Goal: Transaction & Acquisition: Purchase product/service

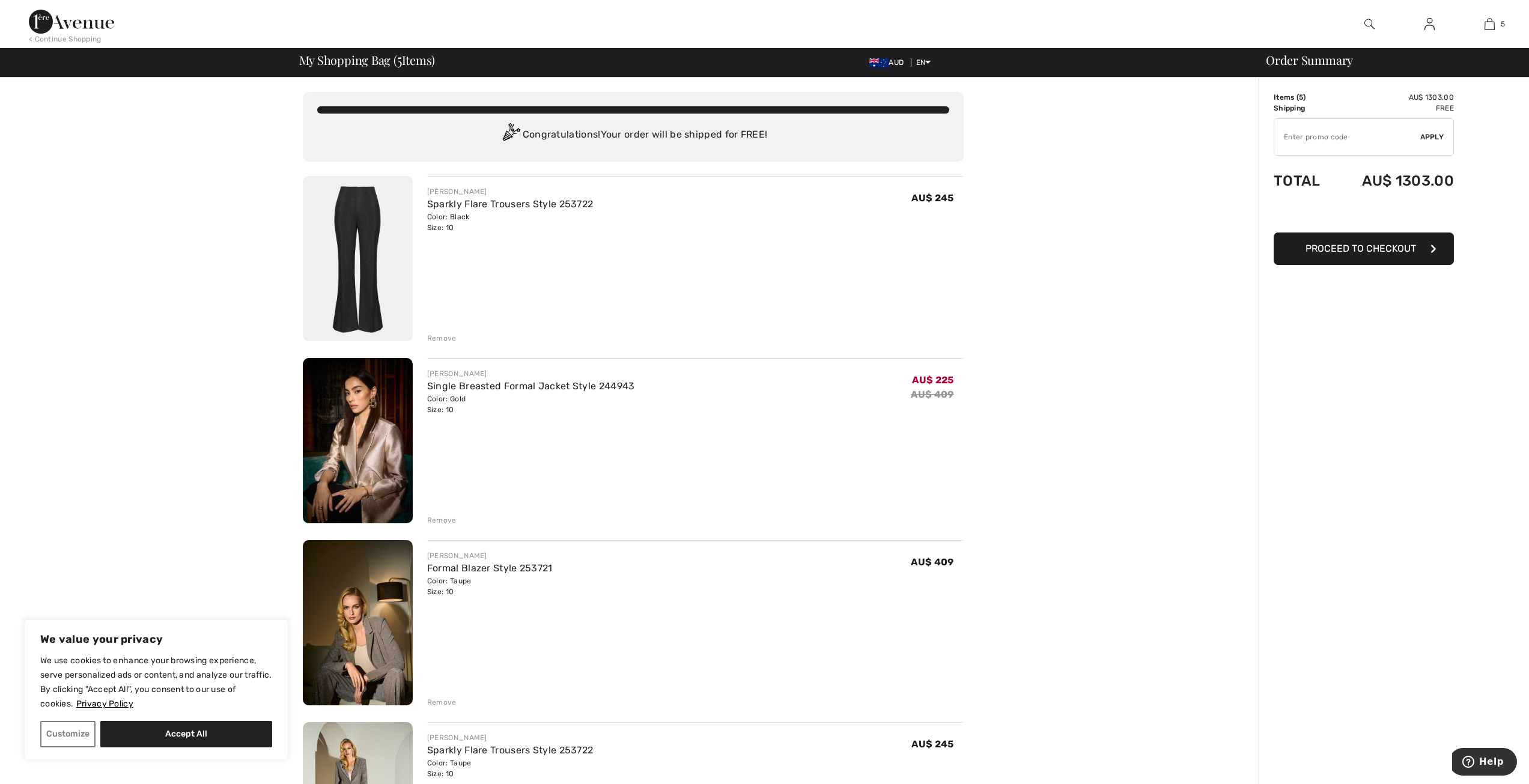
type input "EXTRA20"
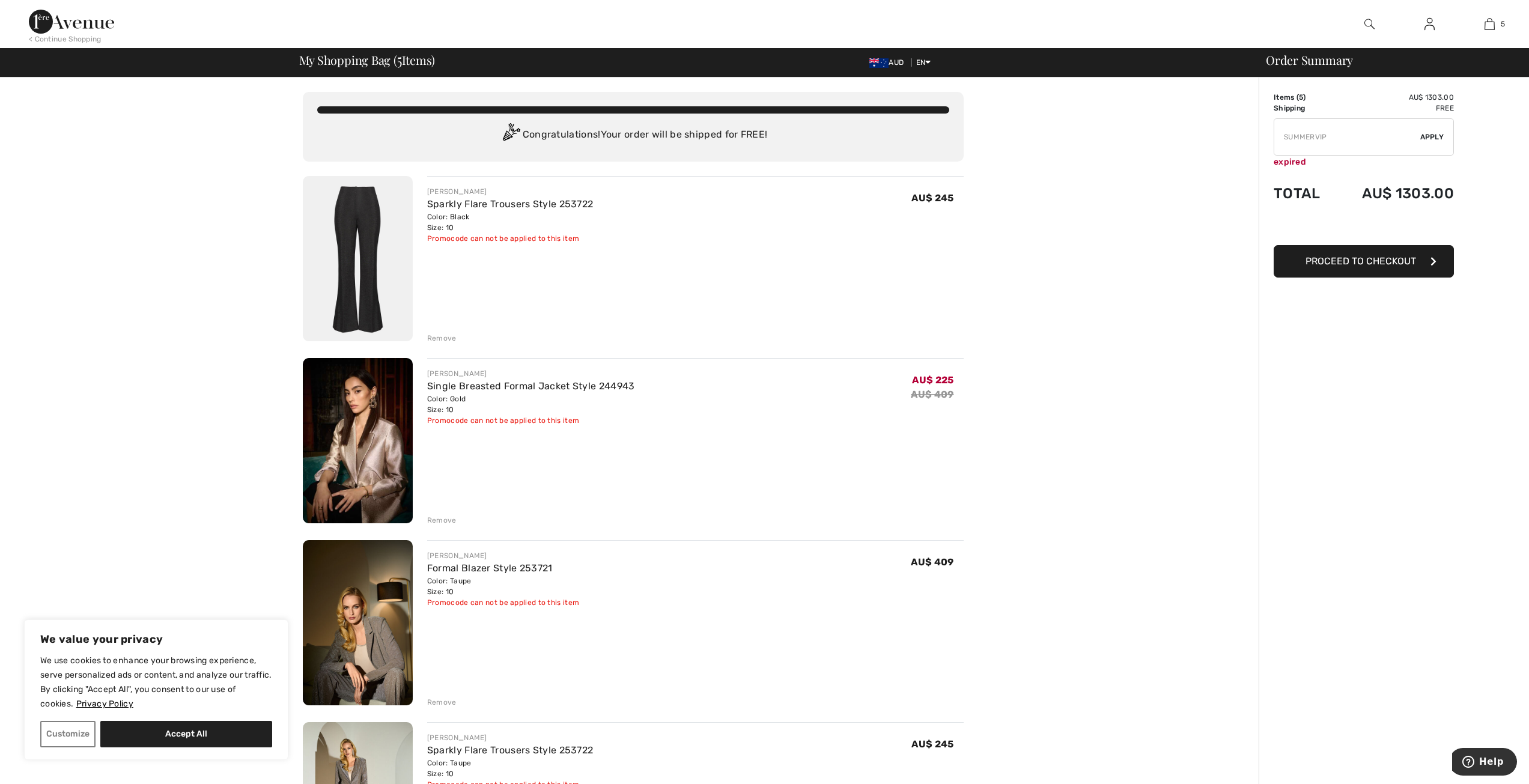
type input "NEW10"
type input "FREEXPRESS"
type input "EXTRA20"
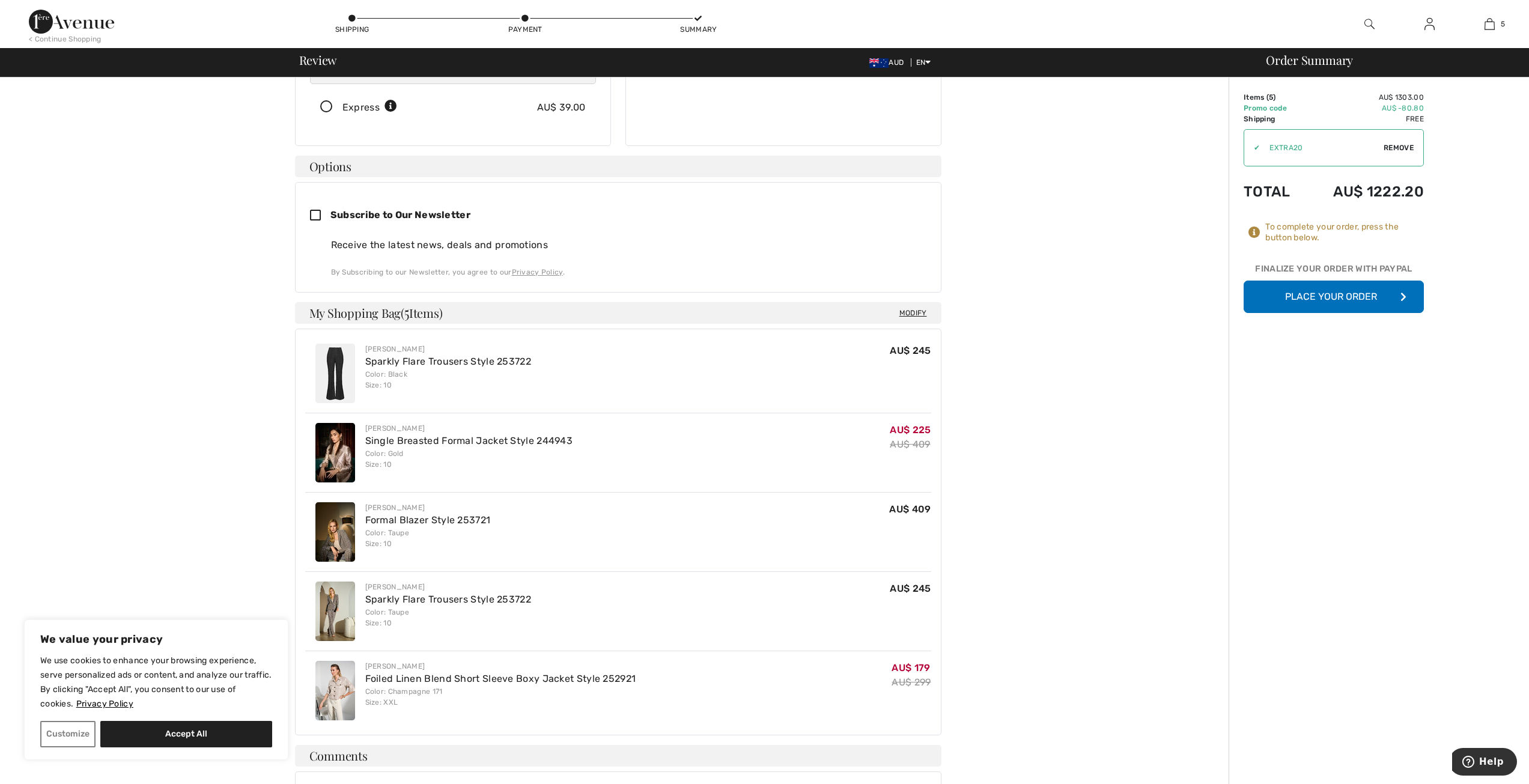
scroll to position [240, 0]
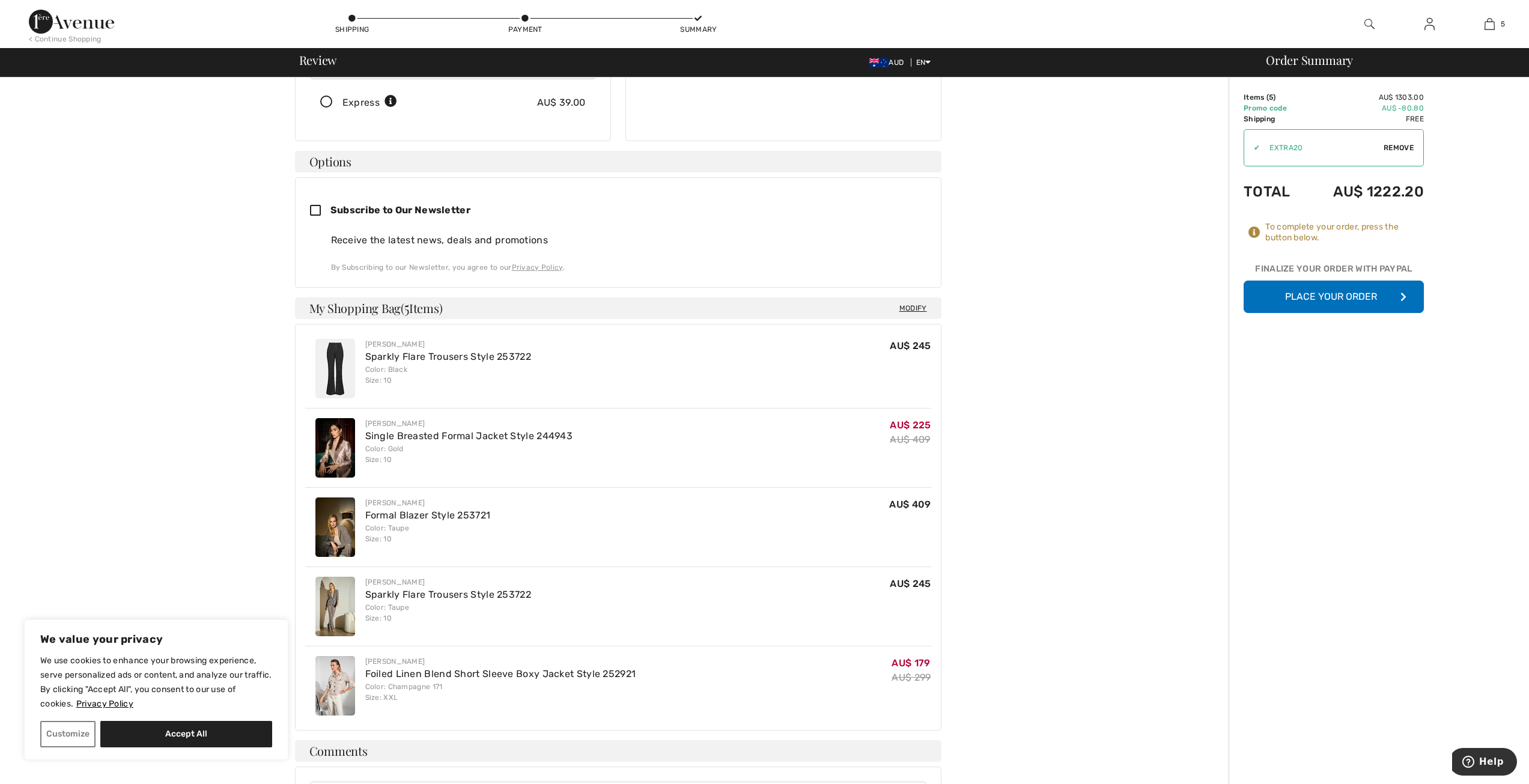
click at [1311, 298] on button "Place Your Order" at bounding box center [1334, 296] width 181 height 32
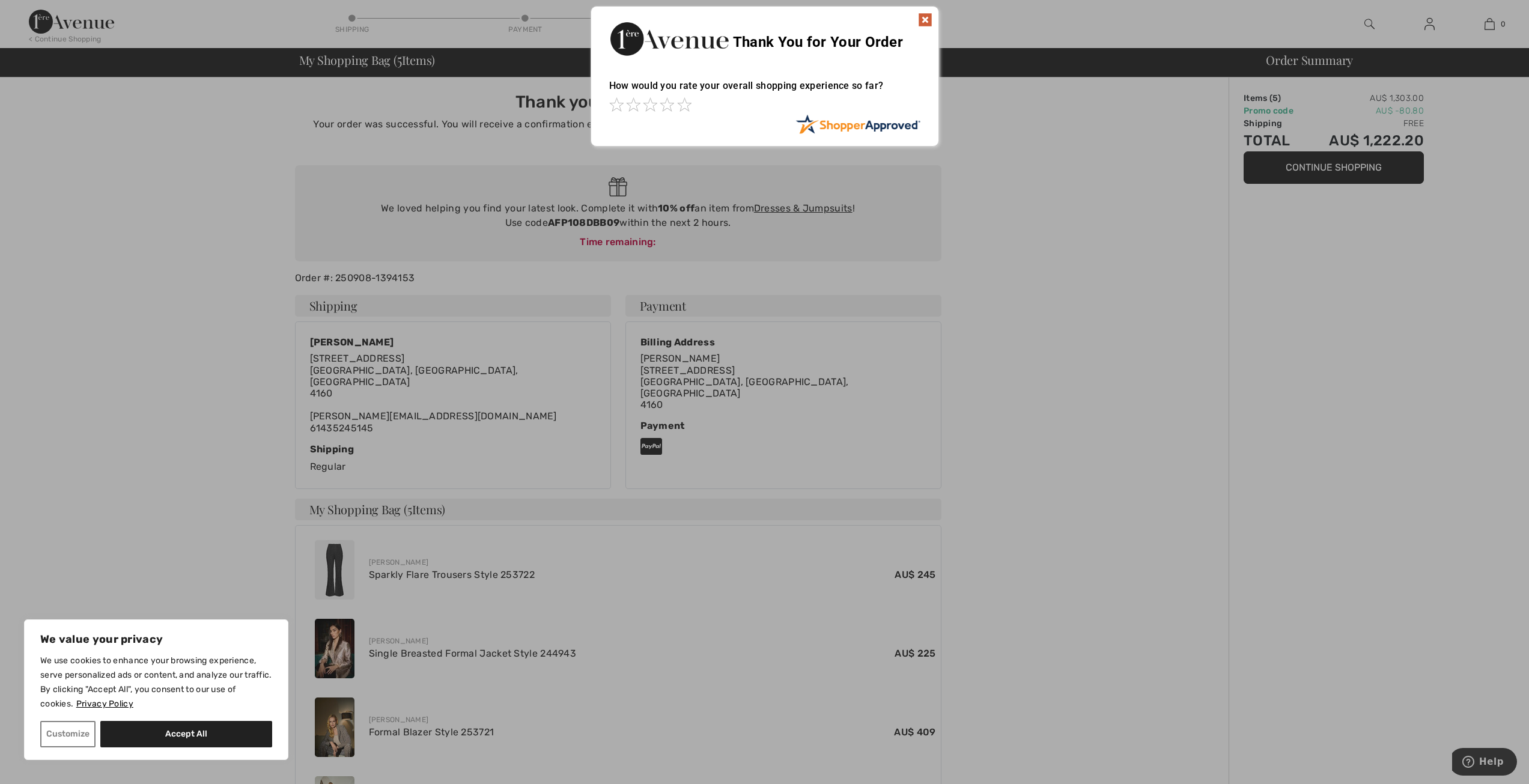
click at [925, 21] on img at bounding box center [925, 19] width 14 height 14
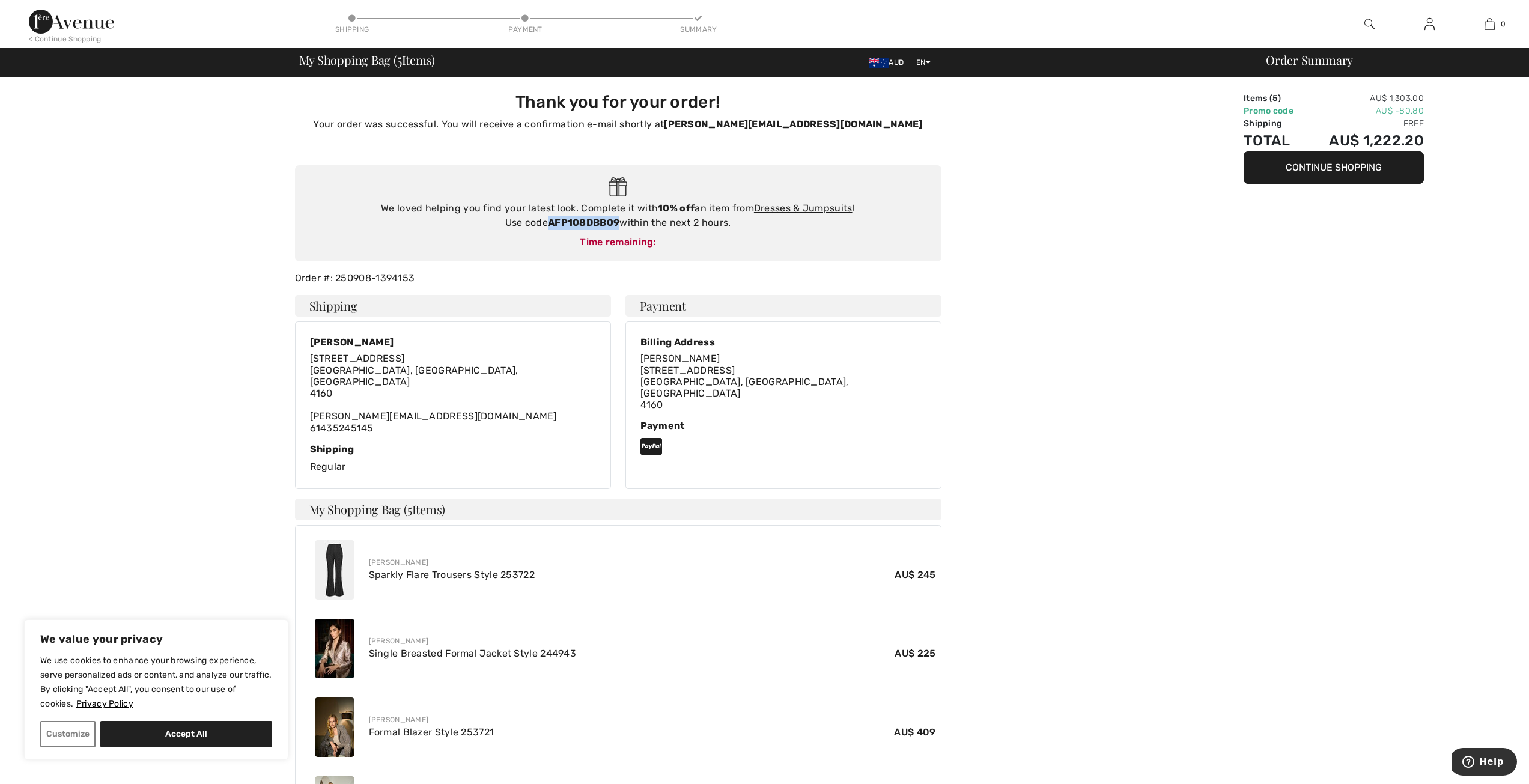
drag, startPoint x: 549, startPoint y: 223, endPoint x: 619, endPoint y: 224, distance: 70.0
click at [619, 224] on strong "AFP108DBB09" at bounding box center [584, 223] width 72 height 12
copy strong "AFP108DBB09"
click at [804, 207] on link "Dresses & Jumpsuits" at bounding box center [803, 208] width 99 height 12
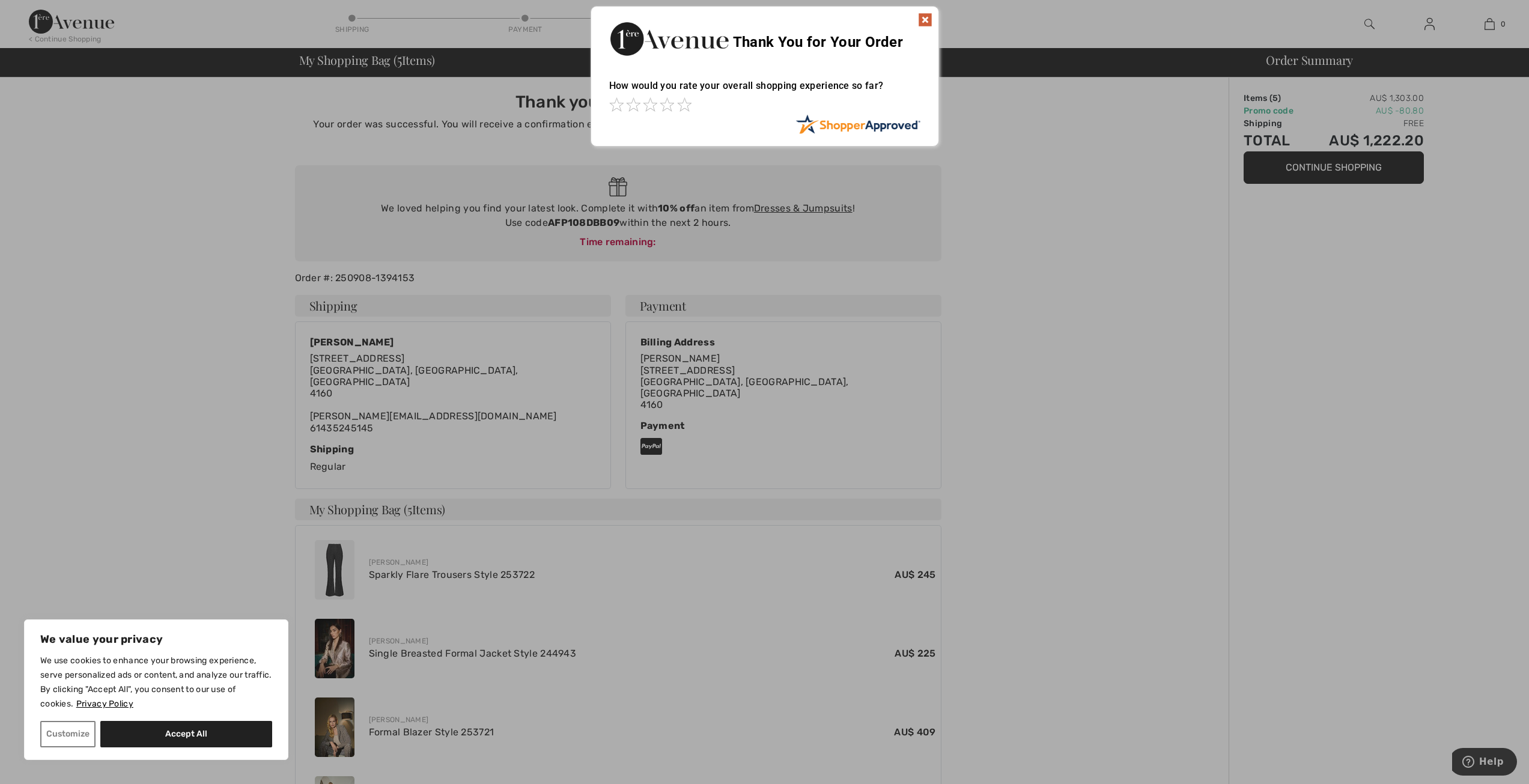
click at [926, 20] on img at bounding box center [925, 19] width 14 height 14
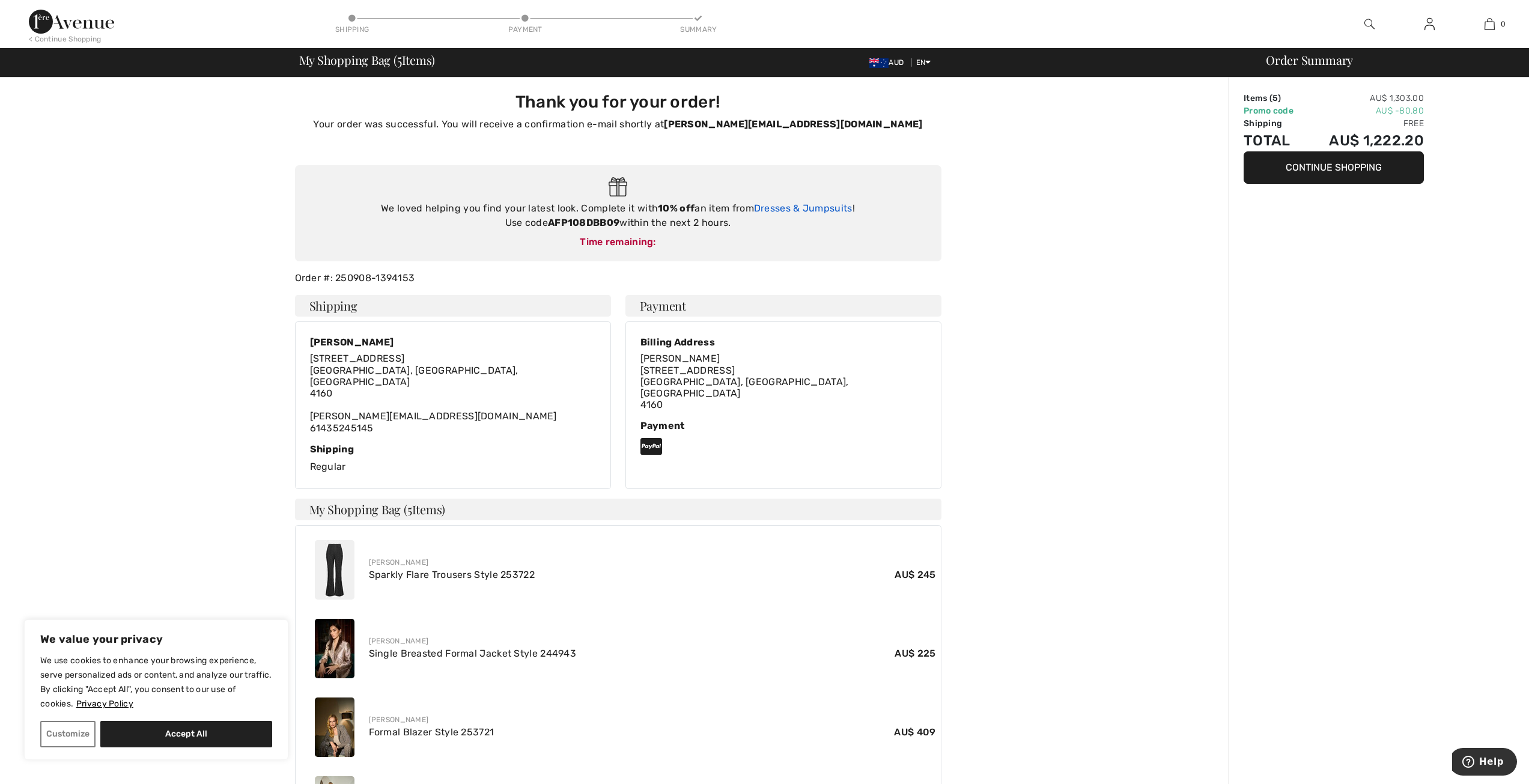
click at [783, 204] on link "Dresses & Jumpsuits" at bounding box center [803, 208] width 99 height 12
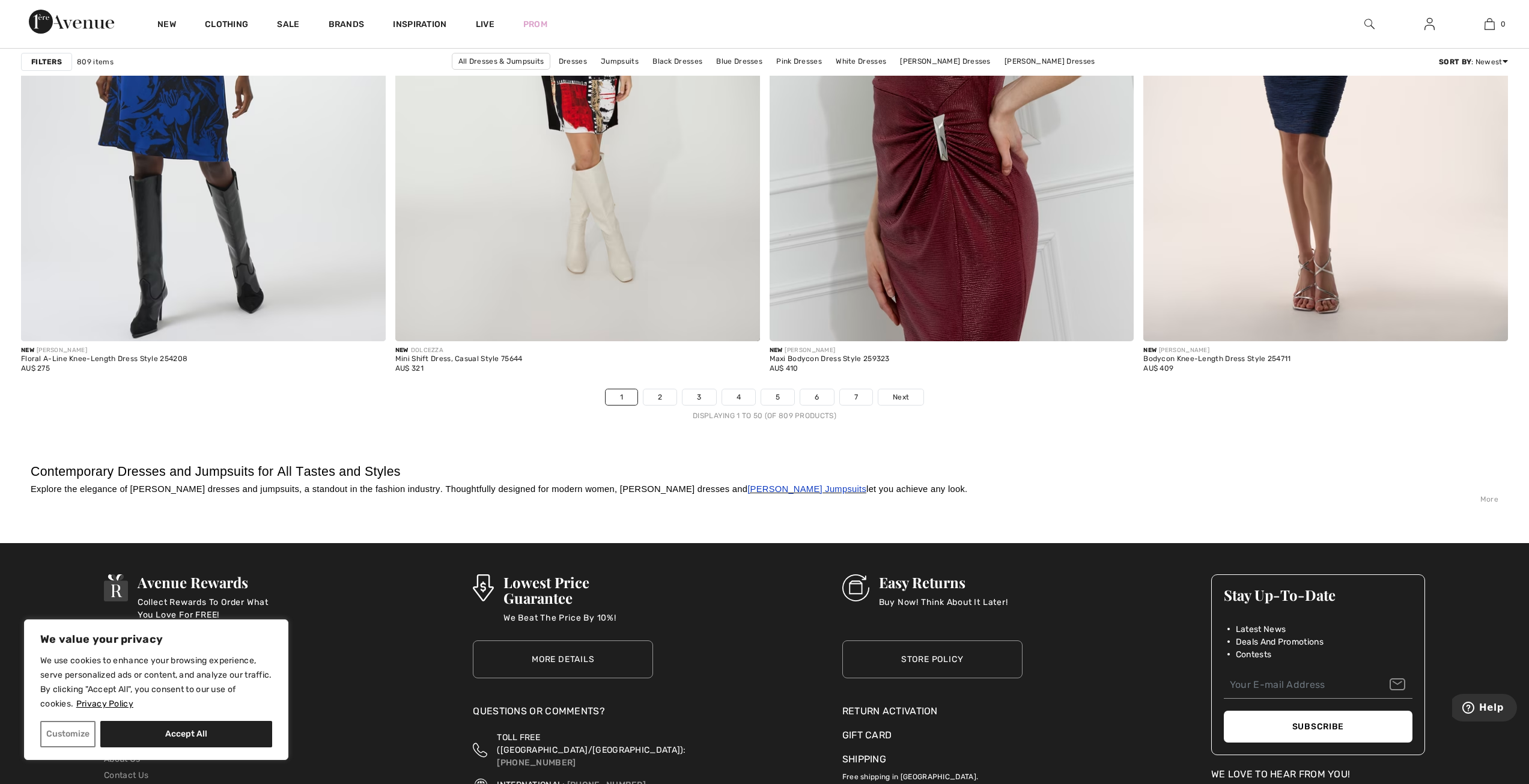
scroll to position [9010, 0]
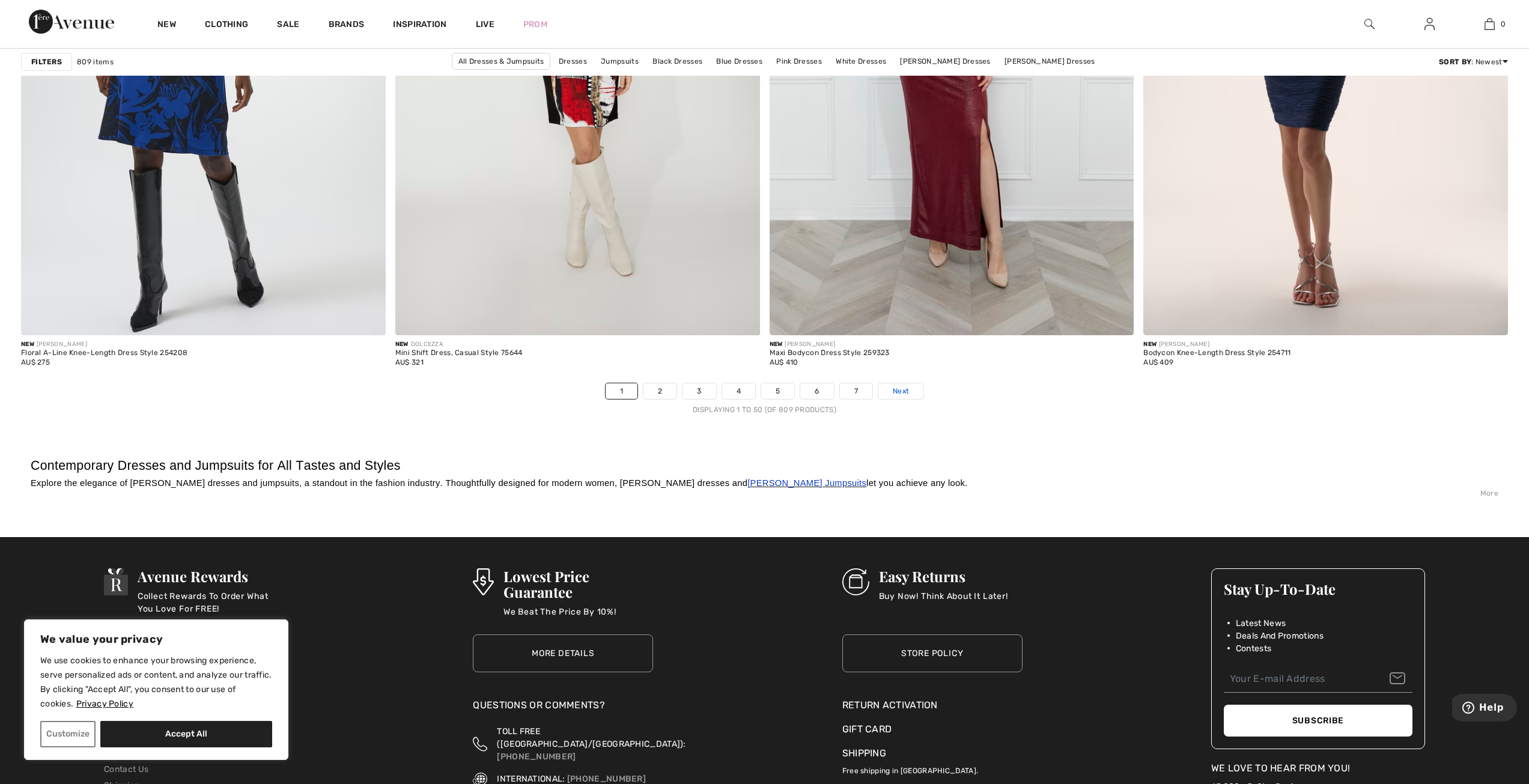
click at [906, 393] on span "Next" at bounding box center [901, 391] width 17 height 11
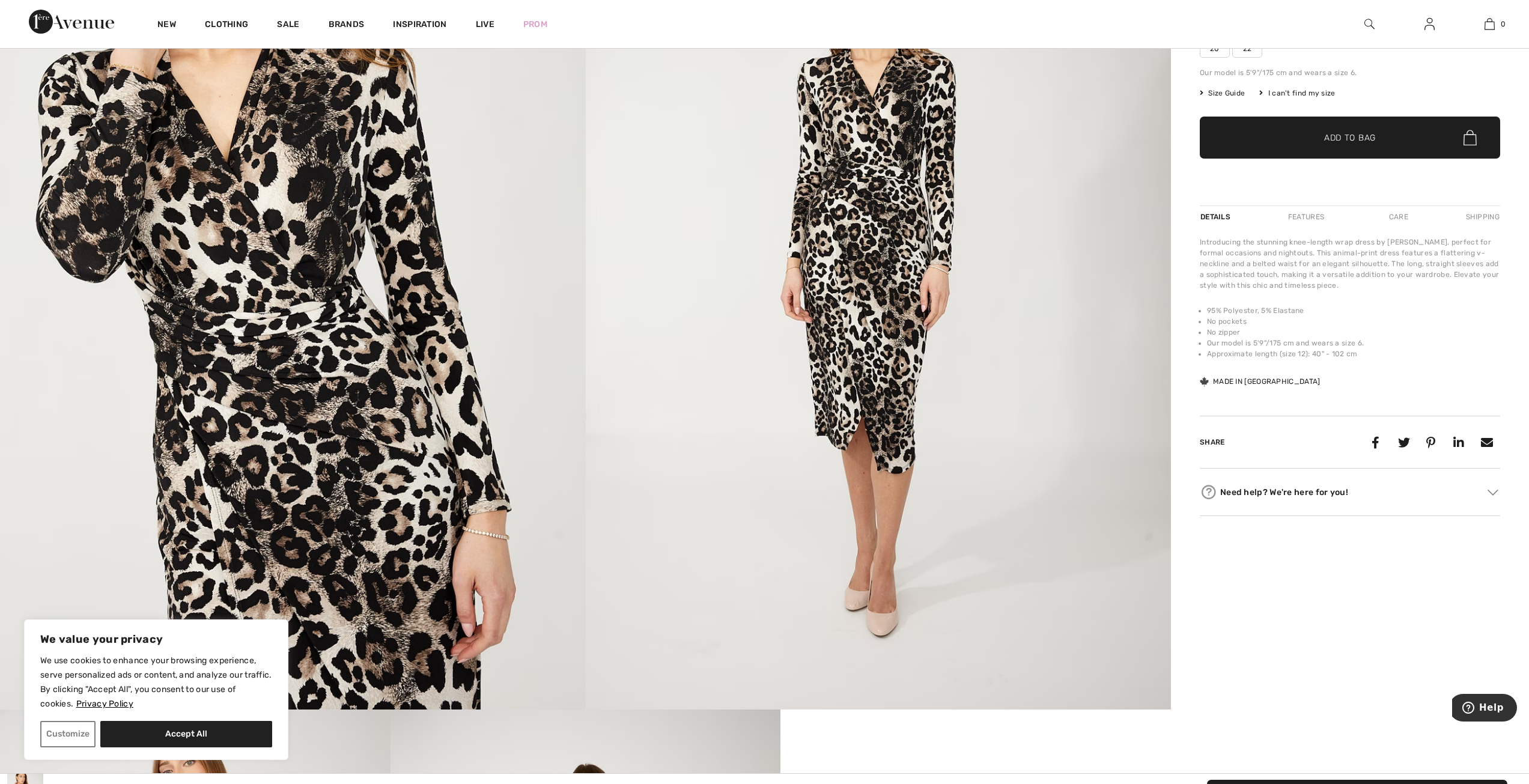
scroll to position [180, 0]
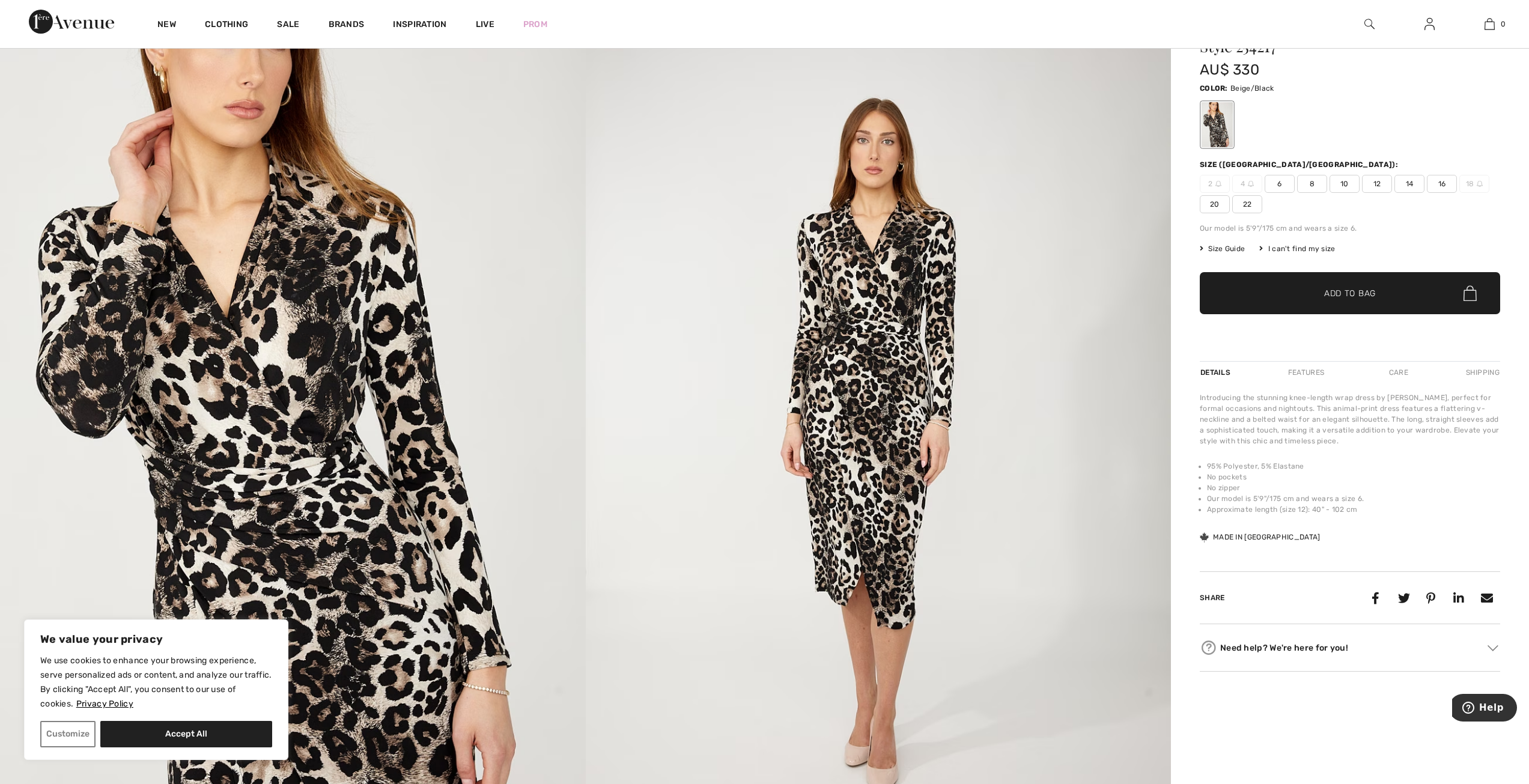
click at [1350, 177] on span "10" at bounding box center [1345, 184] width 30 height 18
click at [1346, 285] on span "✔ Added to Bag Add to Bag" at bounding box center [1350, 293] width 300 height 42
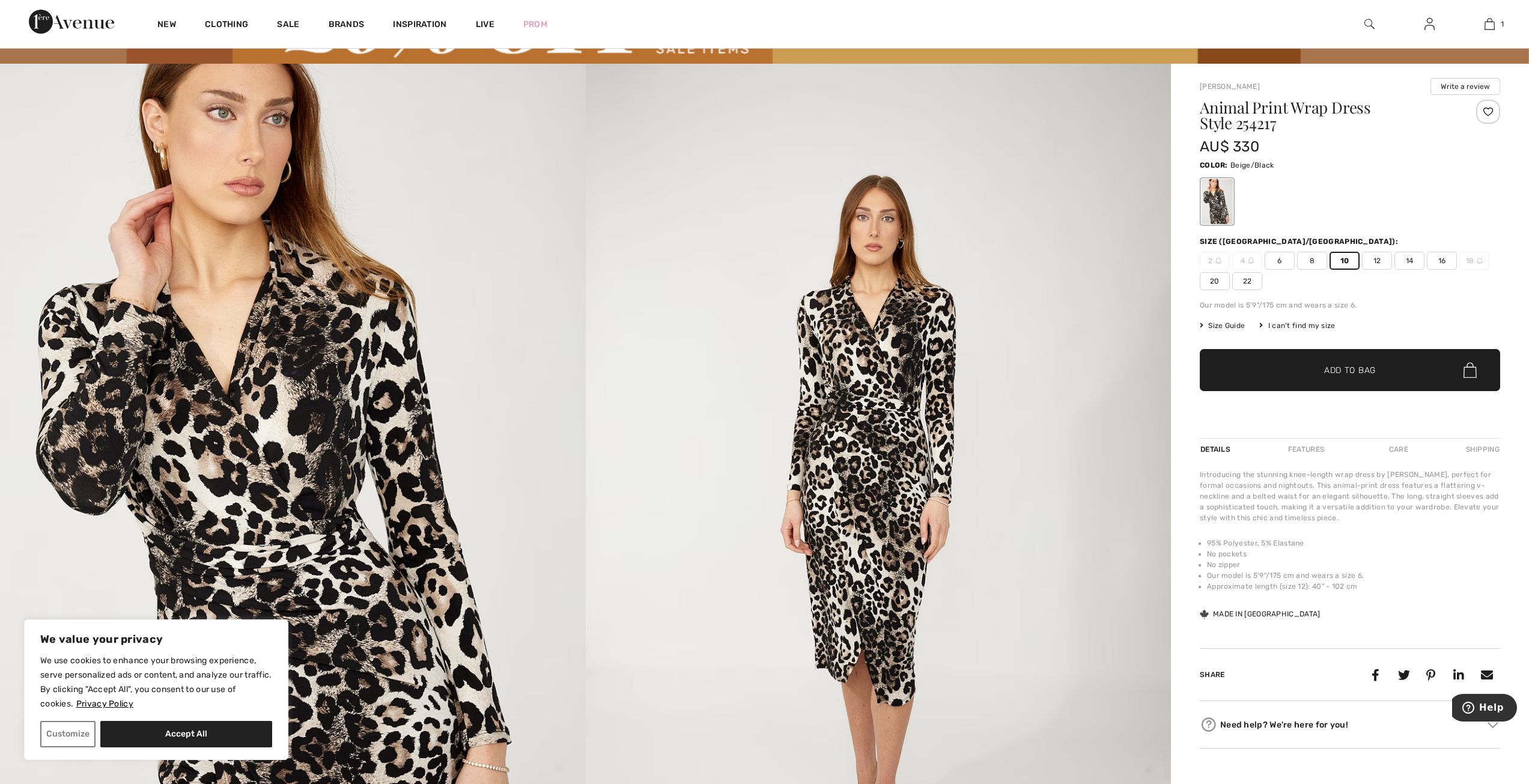
scroll to position [0, 0]
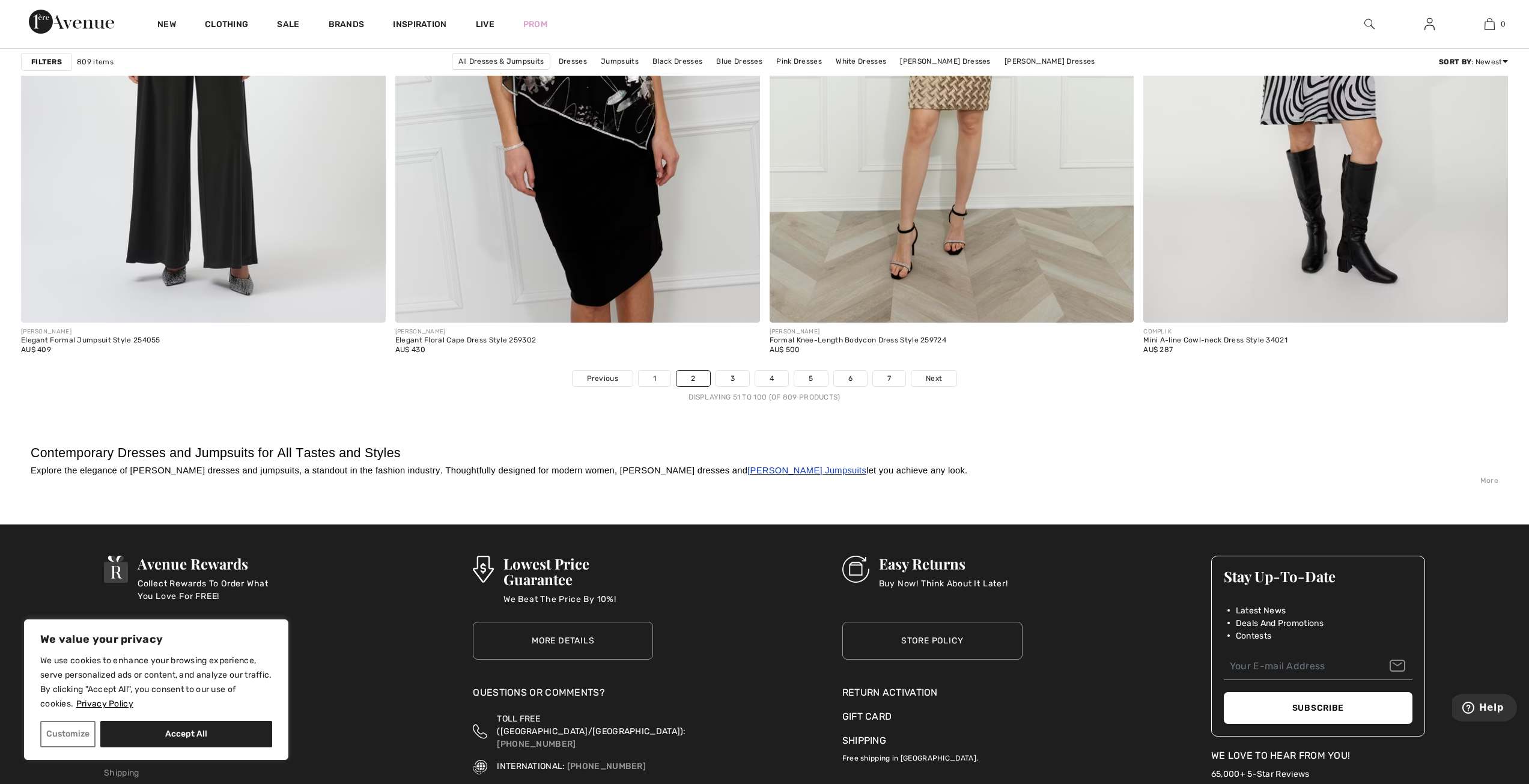
scroll to position [9189, 0]
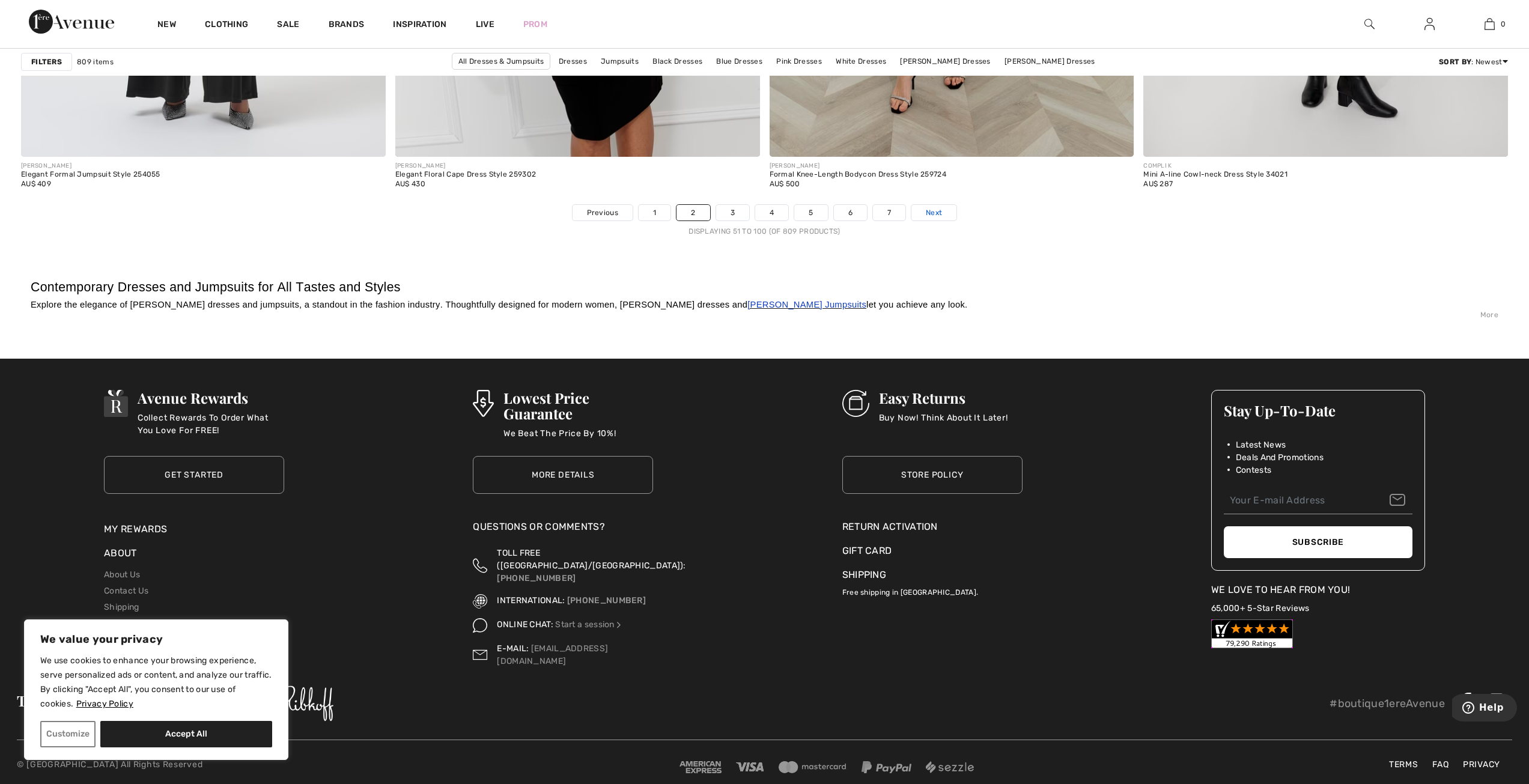
click at [943, 214] on link "Next" at bounding box center [934, 212] width 45 height 16
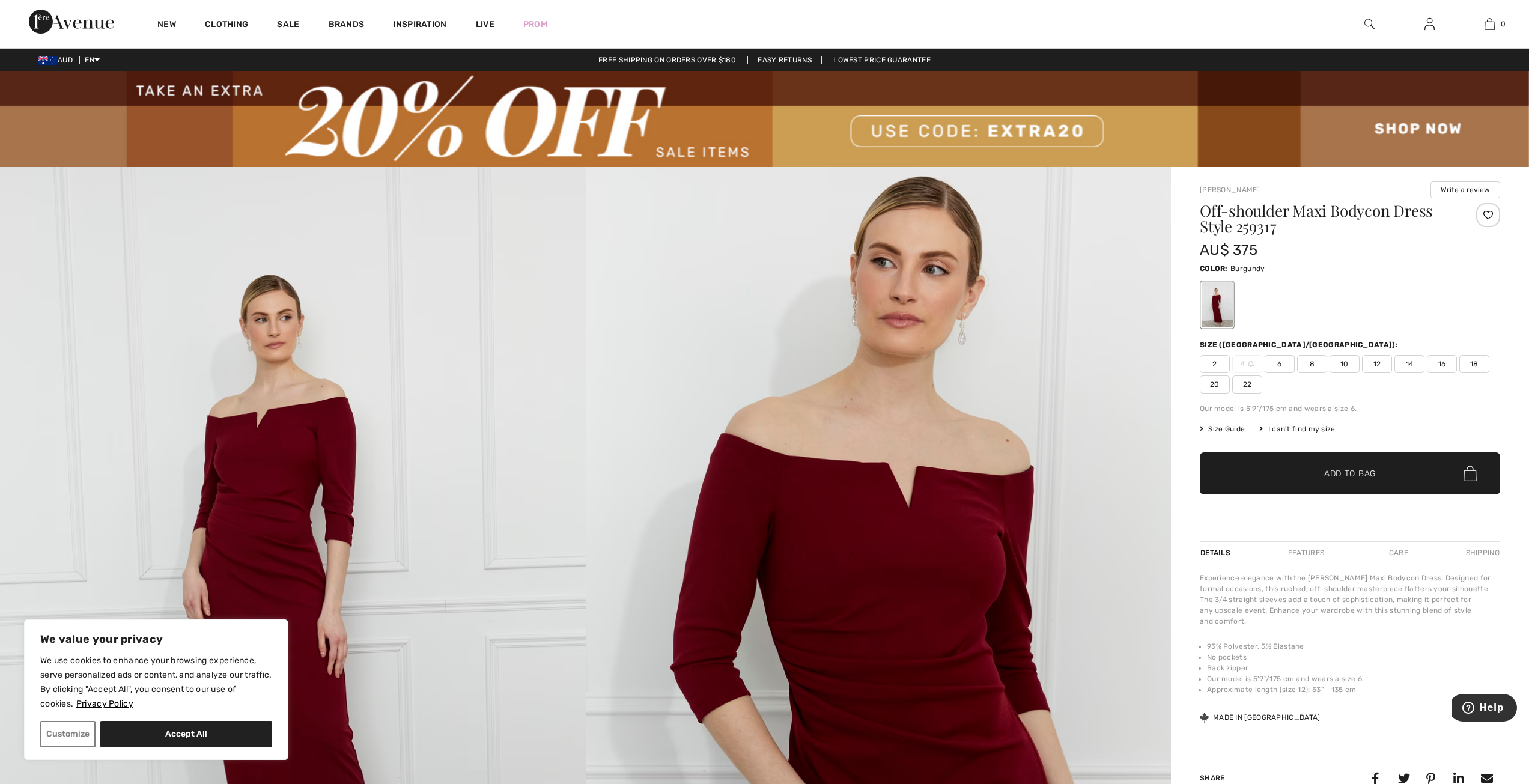
click at [1231, 428] on span "Size Guide" at bounding box center [1222, 429] width 45 height 11
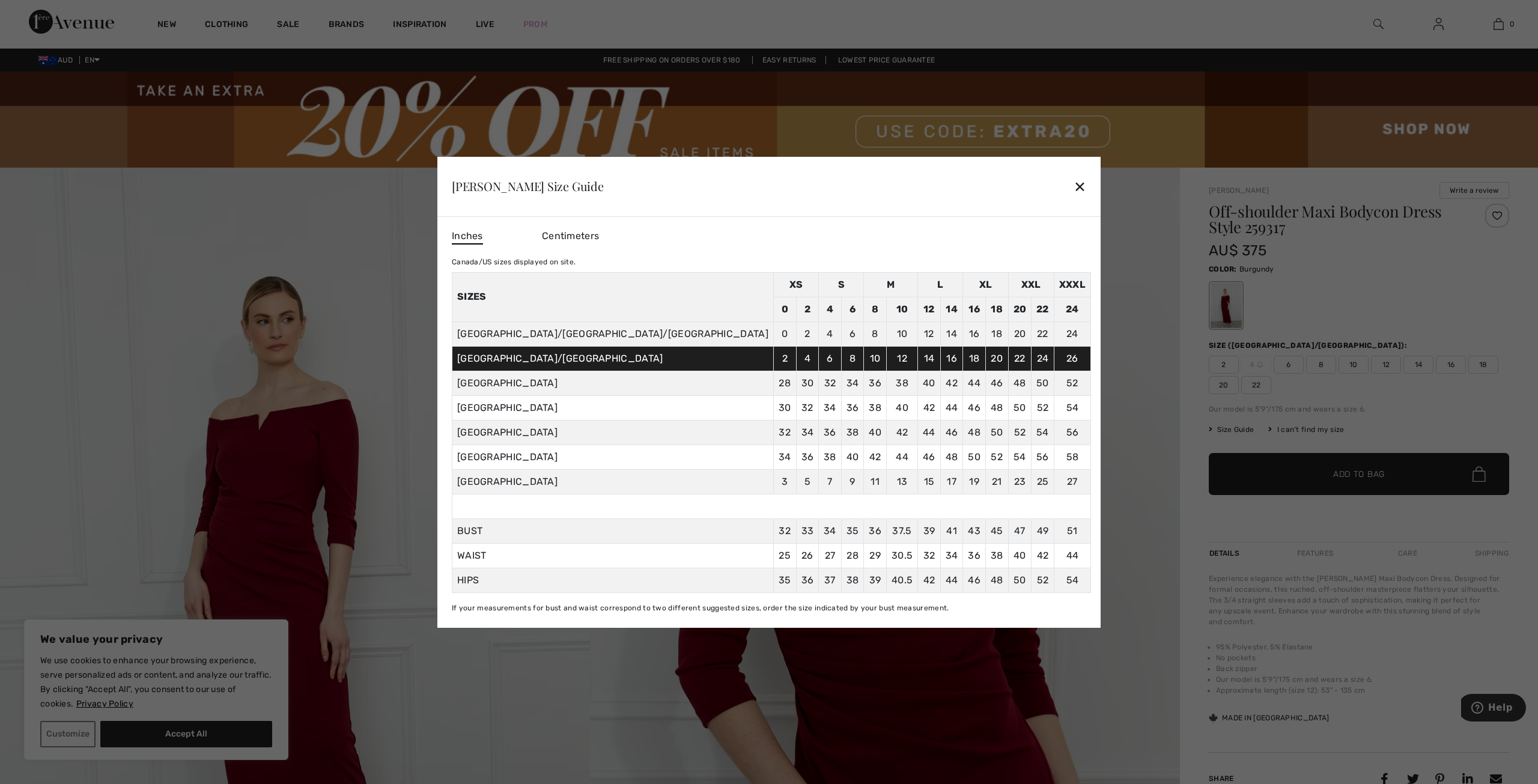
click at [1074, 185] on div "✕" at bounding box center [1080, 186] width 12 height 25
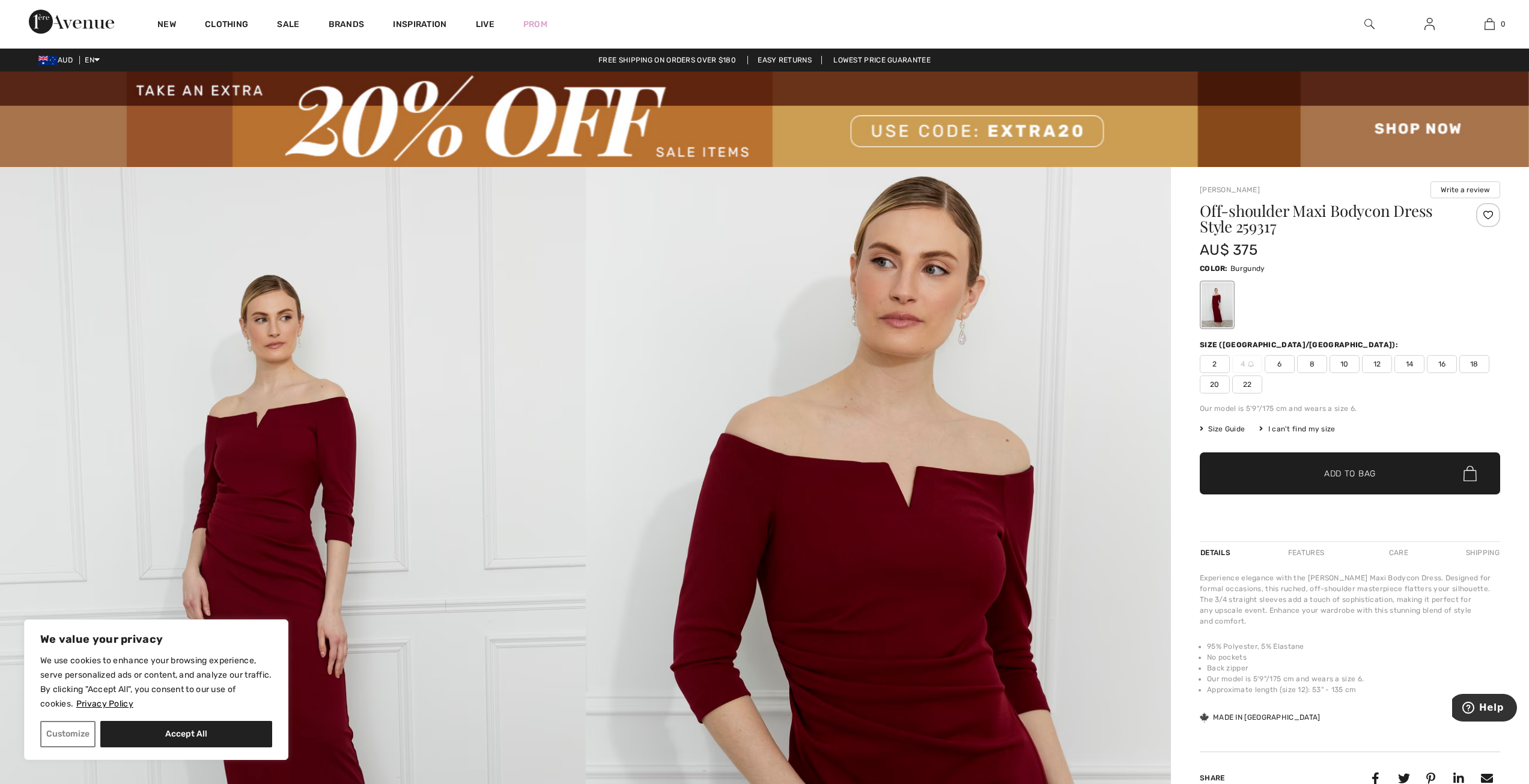
click at [1339, 365] on span "10" at bounding box center [1345, 364] width 30 height 18
click at [1342, 472] on span "Add to Bag" at bounding box center [1350, 473] width 52 height 12
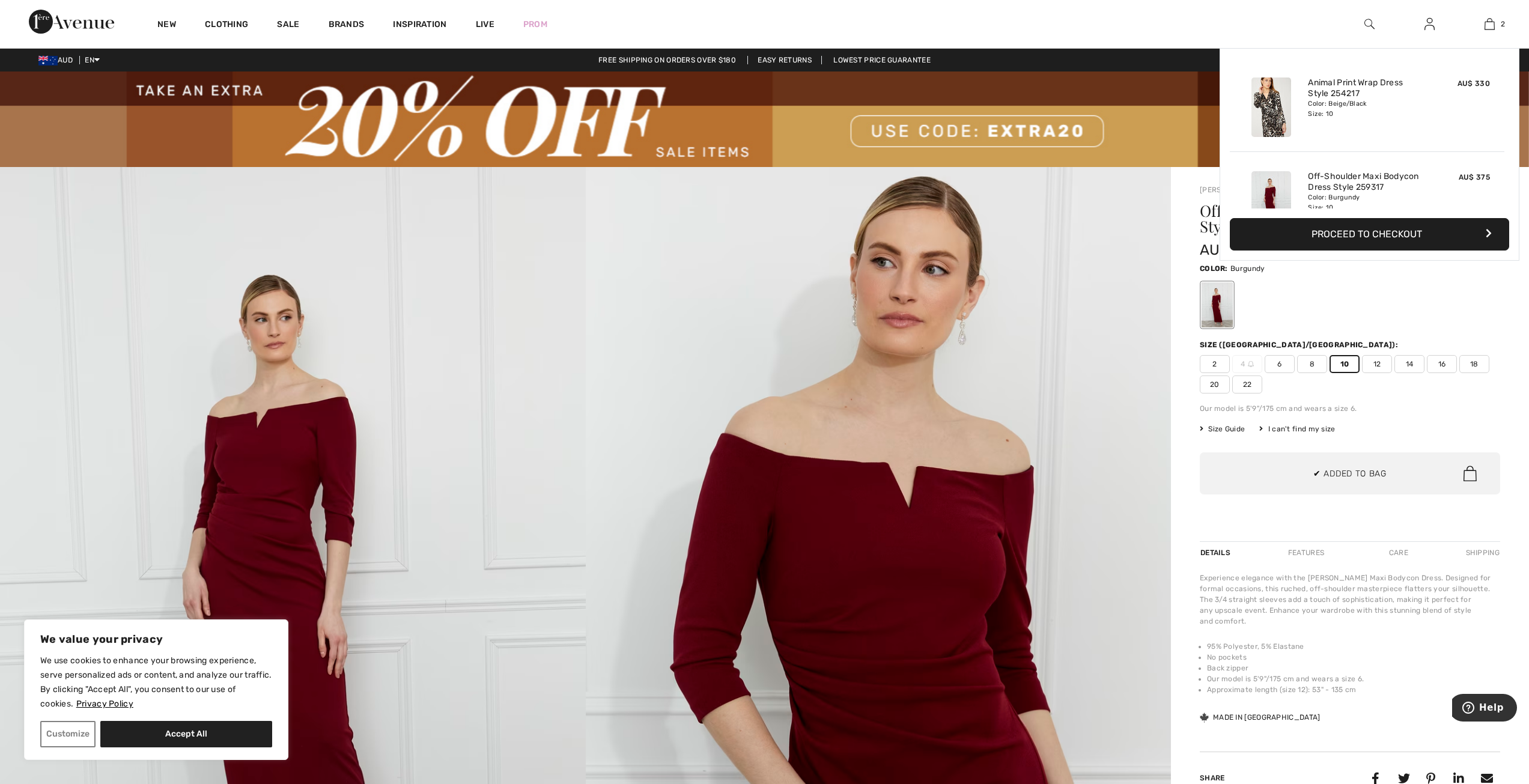
scroll to position [37, 0]
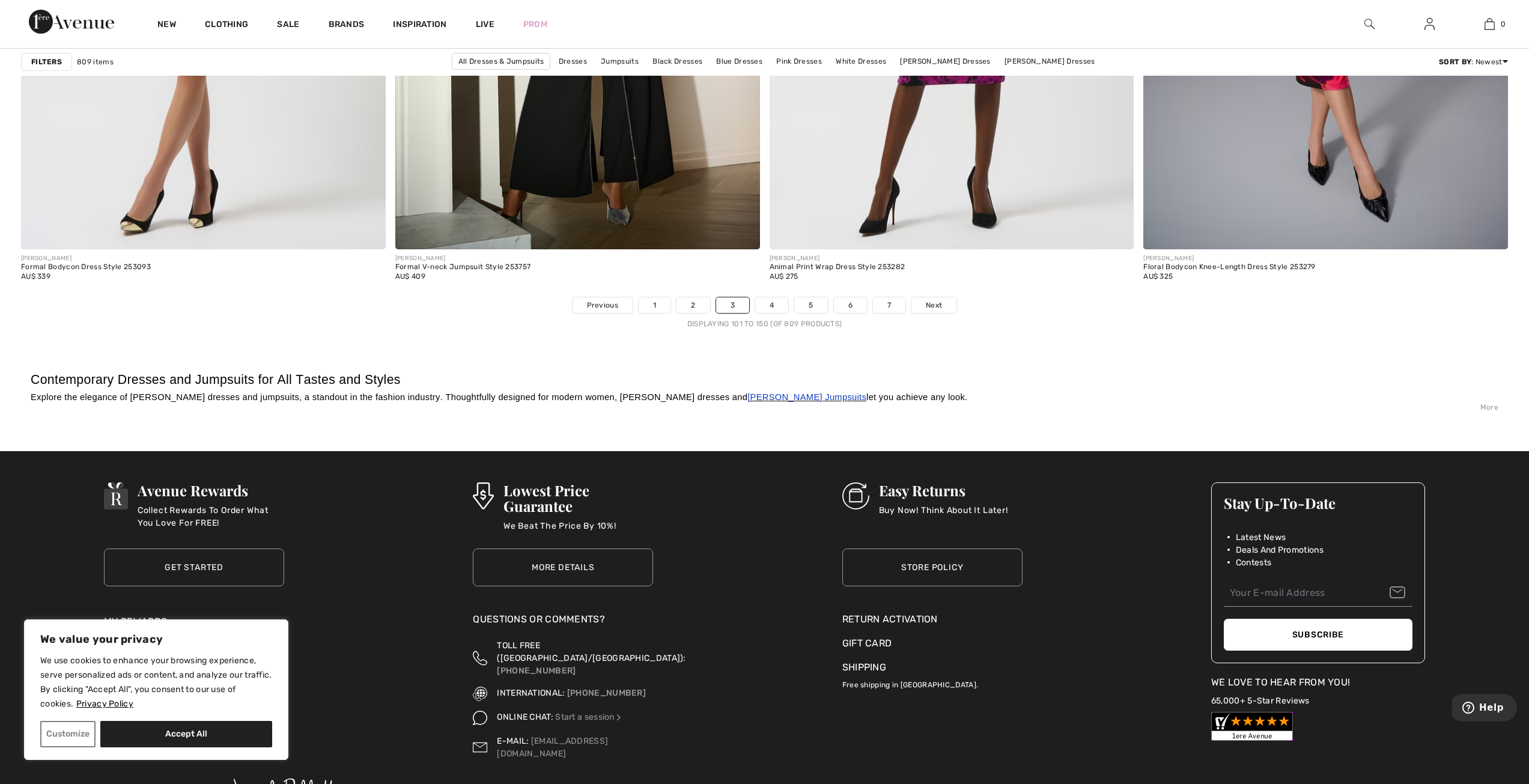
scroll to position [9189, 0]
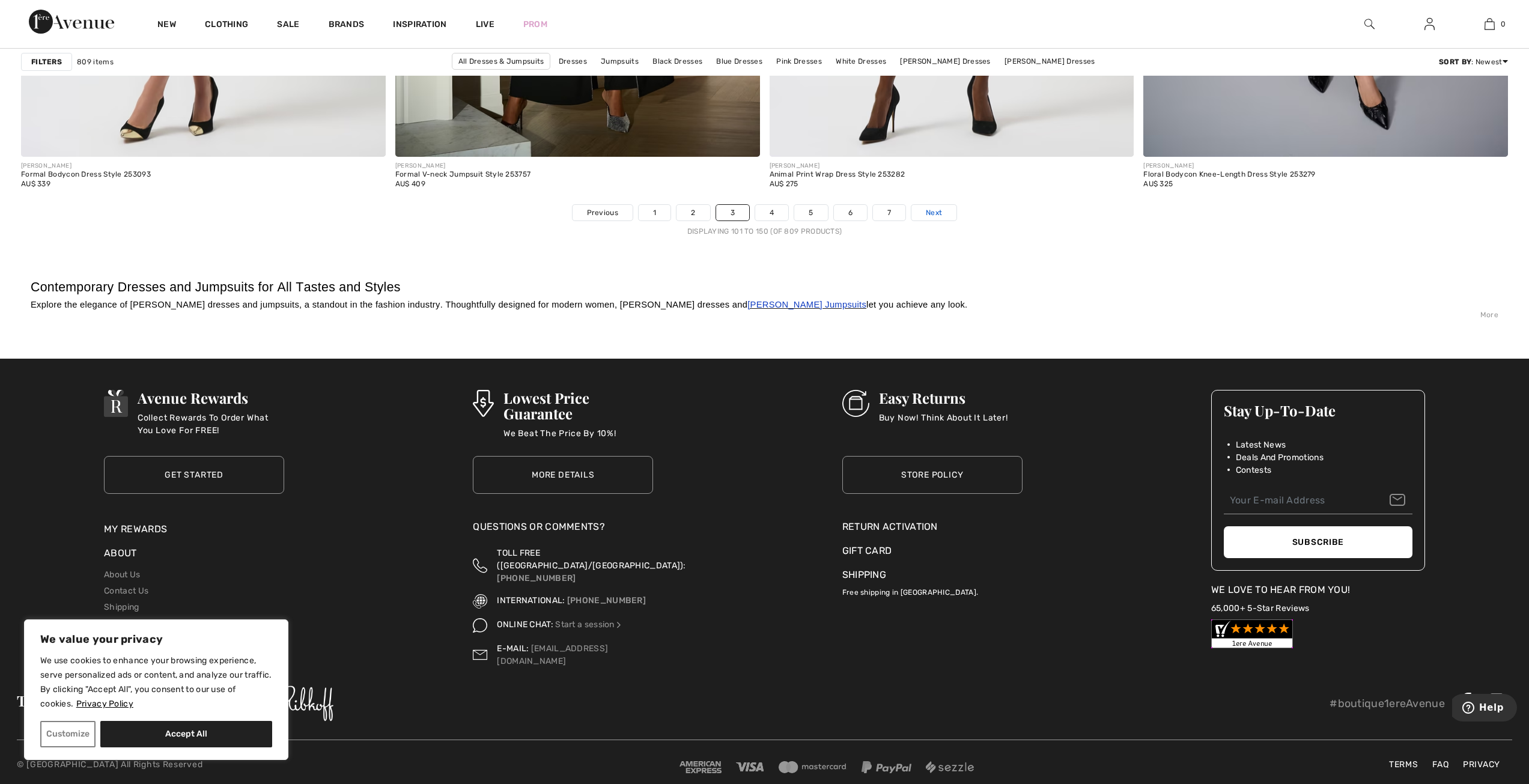
click at [919, 212] on link "Next" at bounding box center [934, 212] width 45 height 16
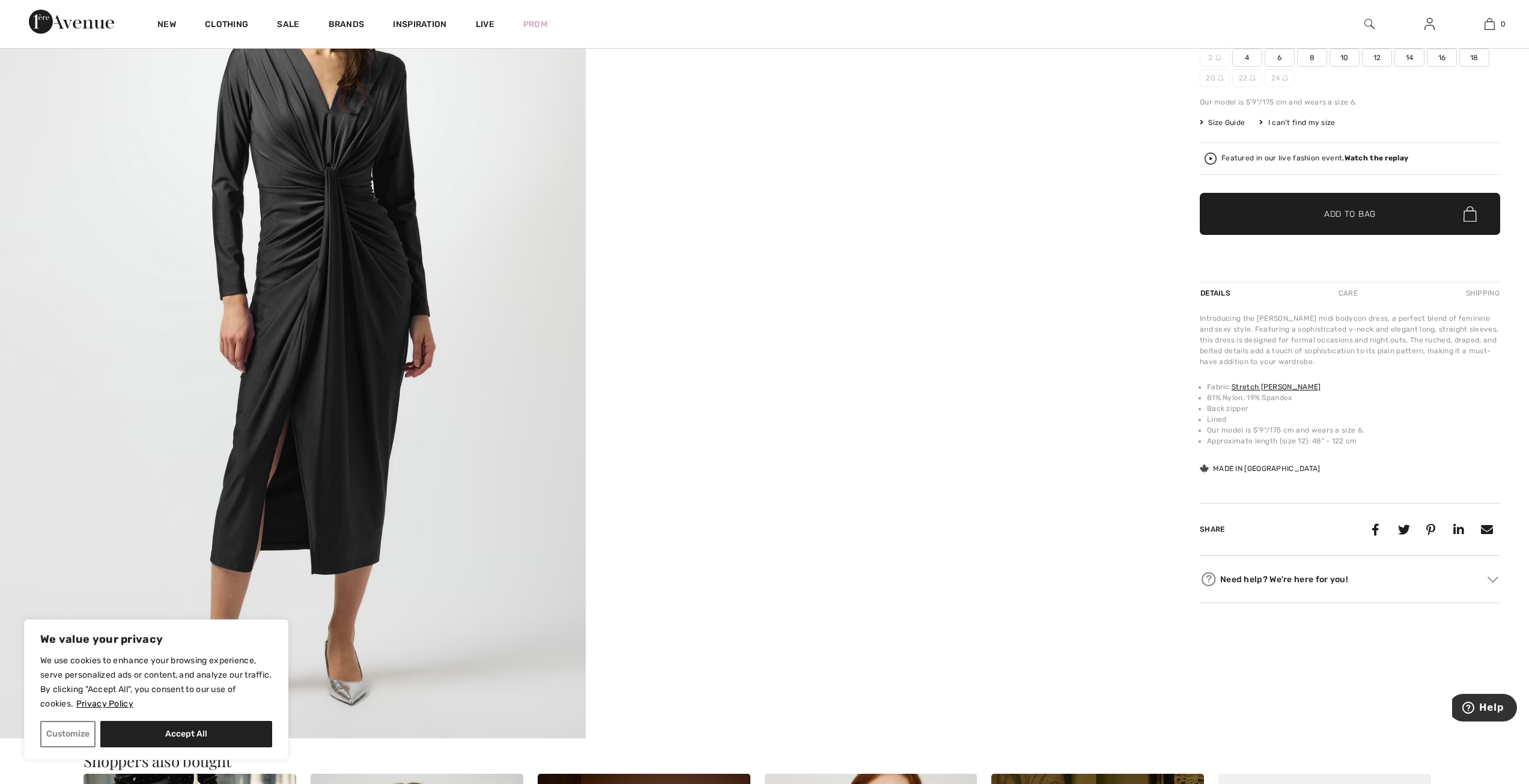
scroll to position [180, 0]
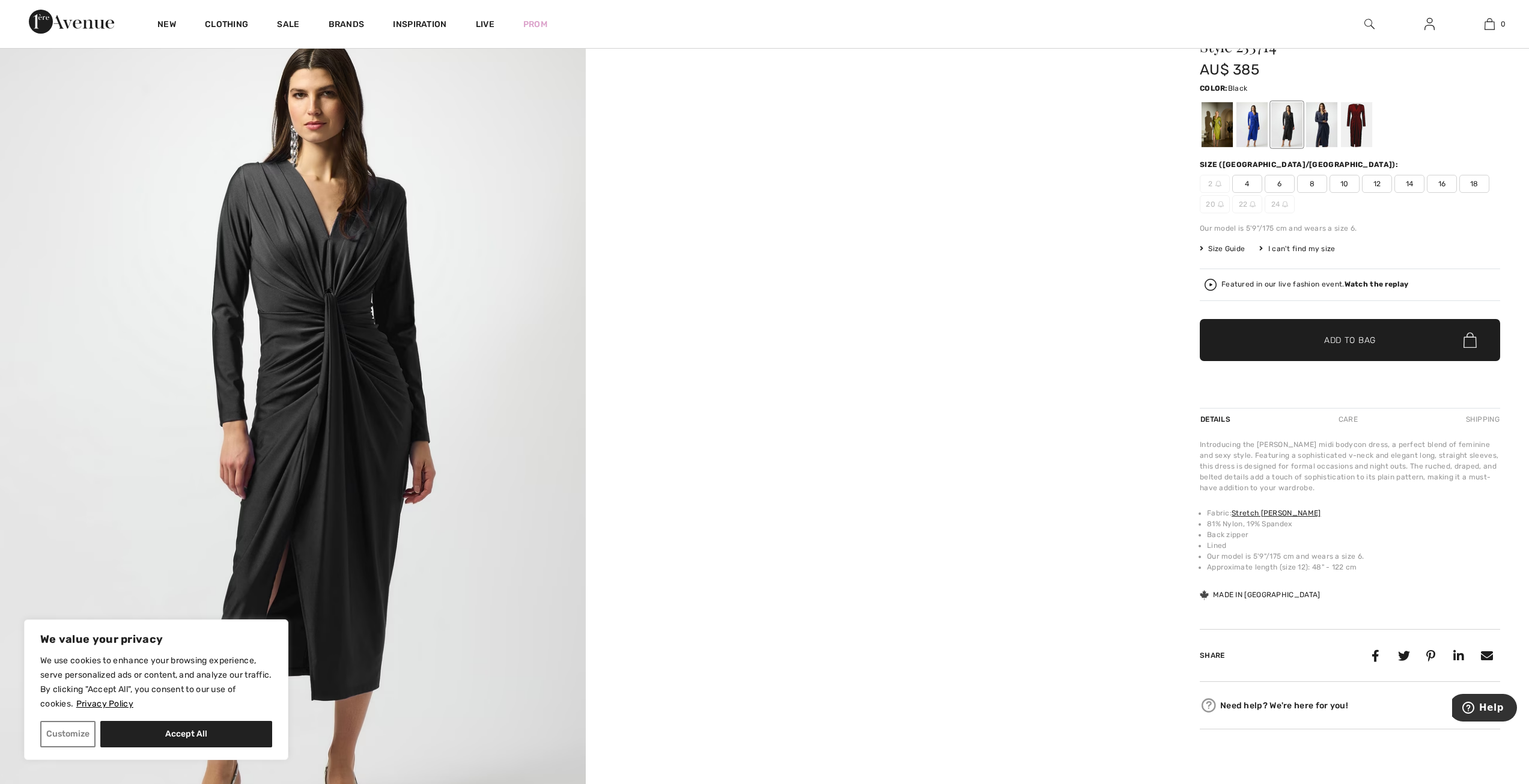
click at [1342, 181] on span "10" at bounding box center [1345, 184] width 30 height 18
click at [1352, 344] on span "Add to Bag" at bounding box center [1350, 340] width 52 height 12
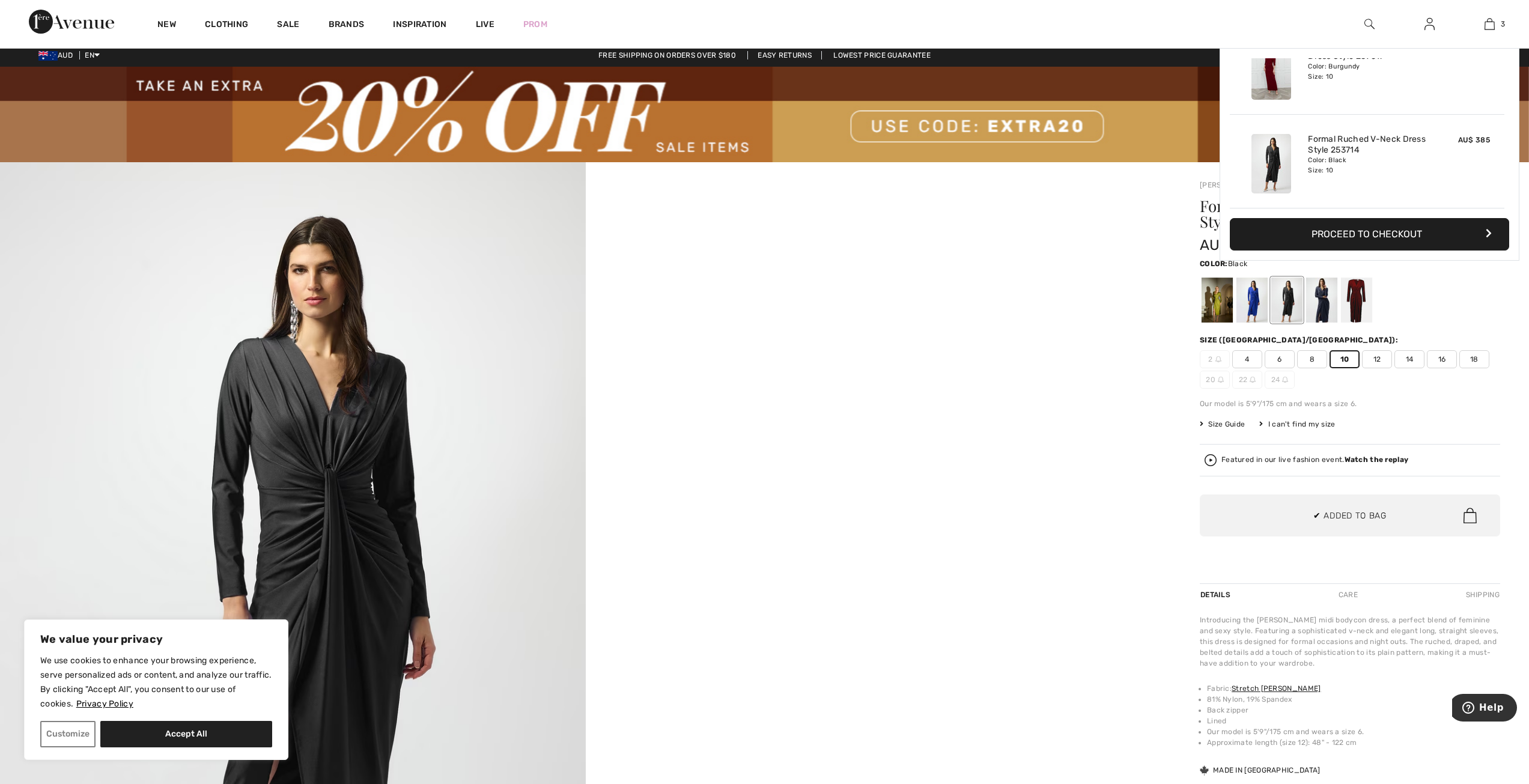
scroll to position [0, 0]
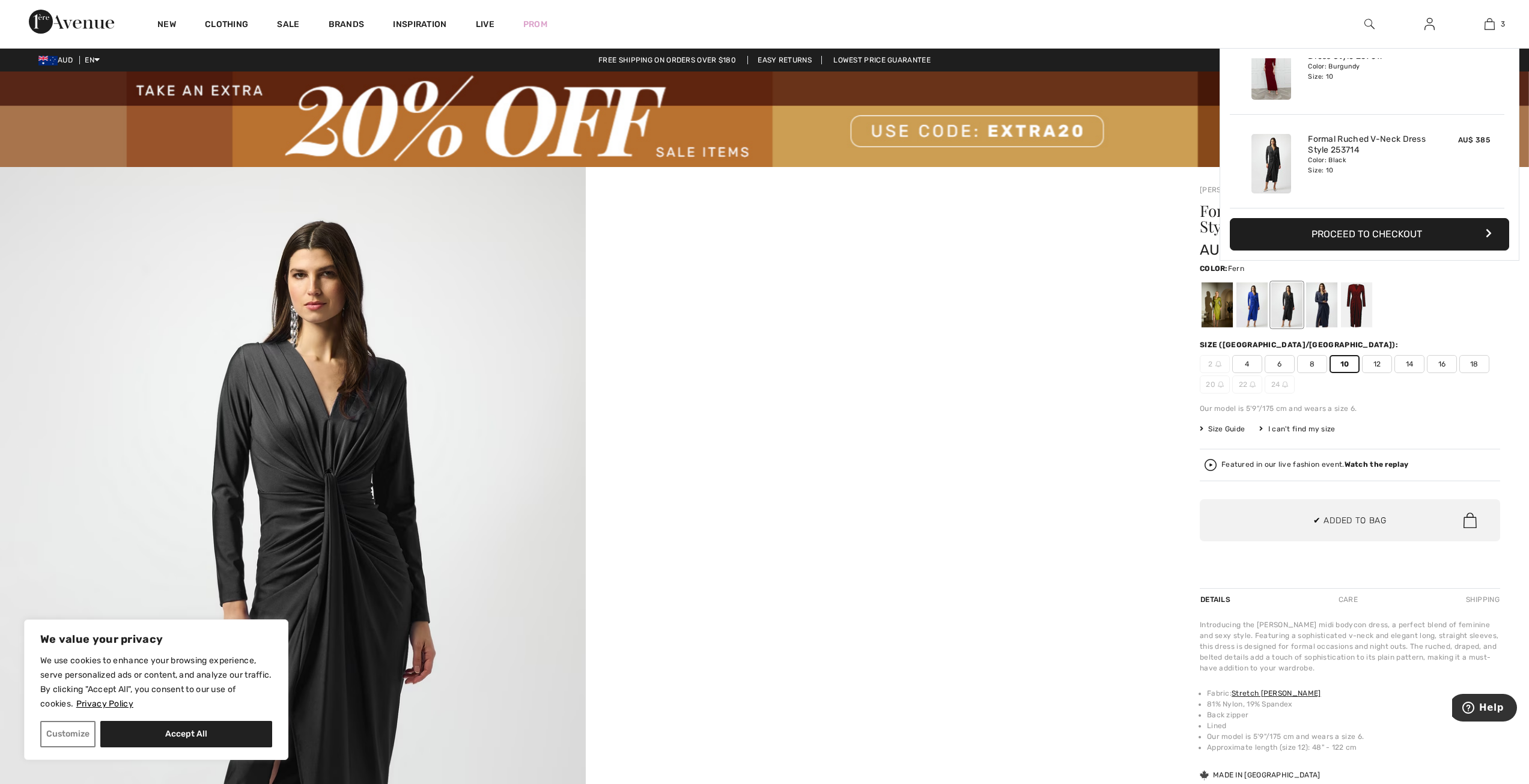
click at [1217, 316] on div at bounding box center [1217, 305] width 31 height 45
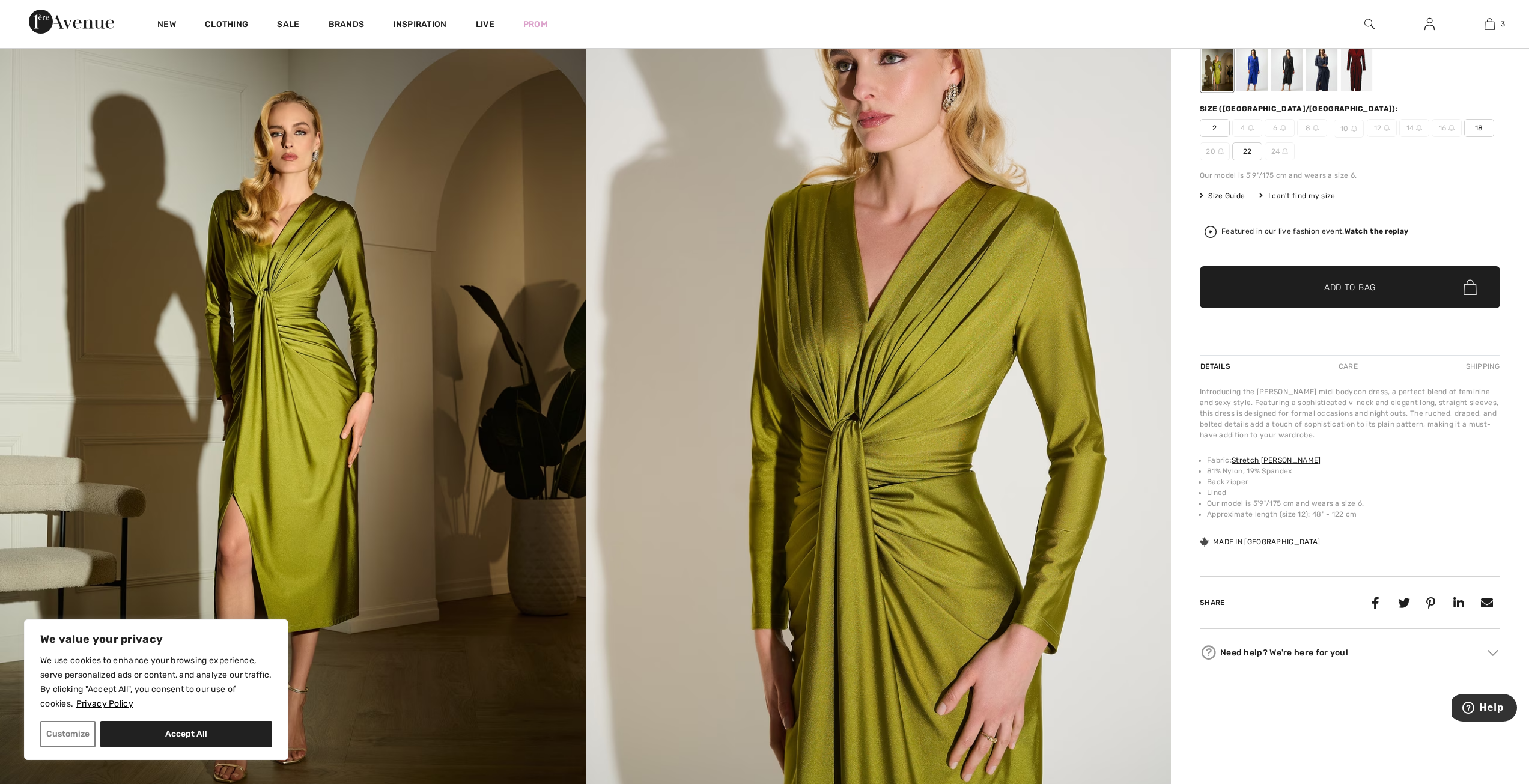
scroll to position [60, 0]
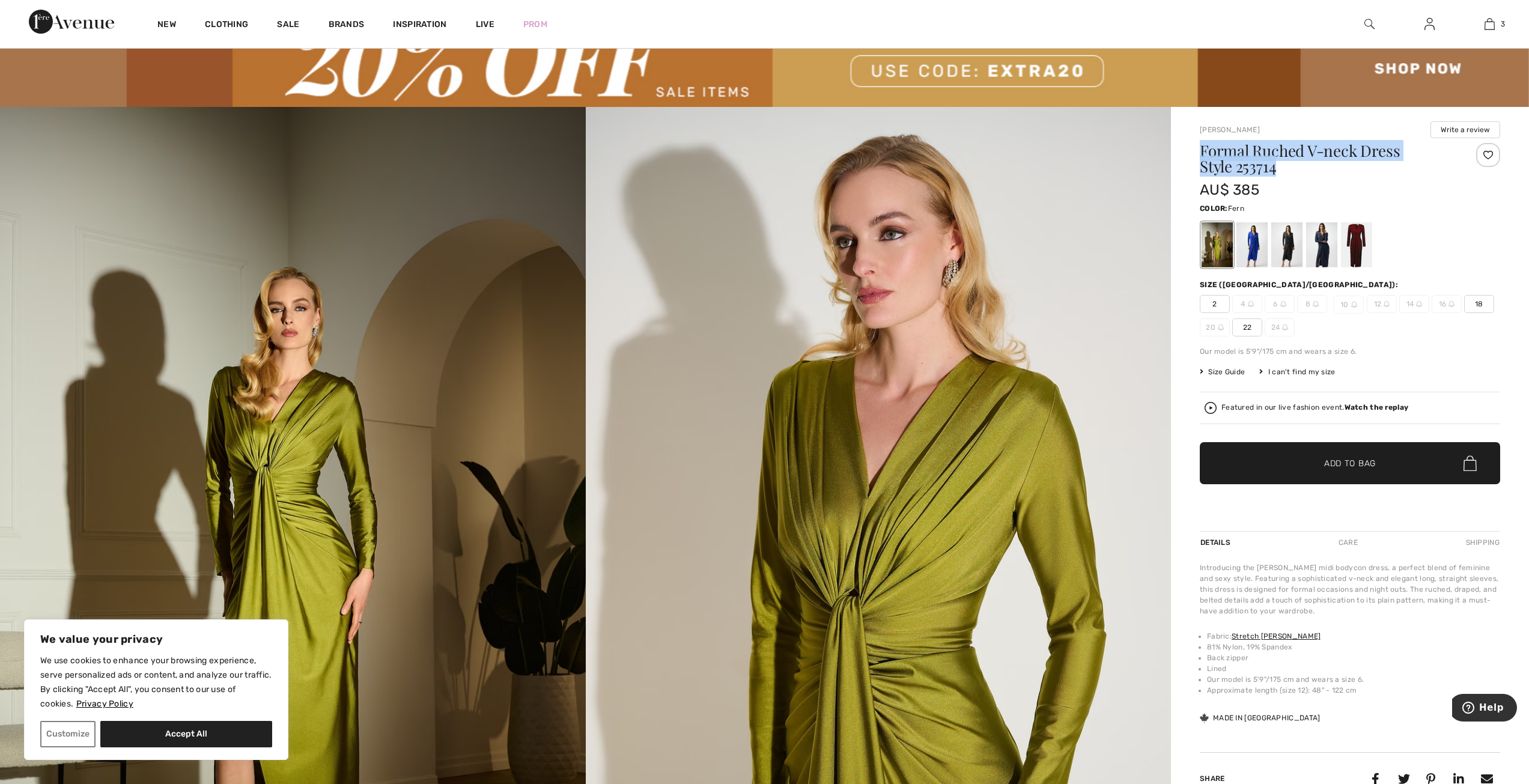
drag, startPoint x: 1199, startPoint y: 147, endPoint x: 1277, endPoint y: 172, distance: 81.9
copy h1 "Formal Ruched V-neck Dress Style 253714"
click at [1240, 251] on div at bounding box center [1251, 245] width 31 height 45
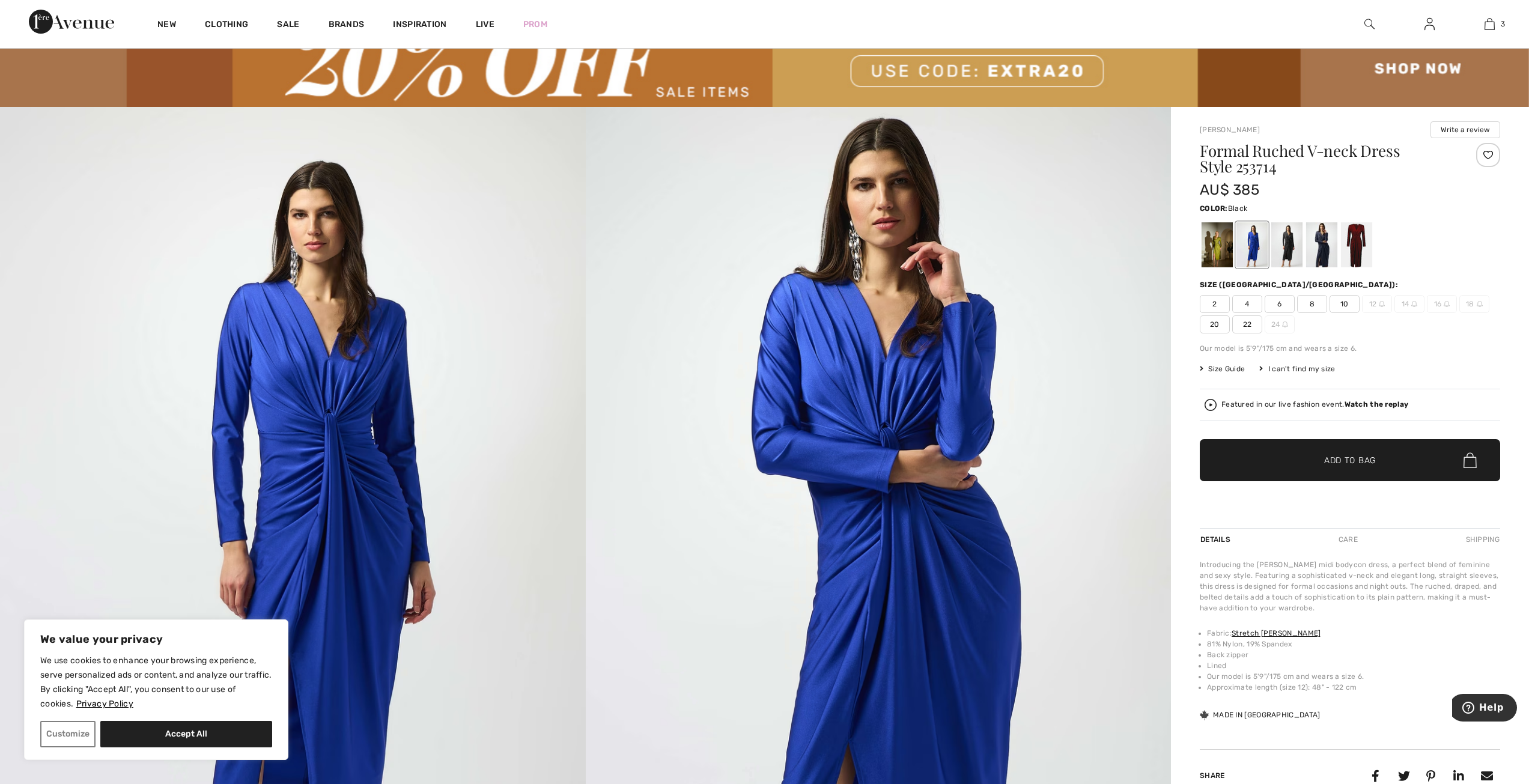
click at [1292, 251] on div at bounding box center [1286, 245] width 31 height 45
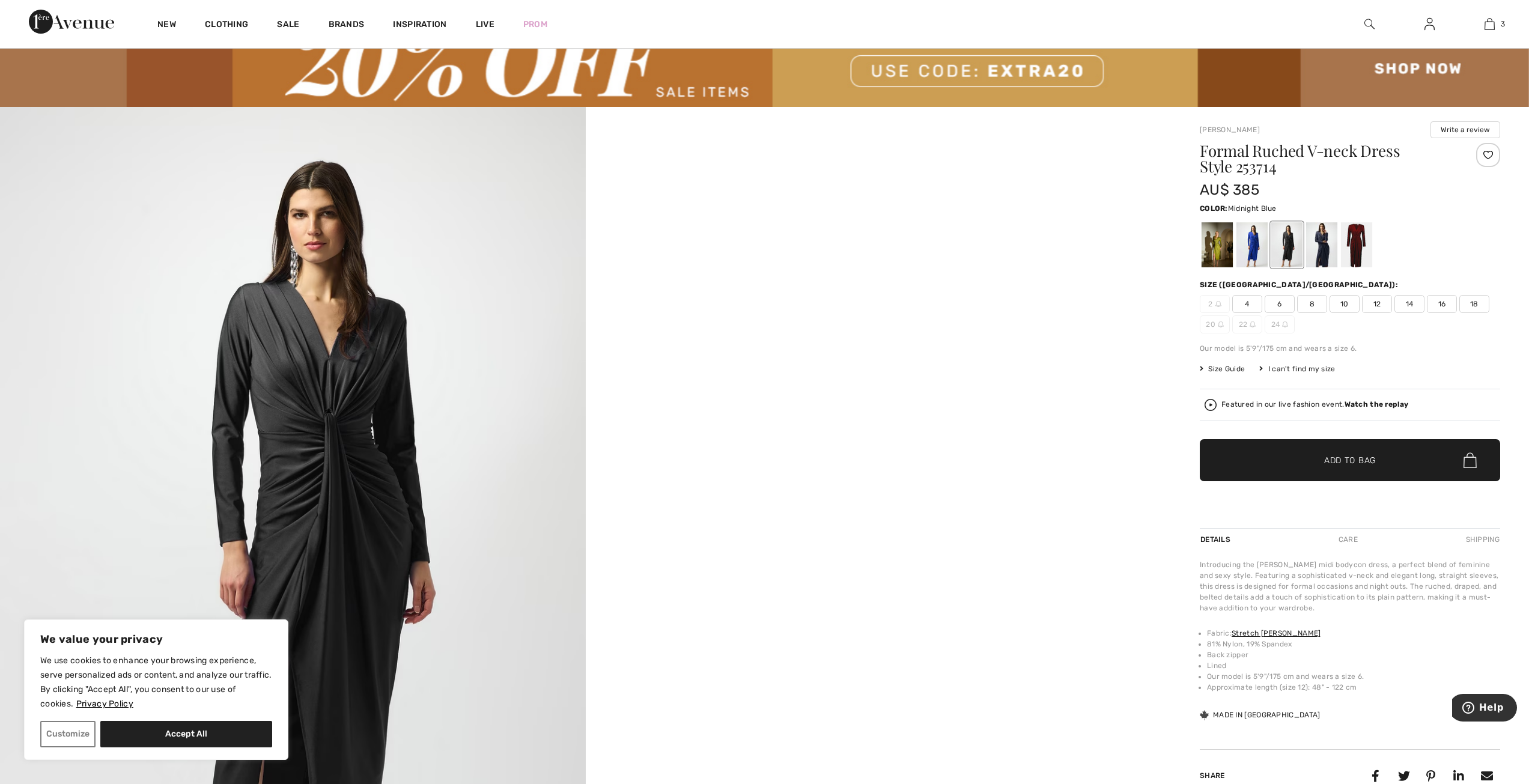
click at [1323, 254] on div at bounding box center [1322, 245] width 31 height 45
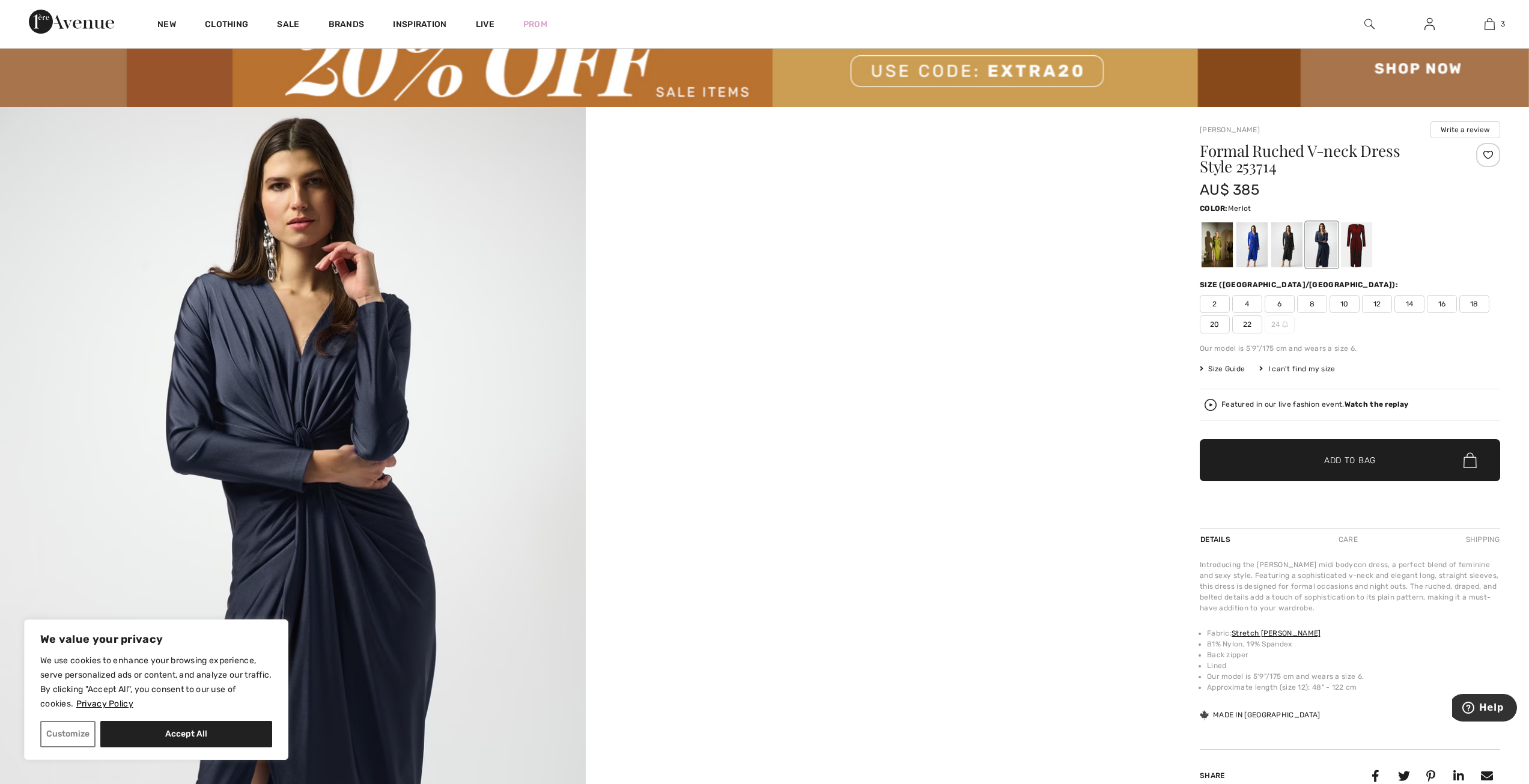
click at [1368, 251] on div at bounding box center [1356, 245] width 31 height 45
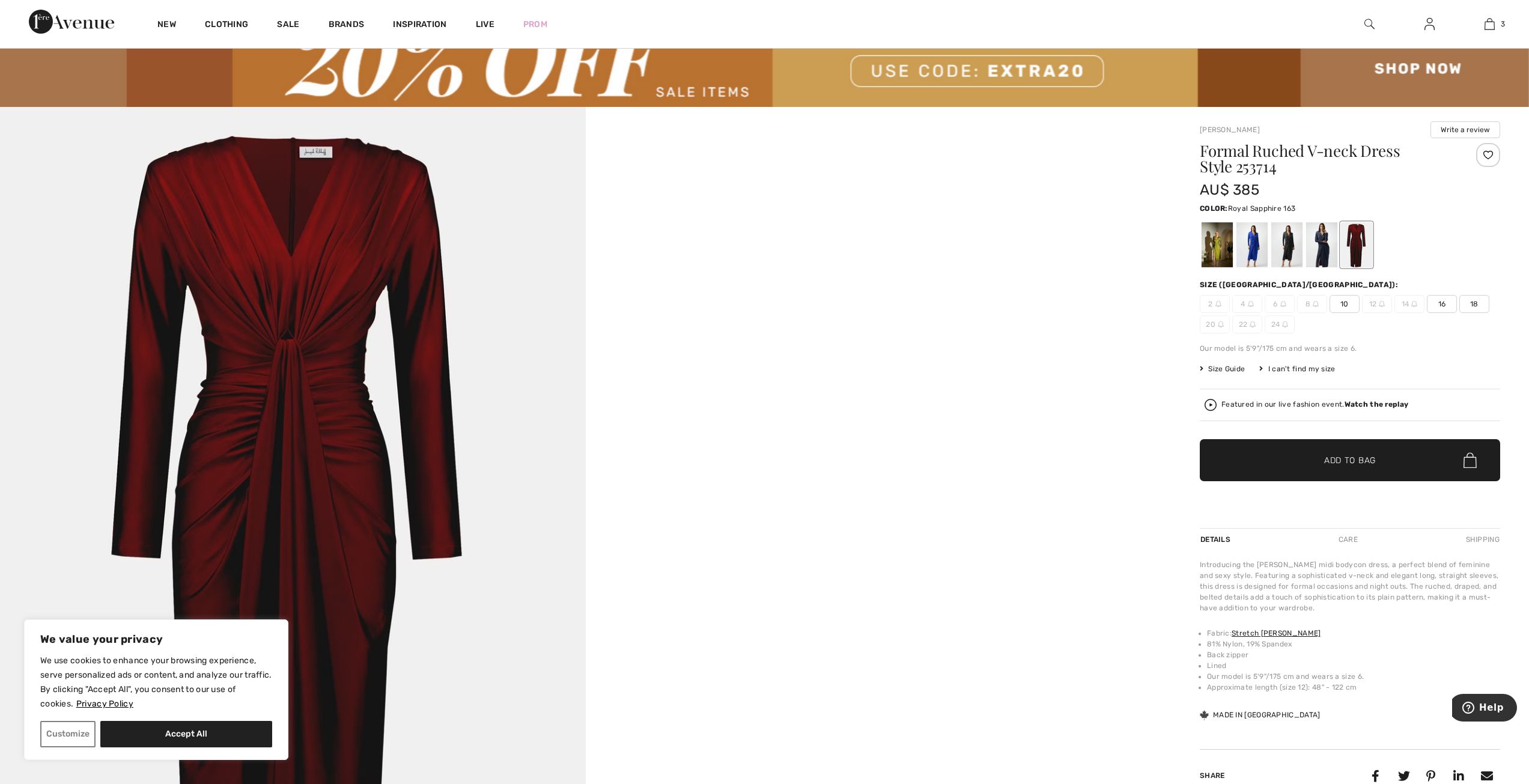
click at [1253, 258] on div at bounding box center [1251, 245] width 31 height 45
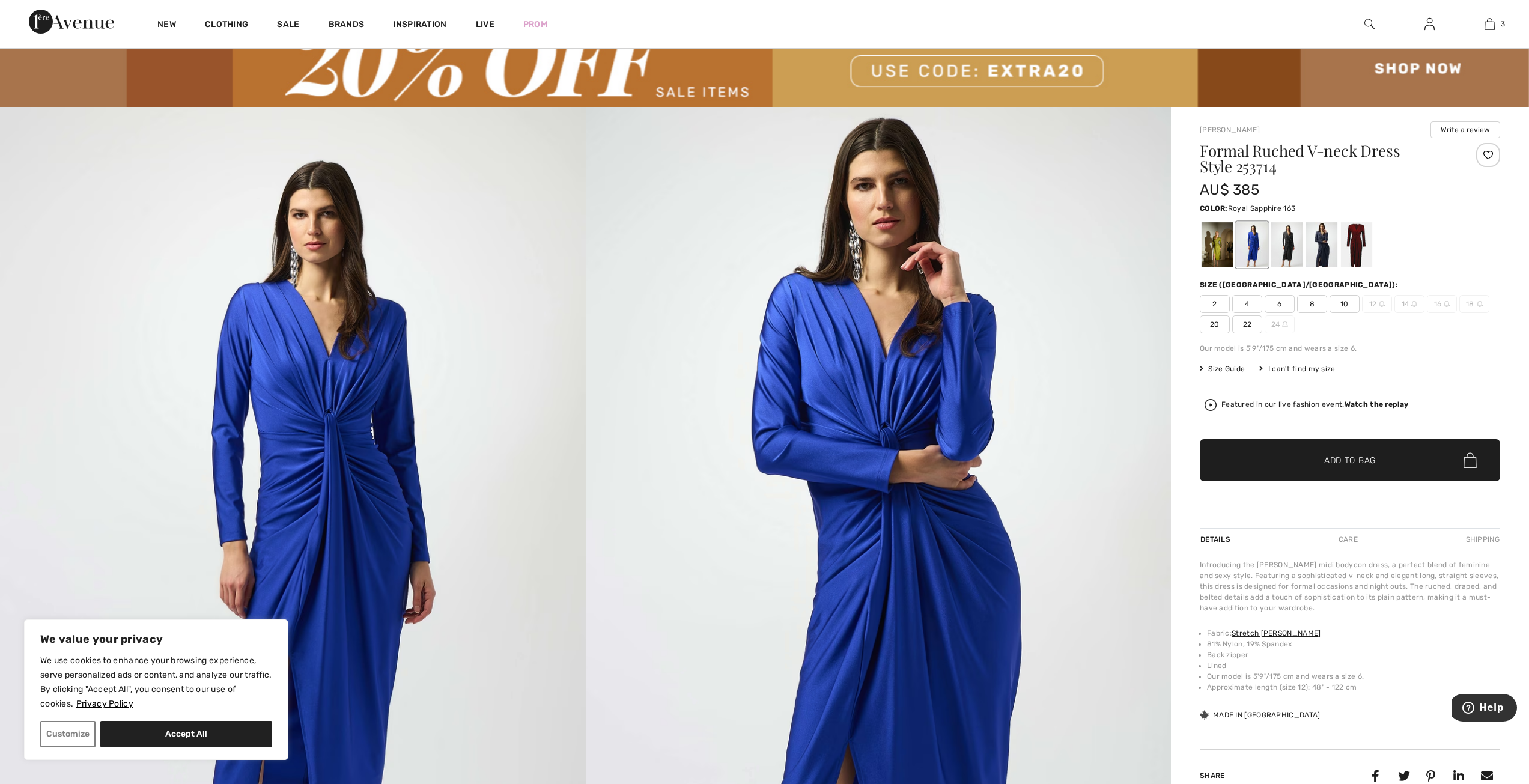
click at [1340, 305] on span "10" at bounding box center [1345, 304] width 30 height 18
click at [1322, 460] on span "✔ Added to Bag" at bounding box center [1332, 460] width 73 height 12
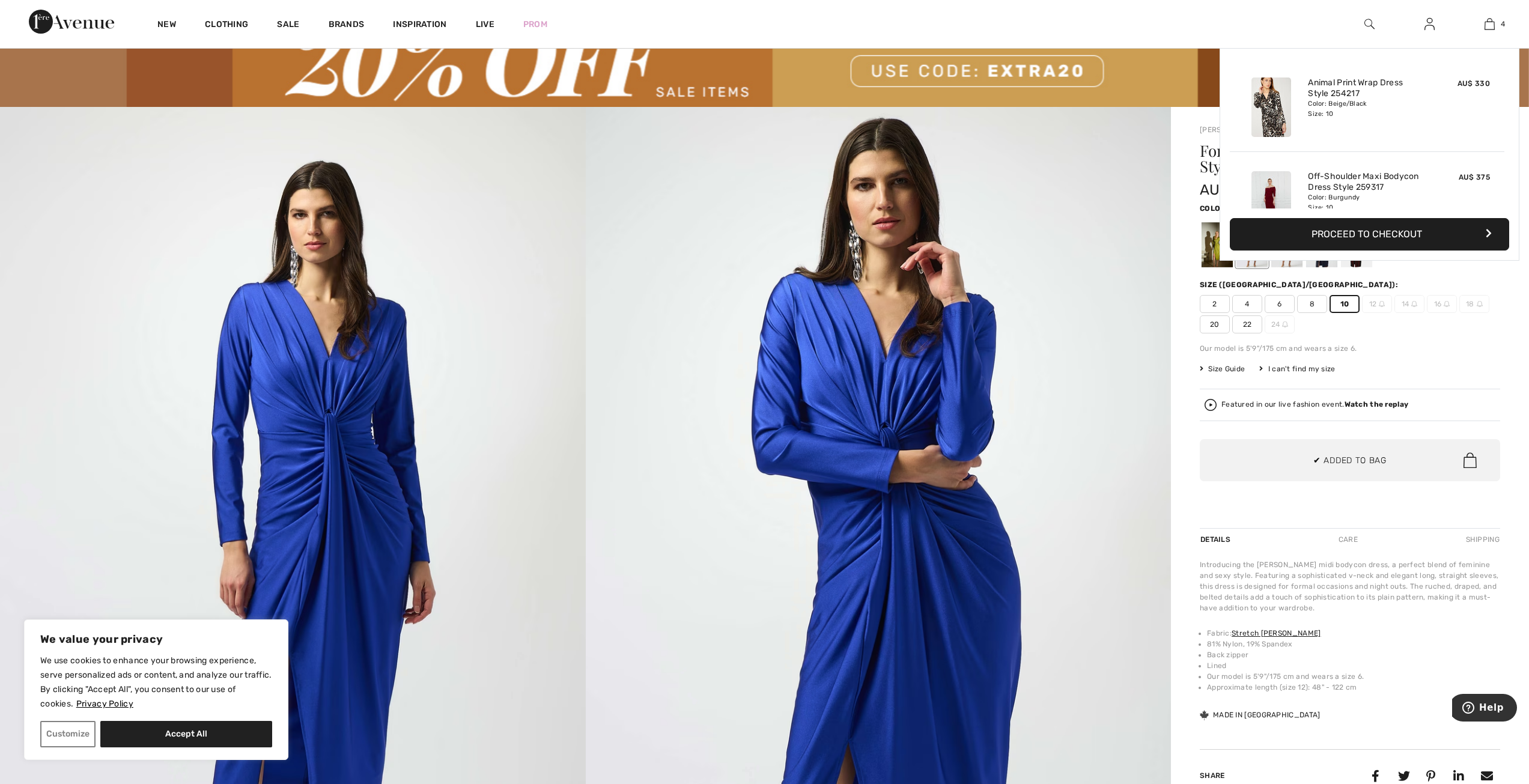
scroll to position [225, 0]
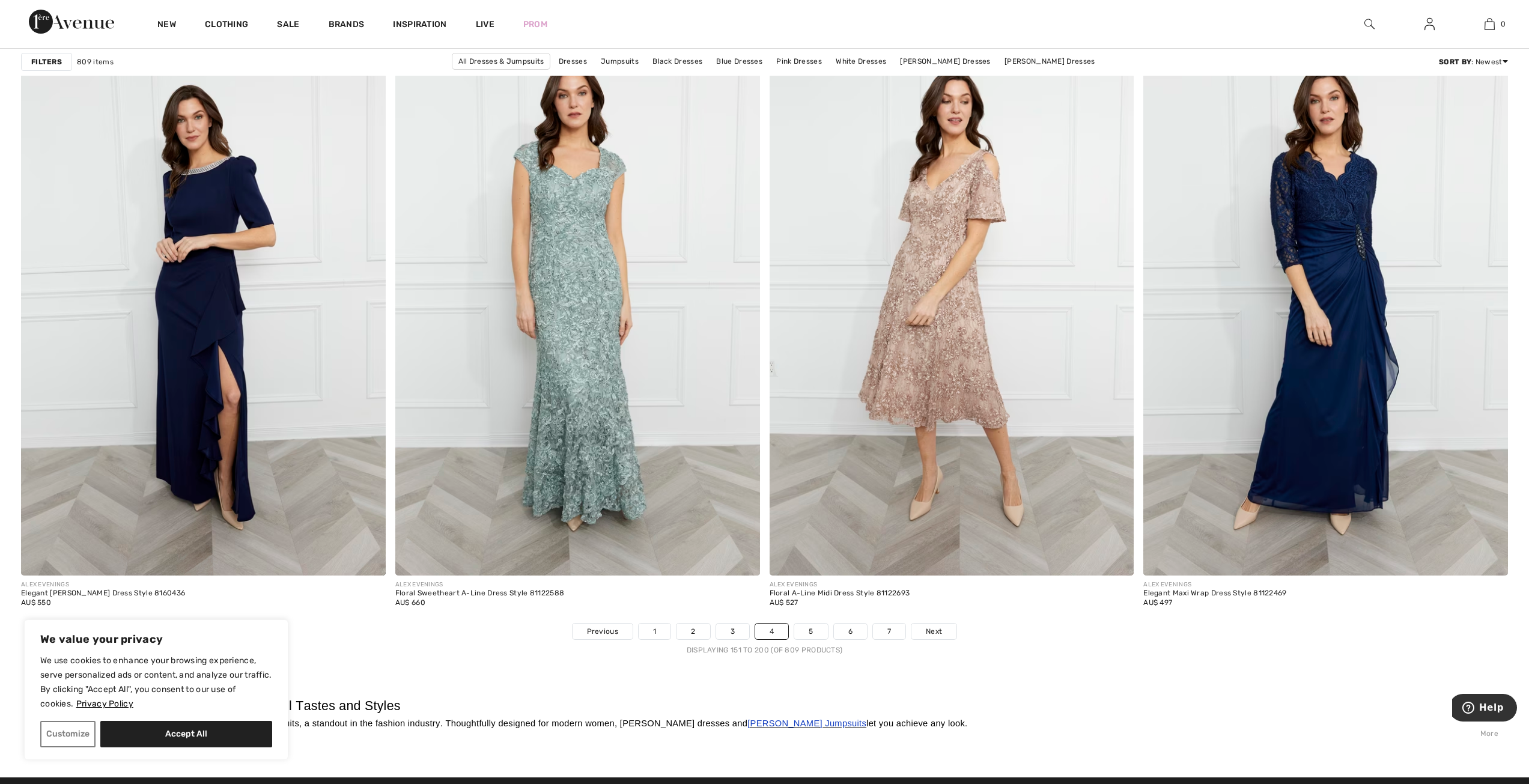
scroll to position [9070, 0]
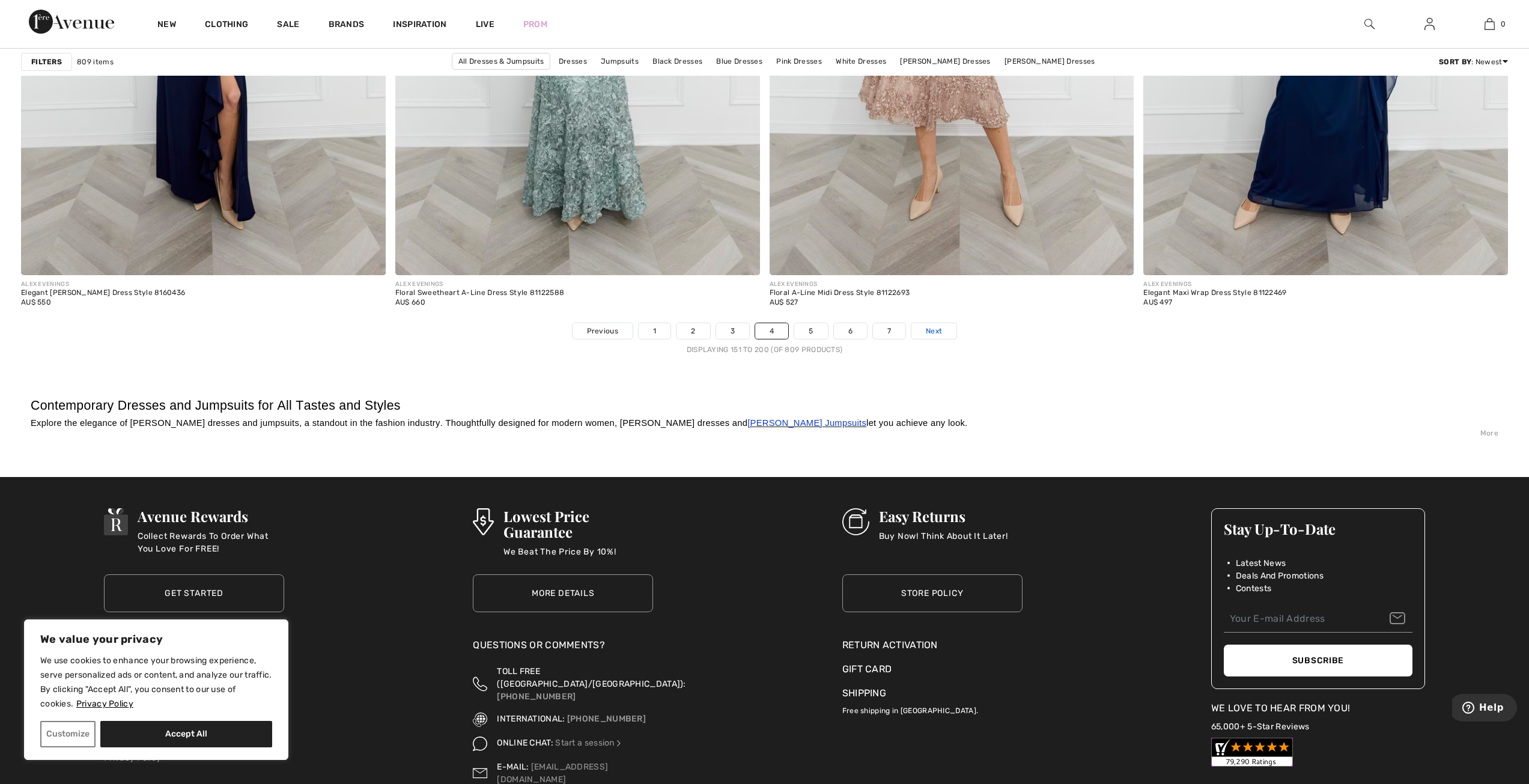
click at [945, 331] on link "Next" at bounding box center [934, 331] width 45 height 16
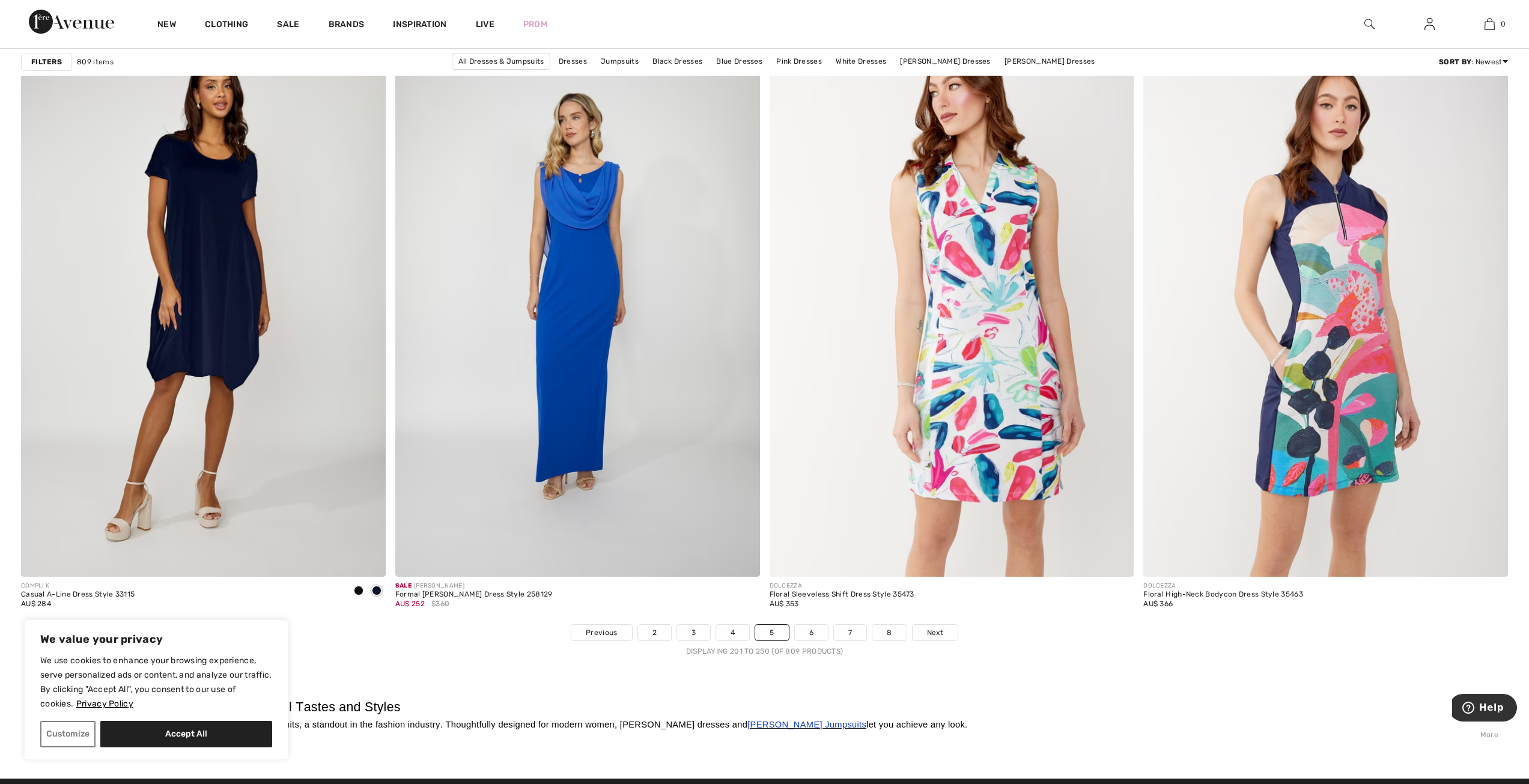
scroll to position [8770, 0]
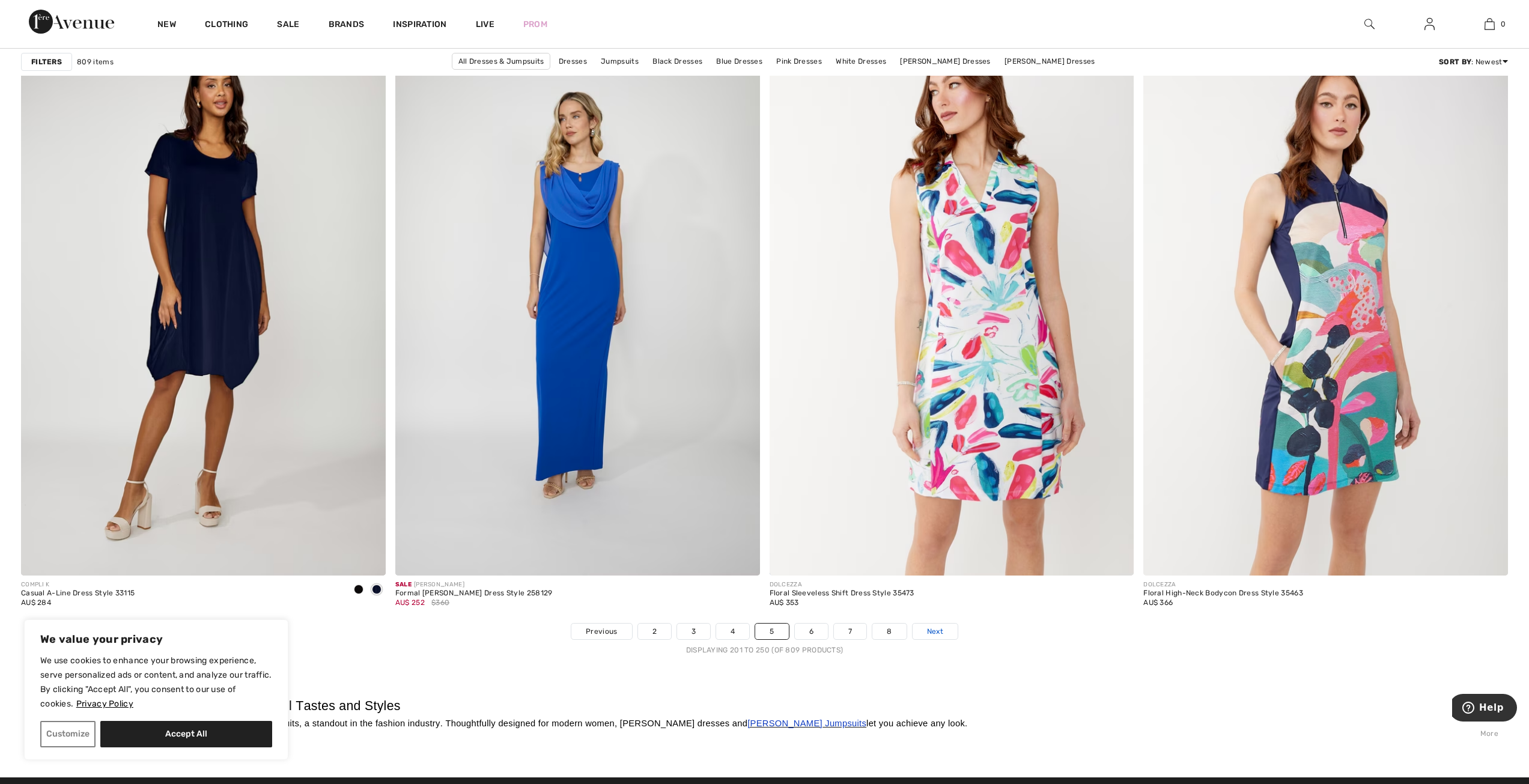
click at [937, 630] on span "Next" at bounding box center [935, 632] width 17 height 11
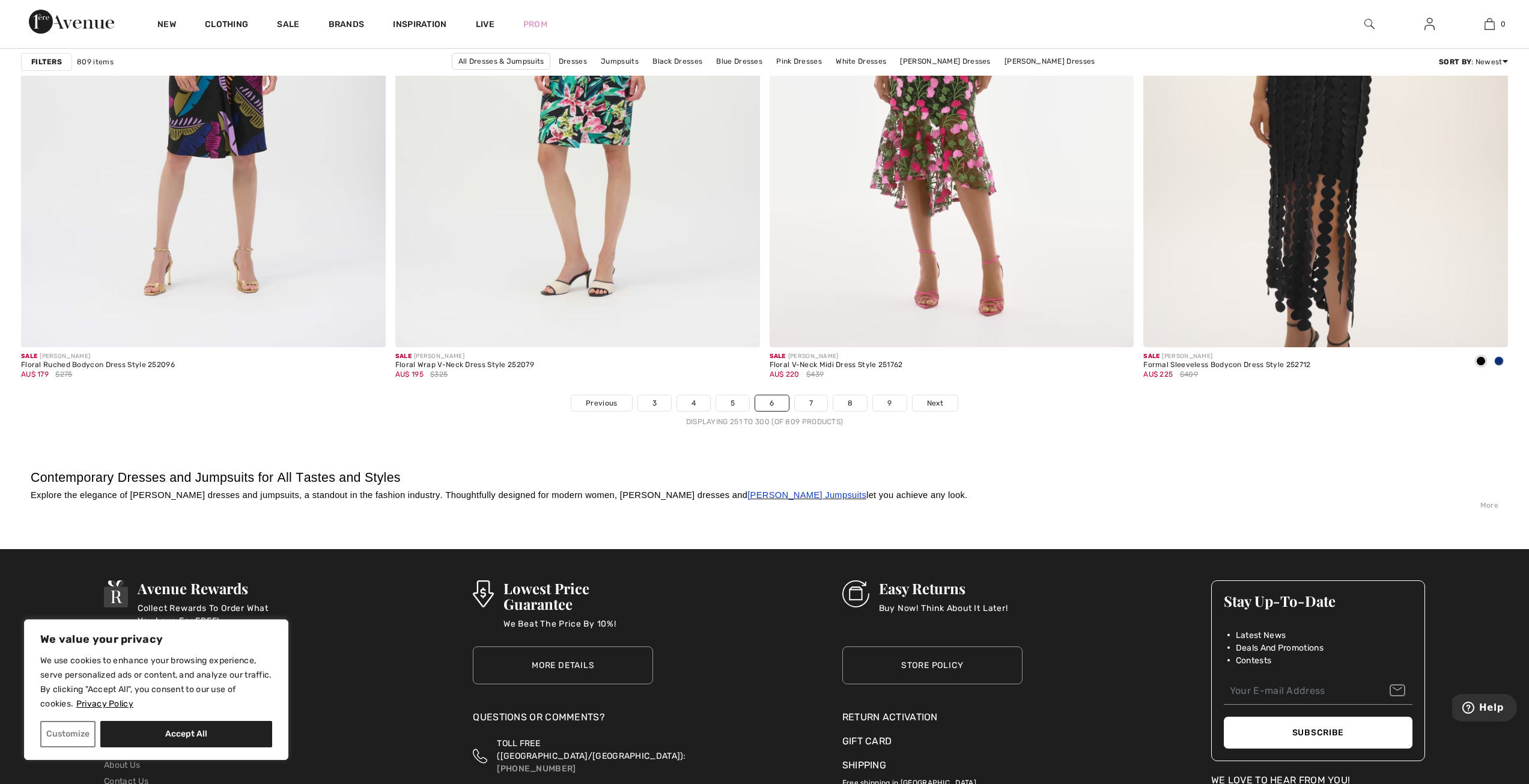
scroll to position [9130, 0]
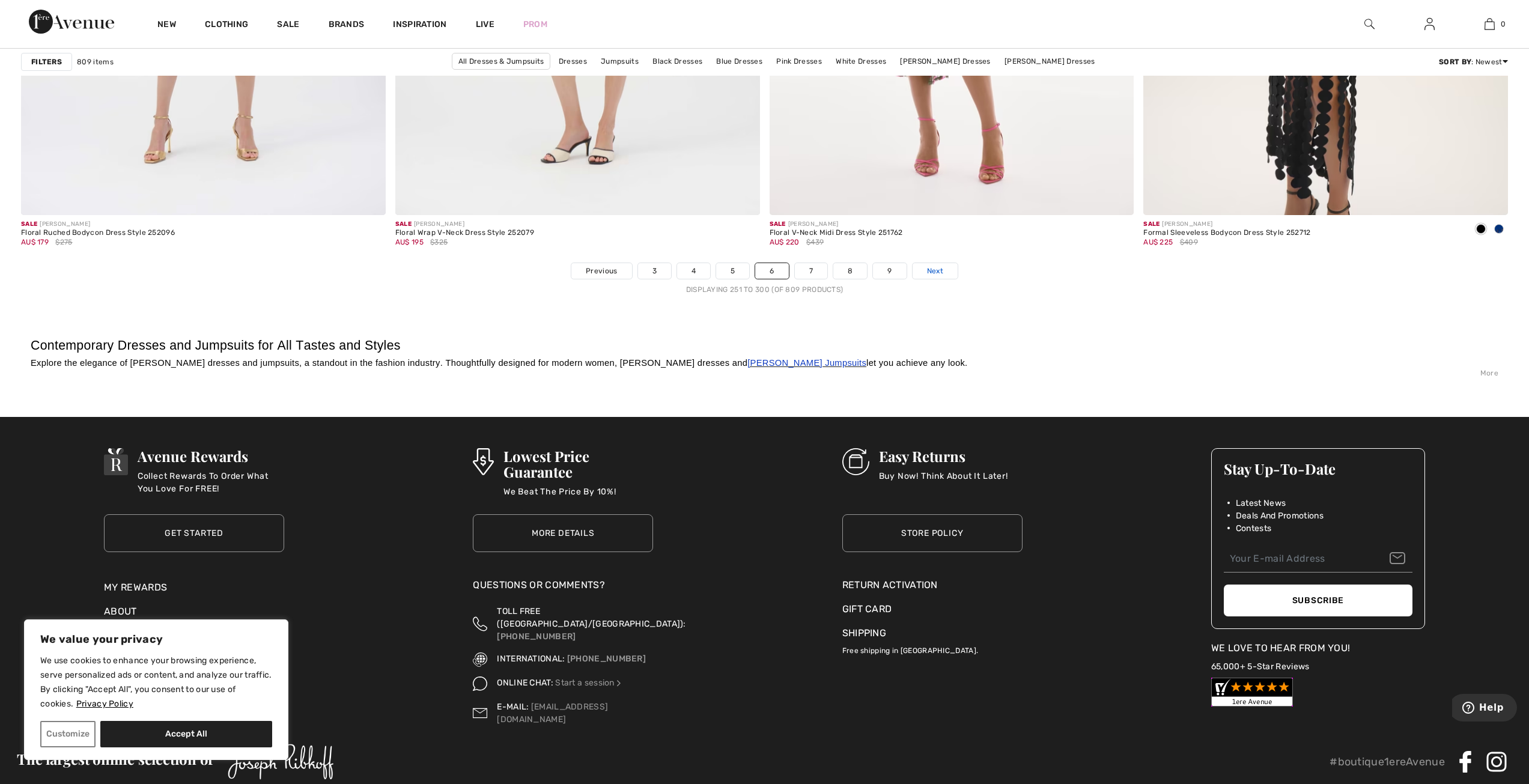
click at [941, 274] on span "Next" at bounding box center [935, 271] width 17 height 11
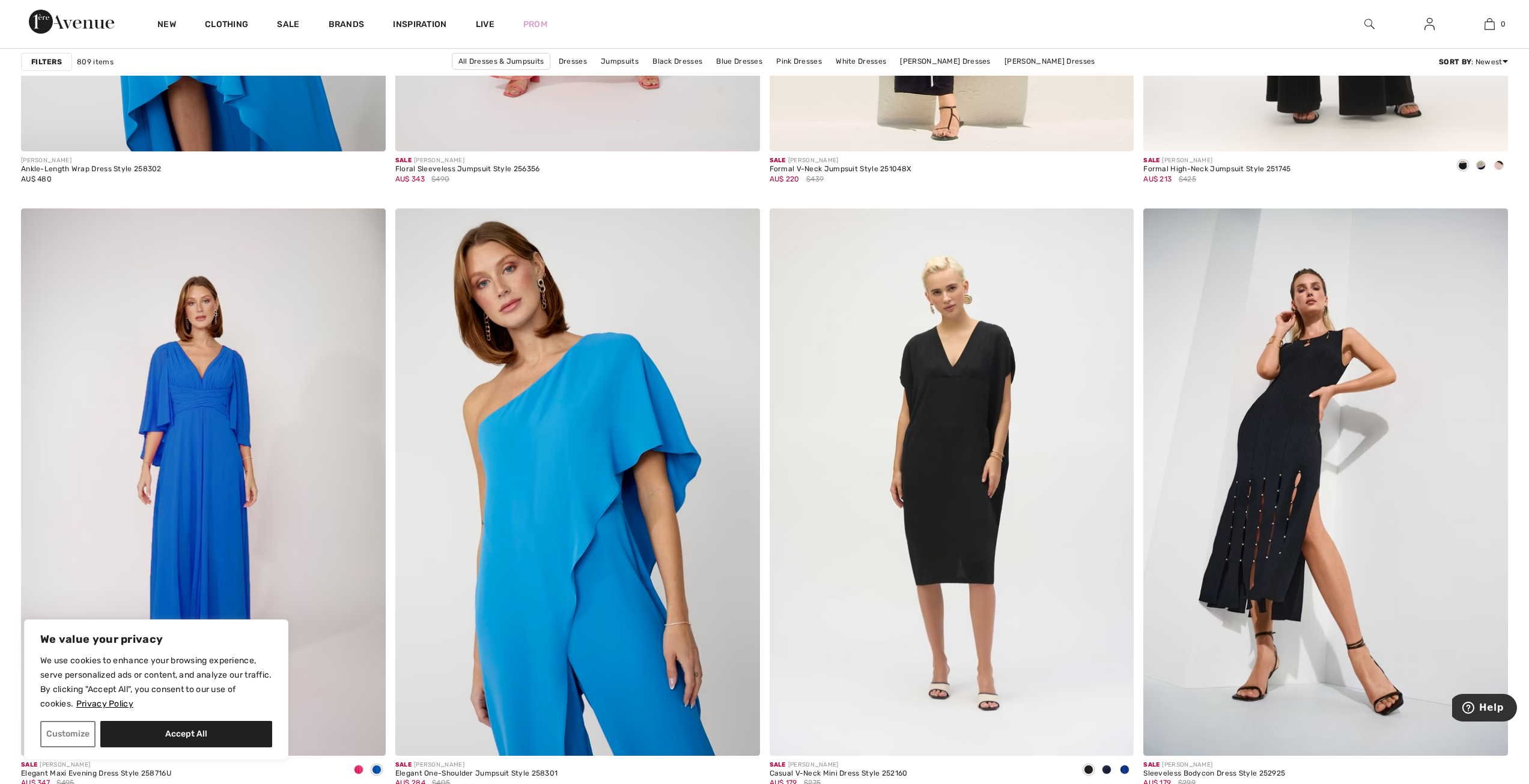
scroll to position [8950, 0]
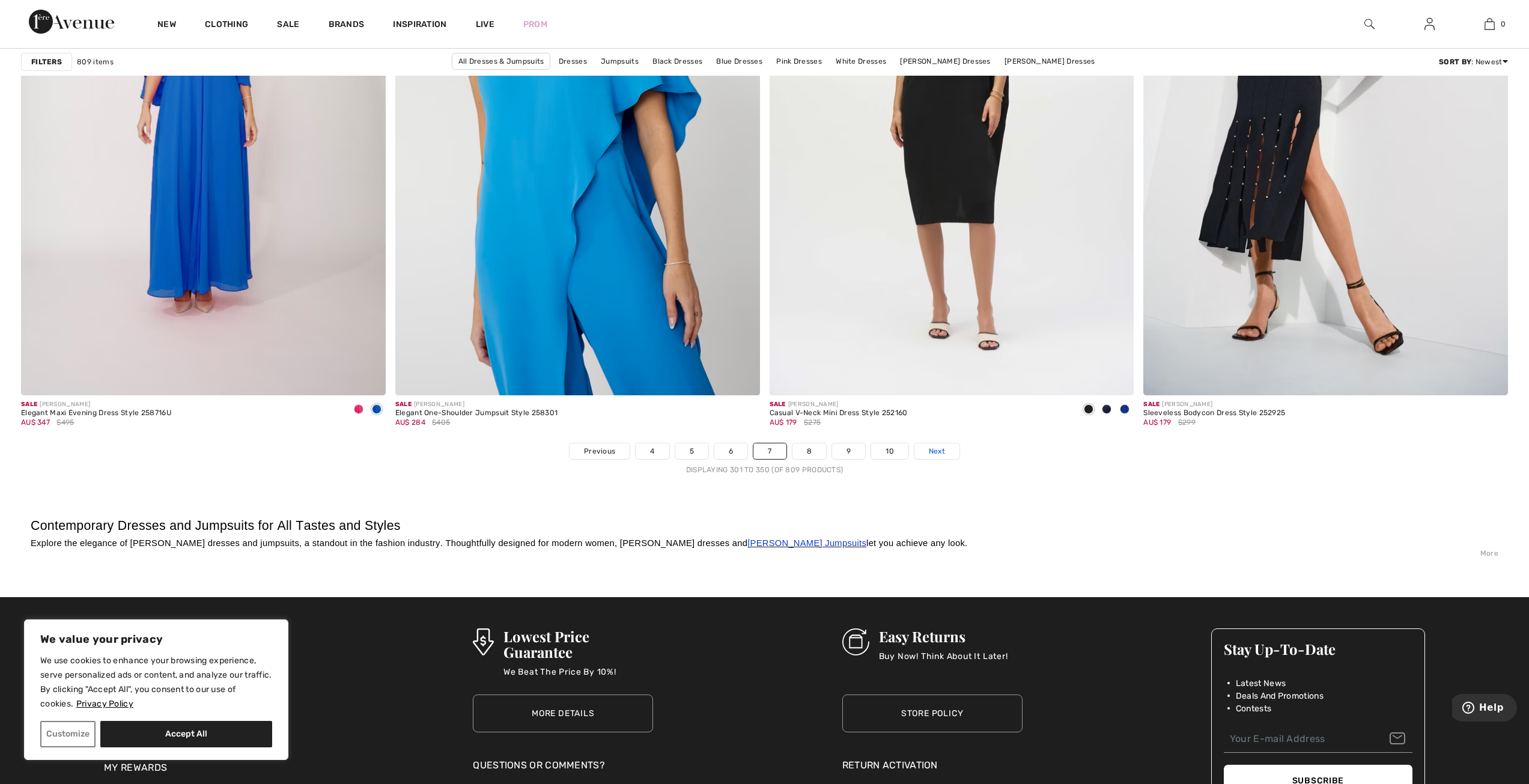
click at [935, 450] on span "Next" at bounding box center [937, 451] width 17 height 11
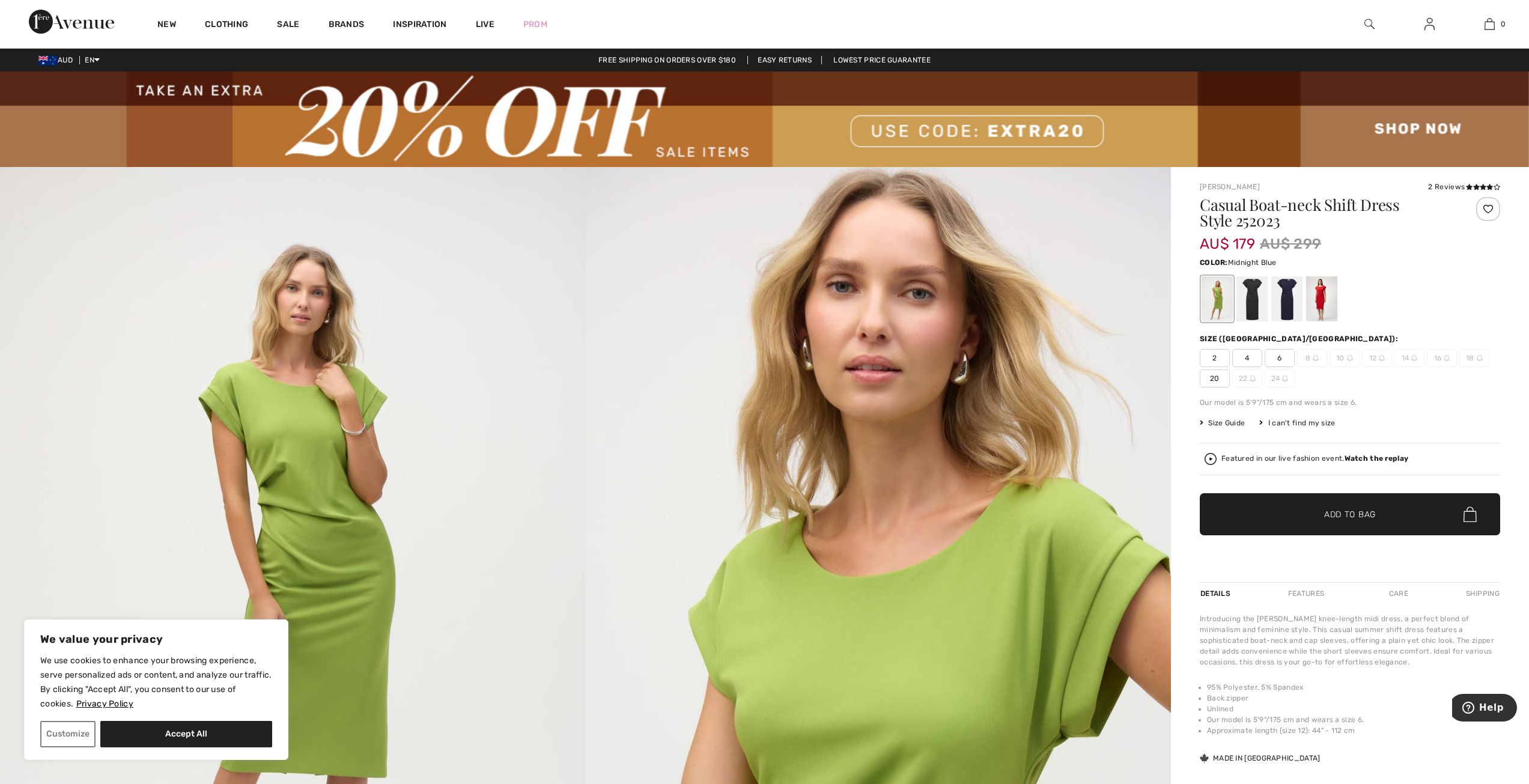
click at [1302, 305] on div at bounding box center [1286, 298] width 31 height 45
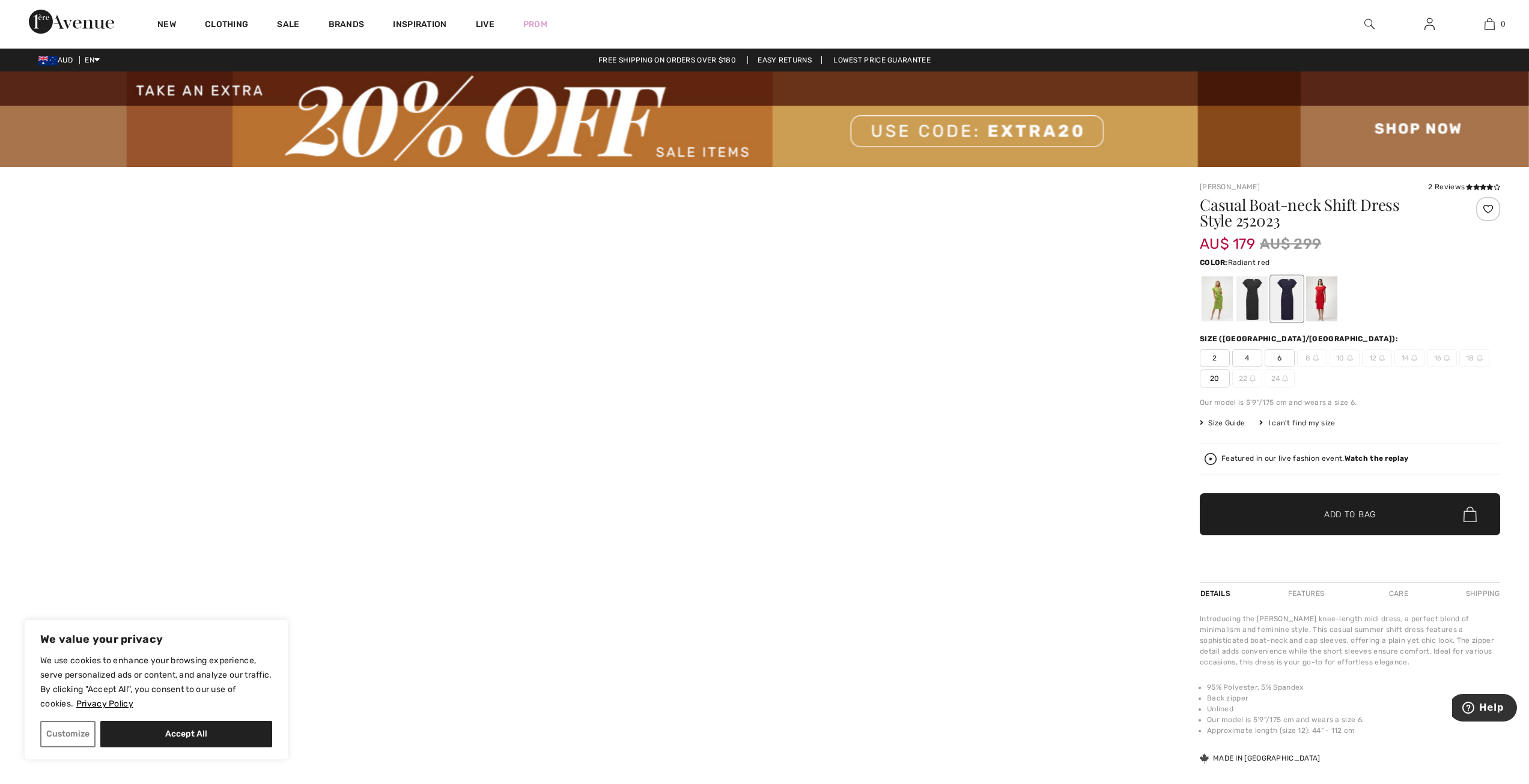
click at [1326, 304] on div at bounding box center [1322, 298] width 31 height 45
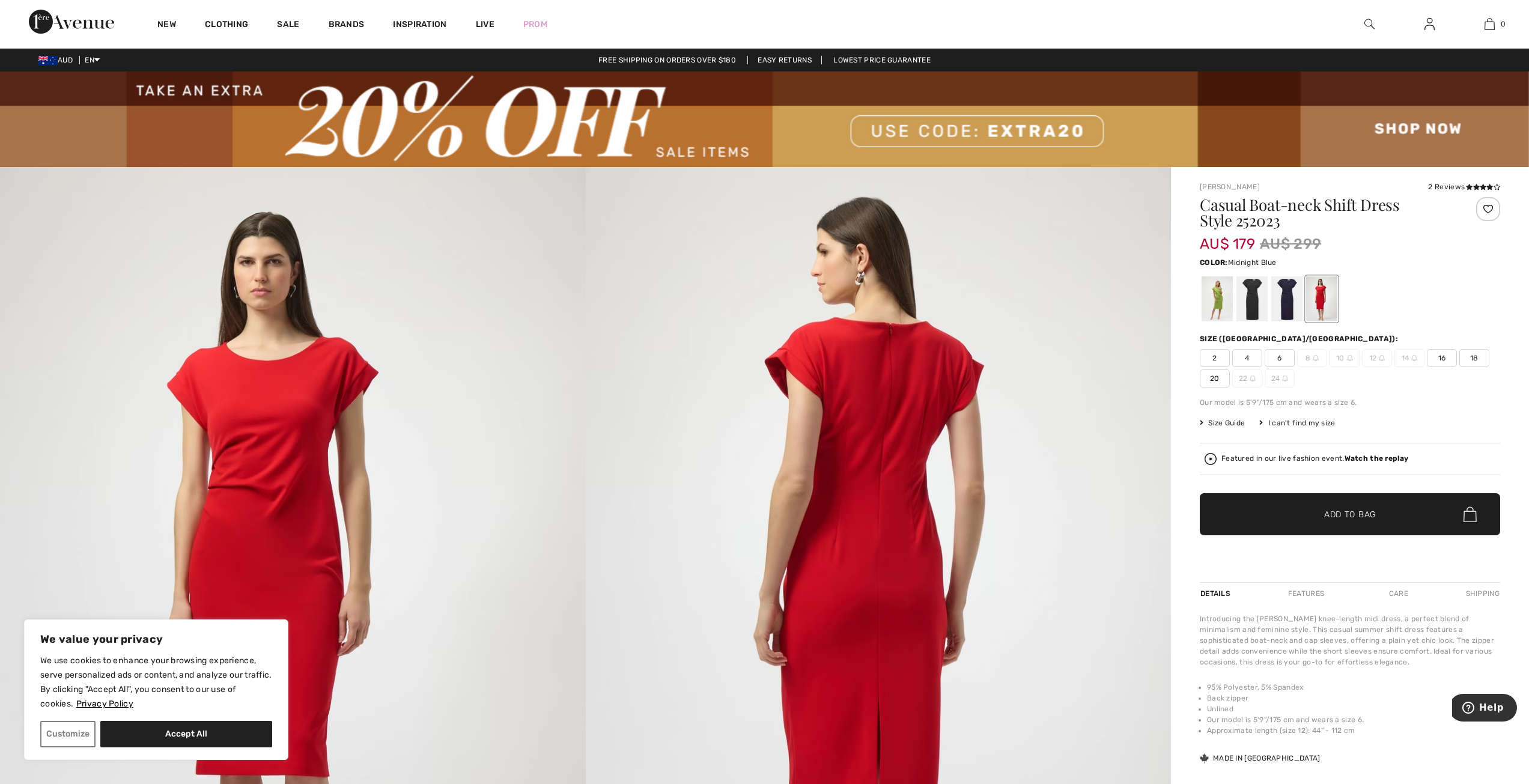
click at [1284, 298] on div at bounding box center [1286, 298] width 31 height 45
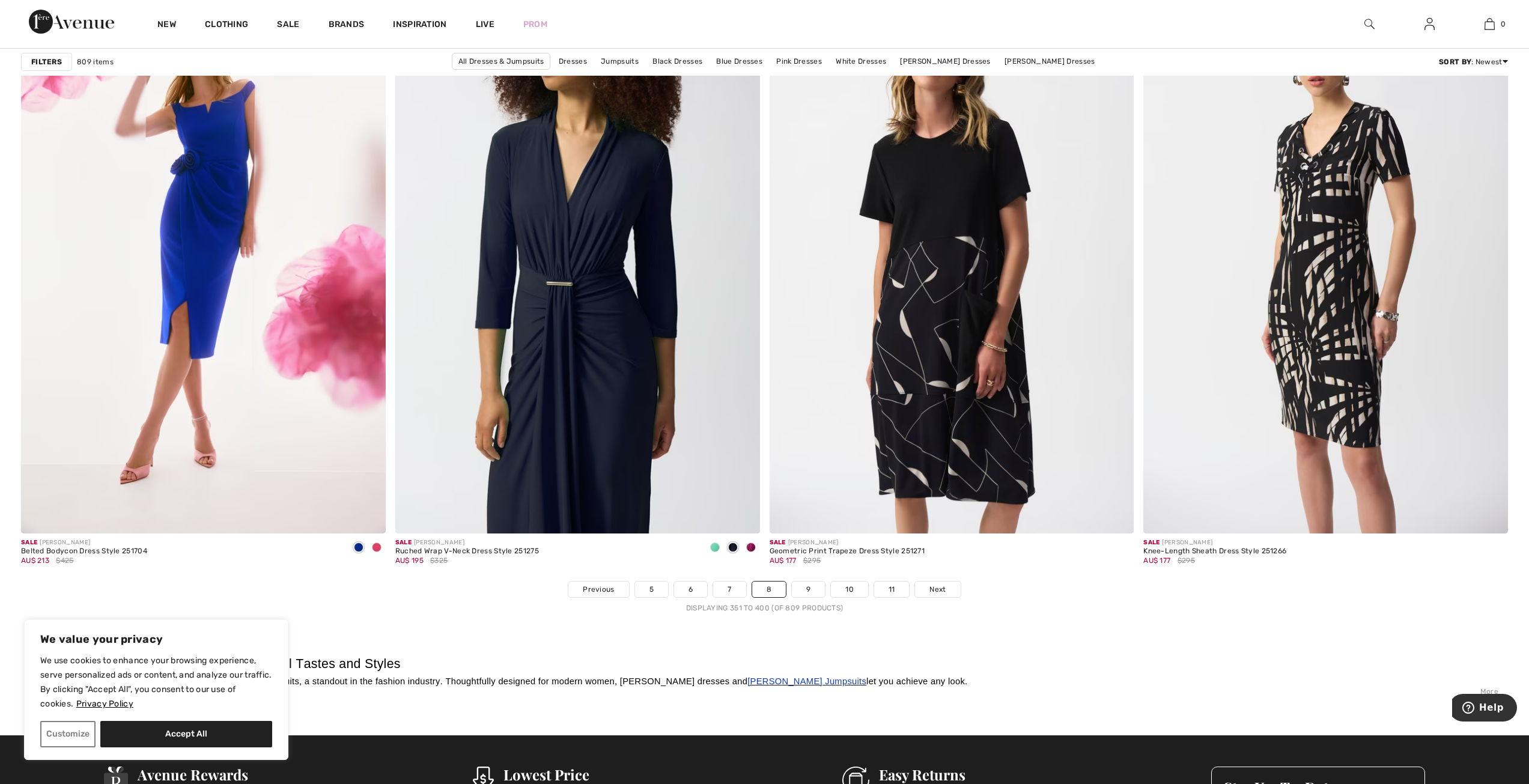
scroll to position [8830, 0]
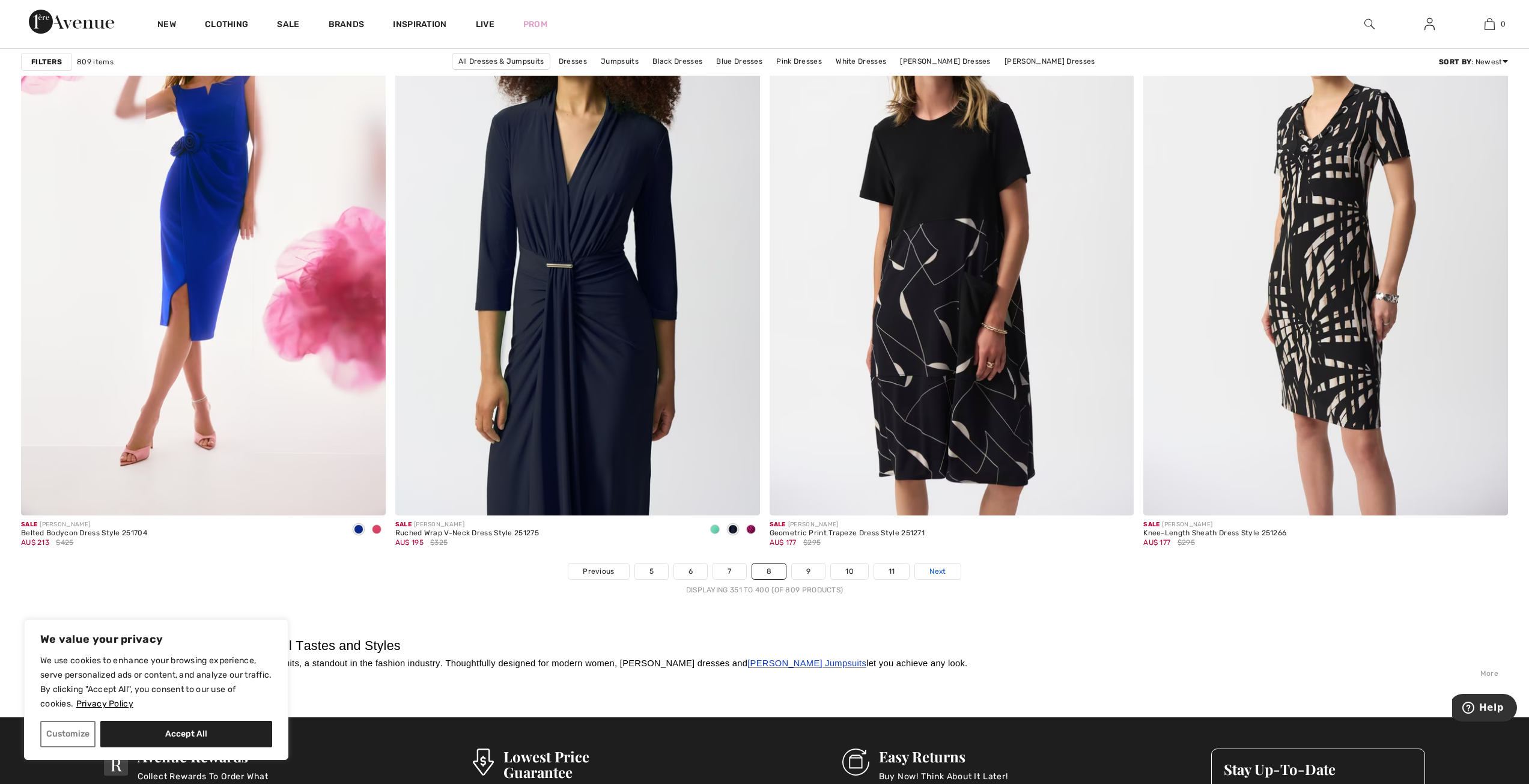
click at [926, 570] on link "Next" at bounding box center [937, 571] width 45 height 16
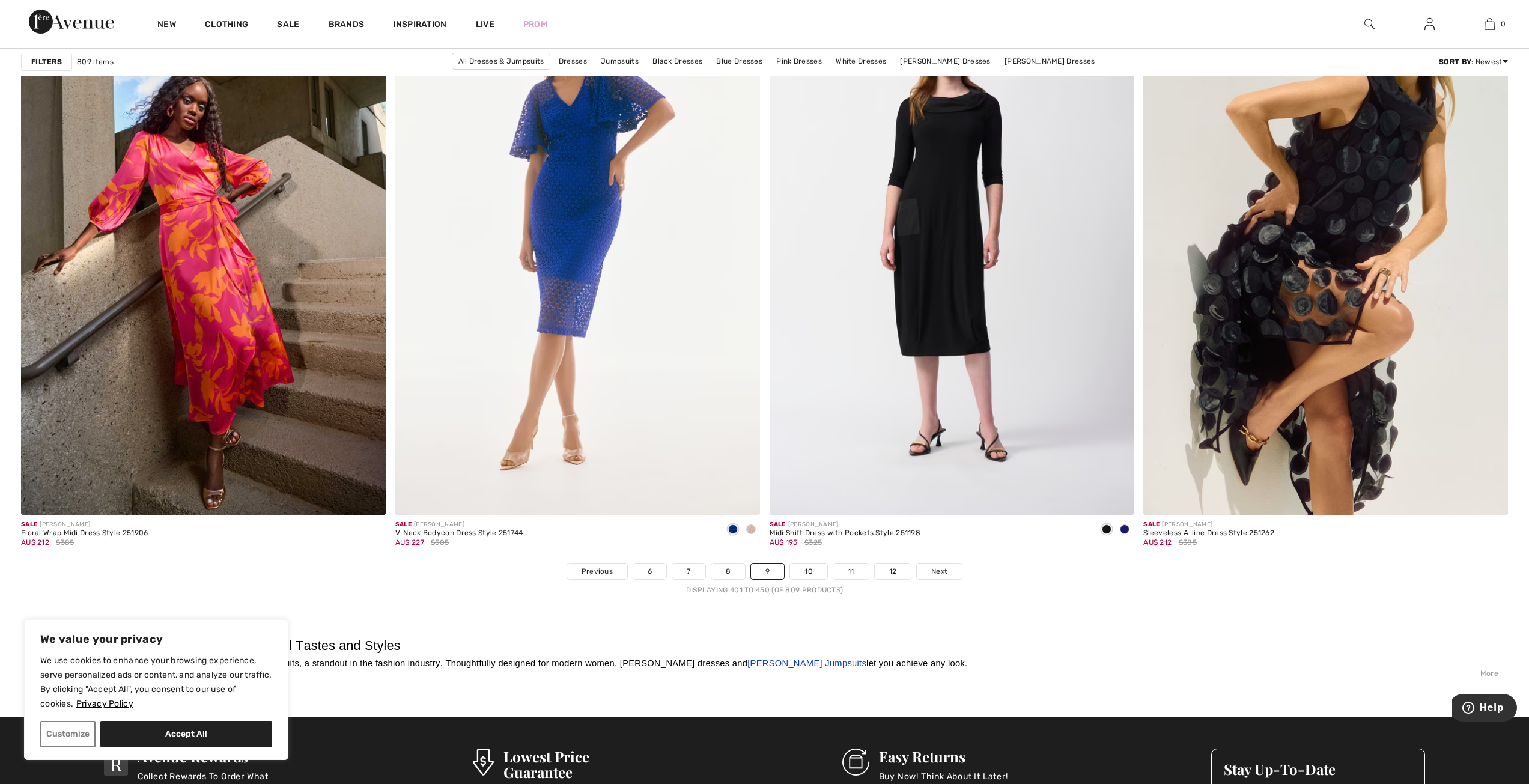
scroll to position [8770, 0]
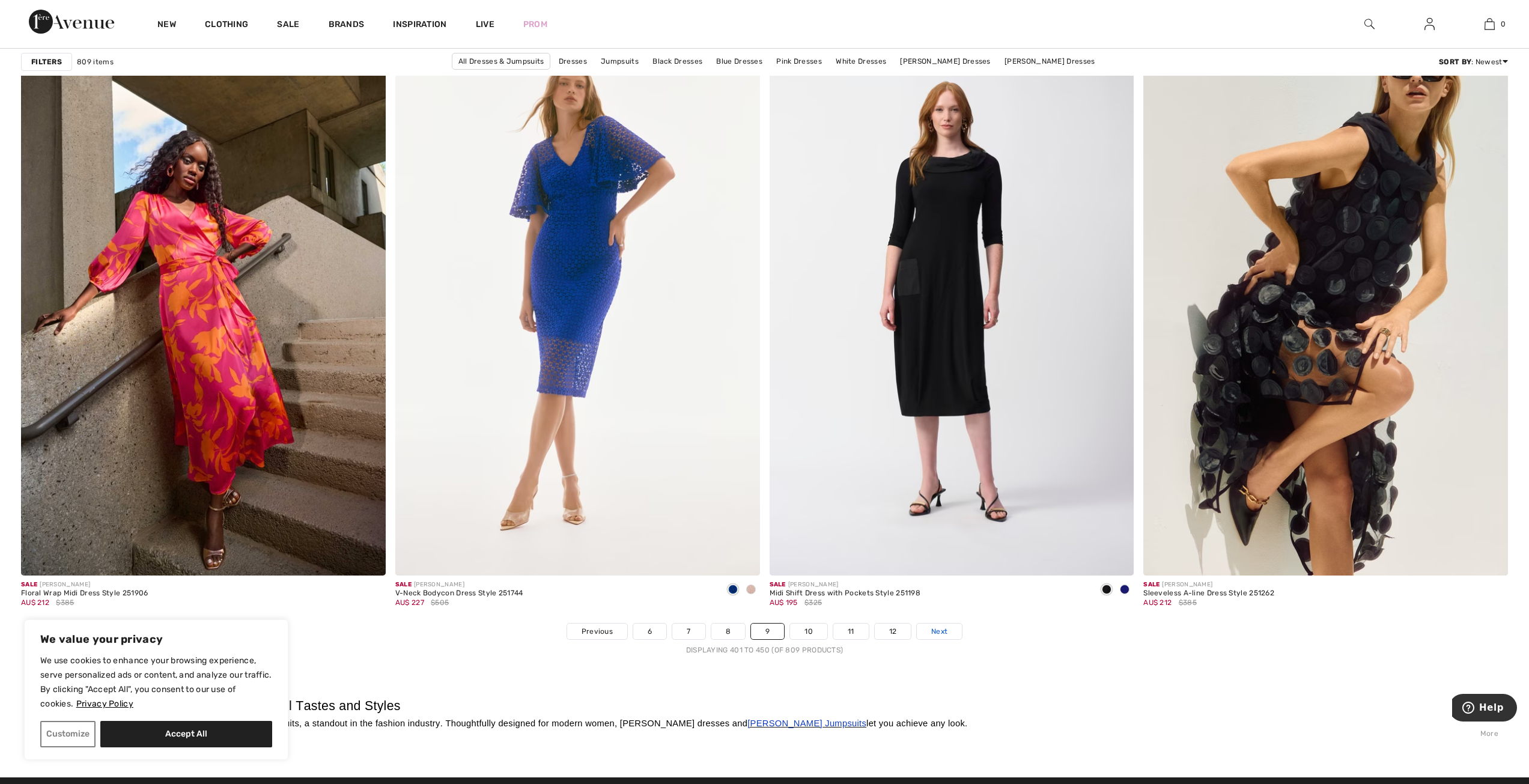
click at [932, 633] on span "Next" at bounding box center [939, 632] width 17 height 11
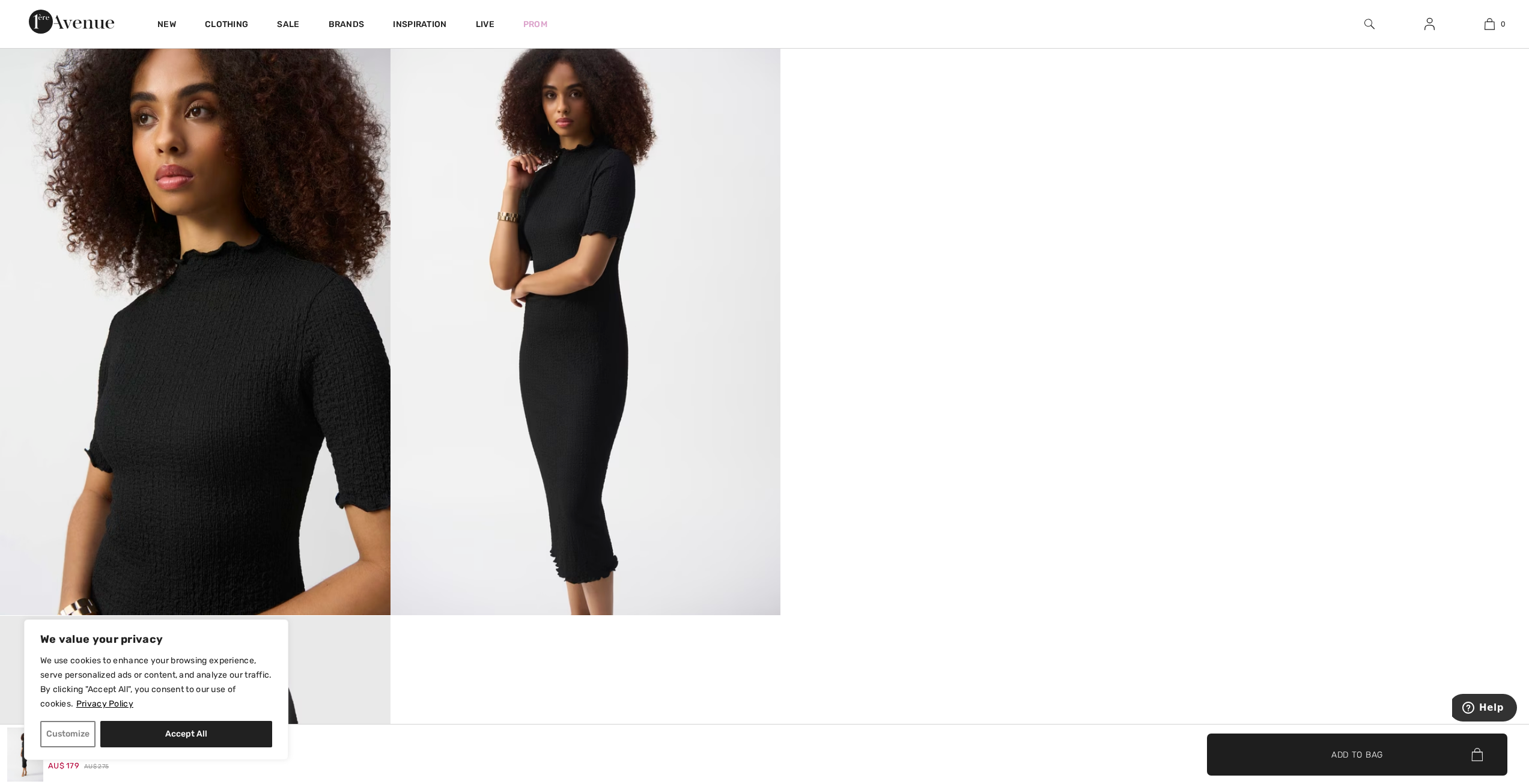
scroll to position [1021, 0]
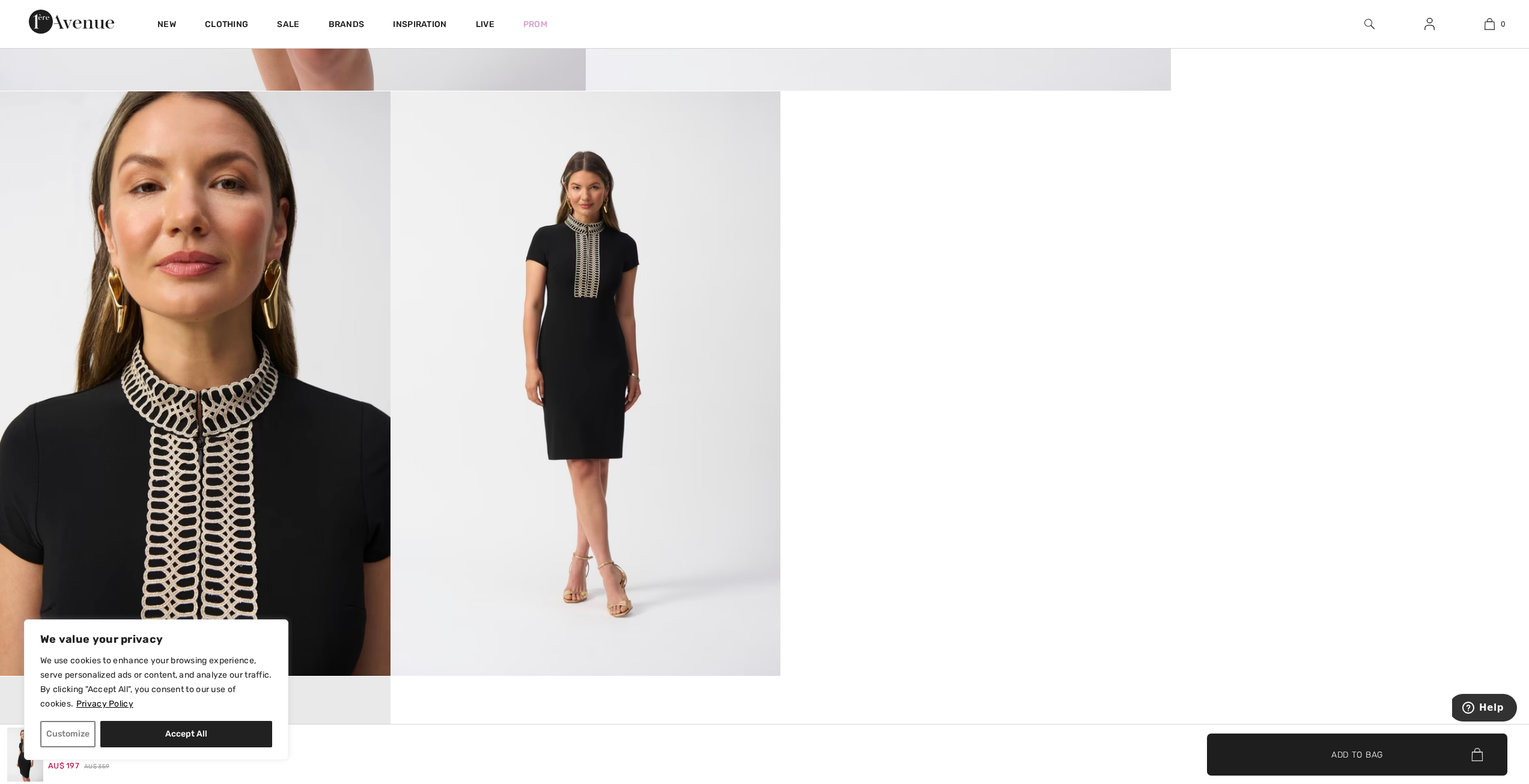
scroll to position [961, 0]
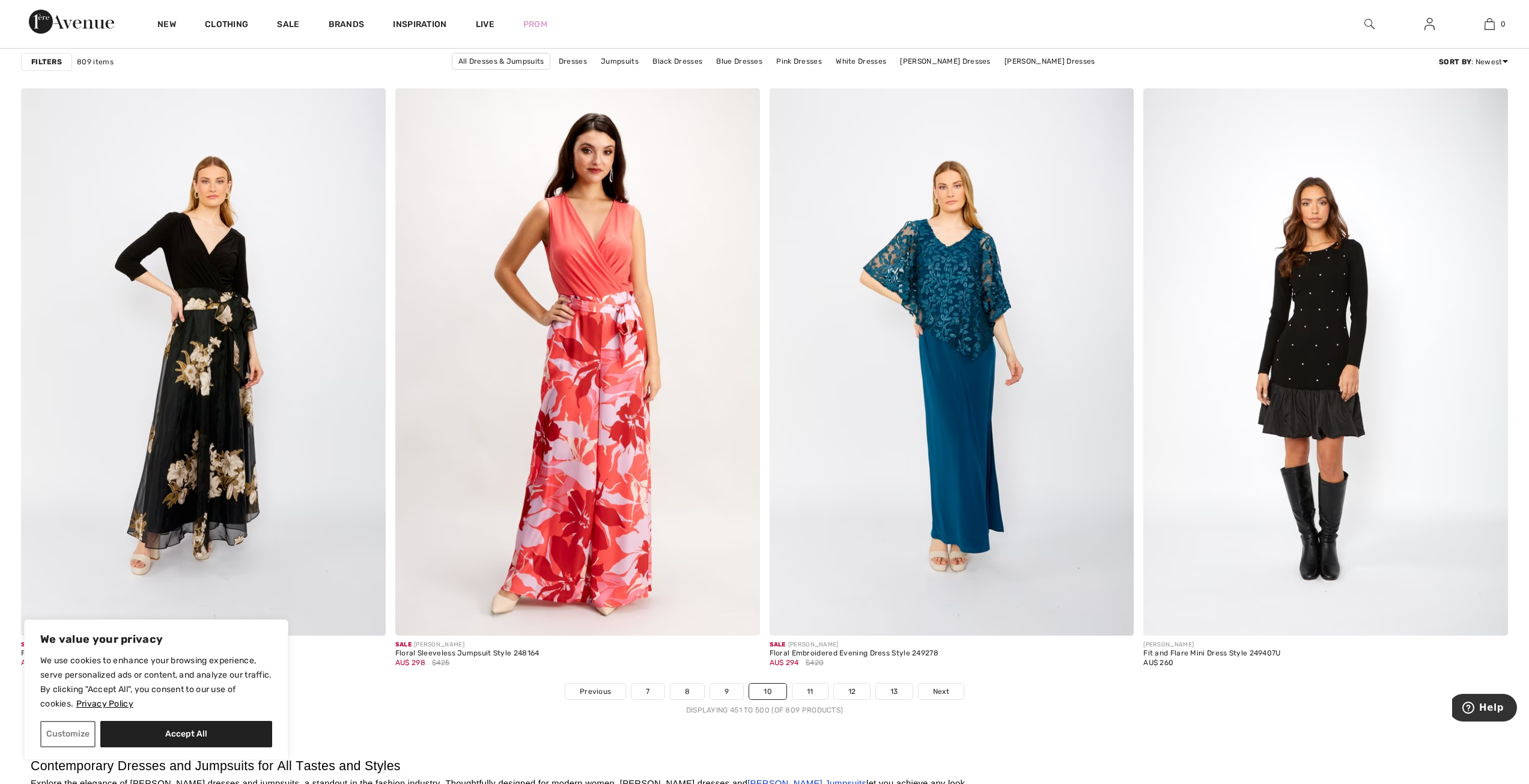
scroll to position [8950, 0]
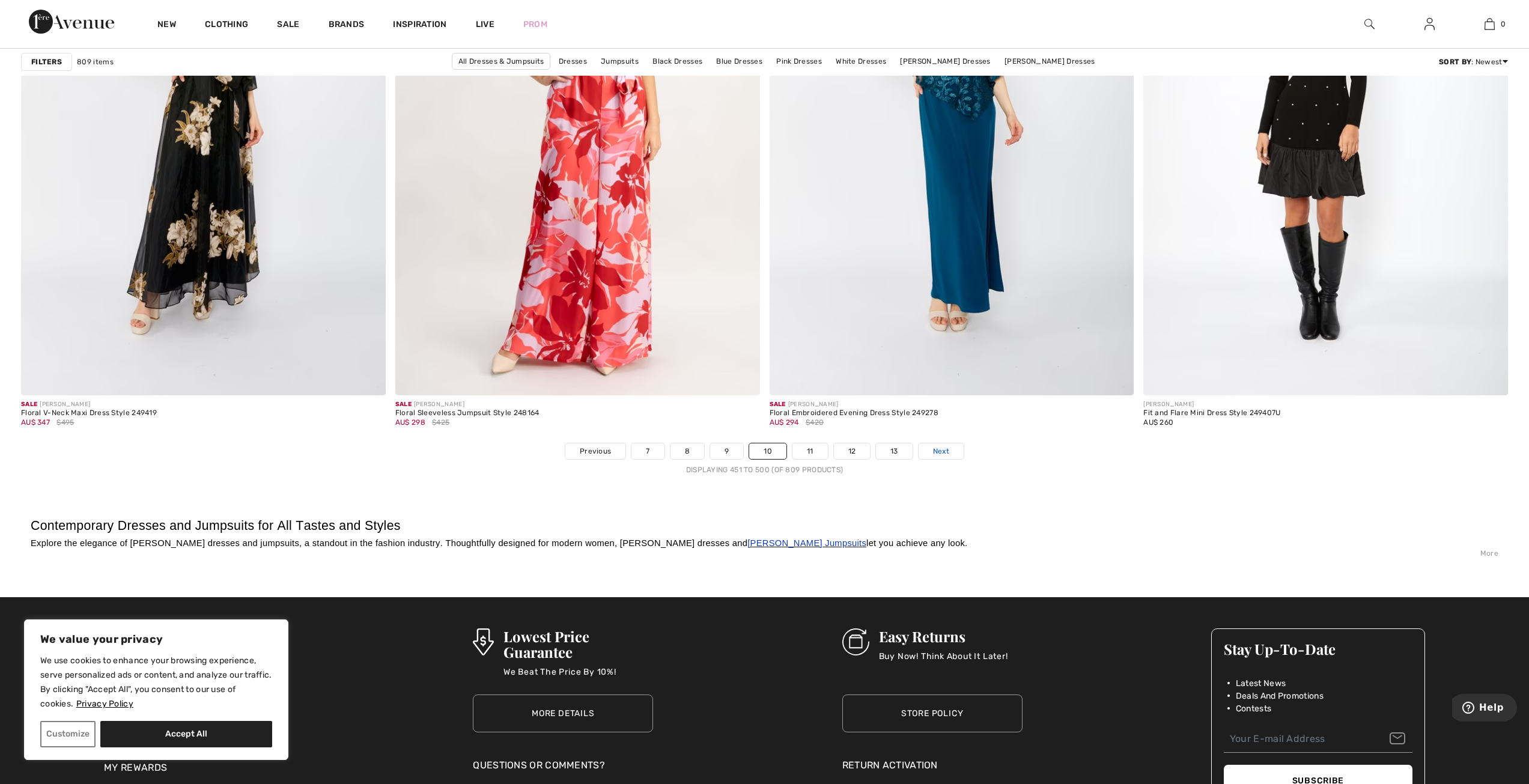
click at [919, 457] on link "Next" at bounding box center [941, 451] width 45 height 16
click at [934, 455] on span "Next" at bounding box center [941, 451] width 17 height 11
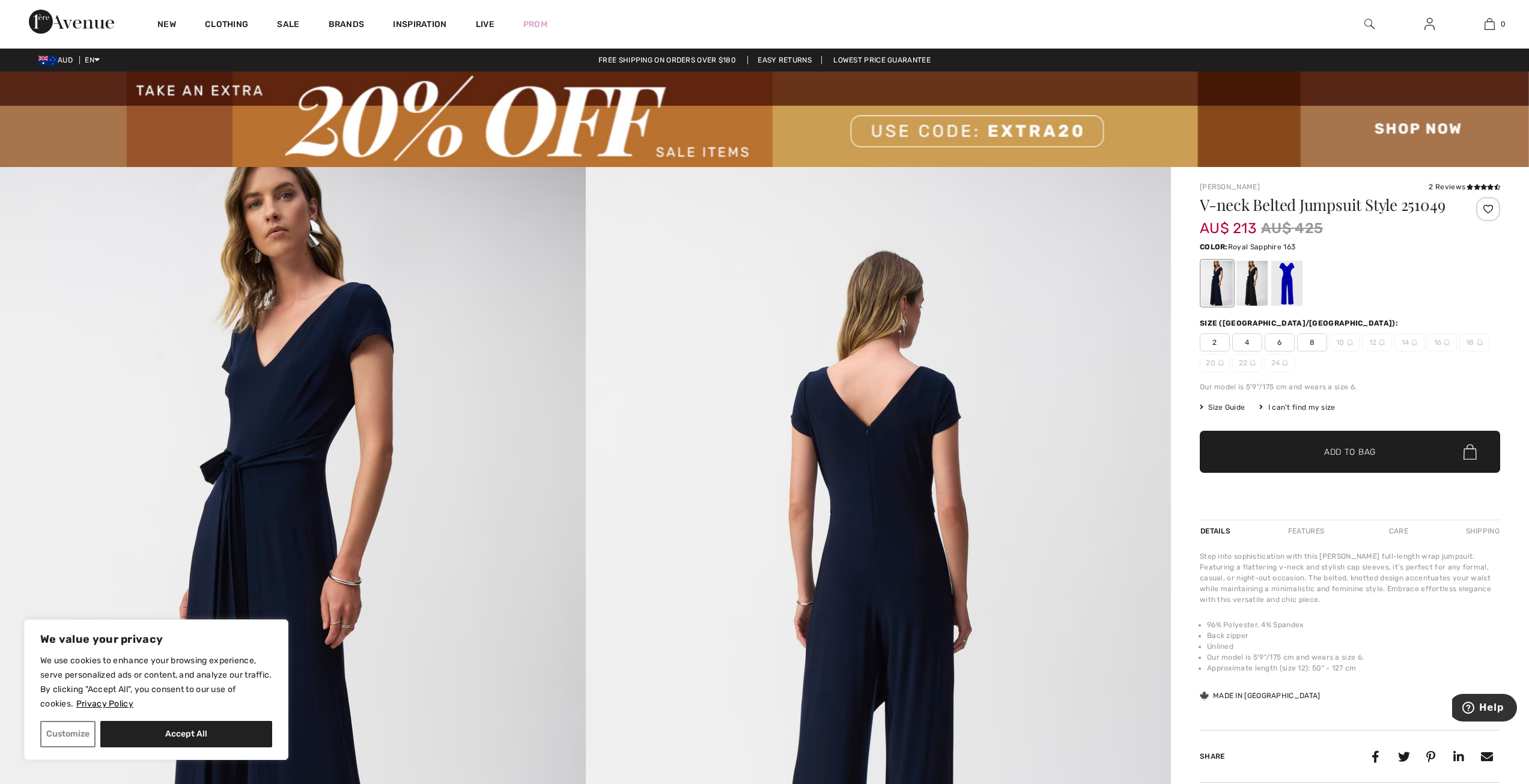
click at [1278, 286] on div at bounding box center [1286, 282] width 31 height 45
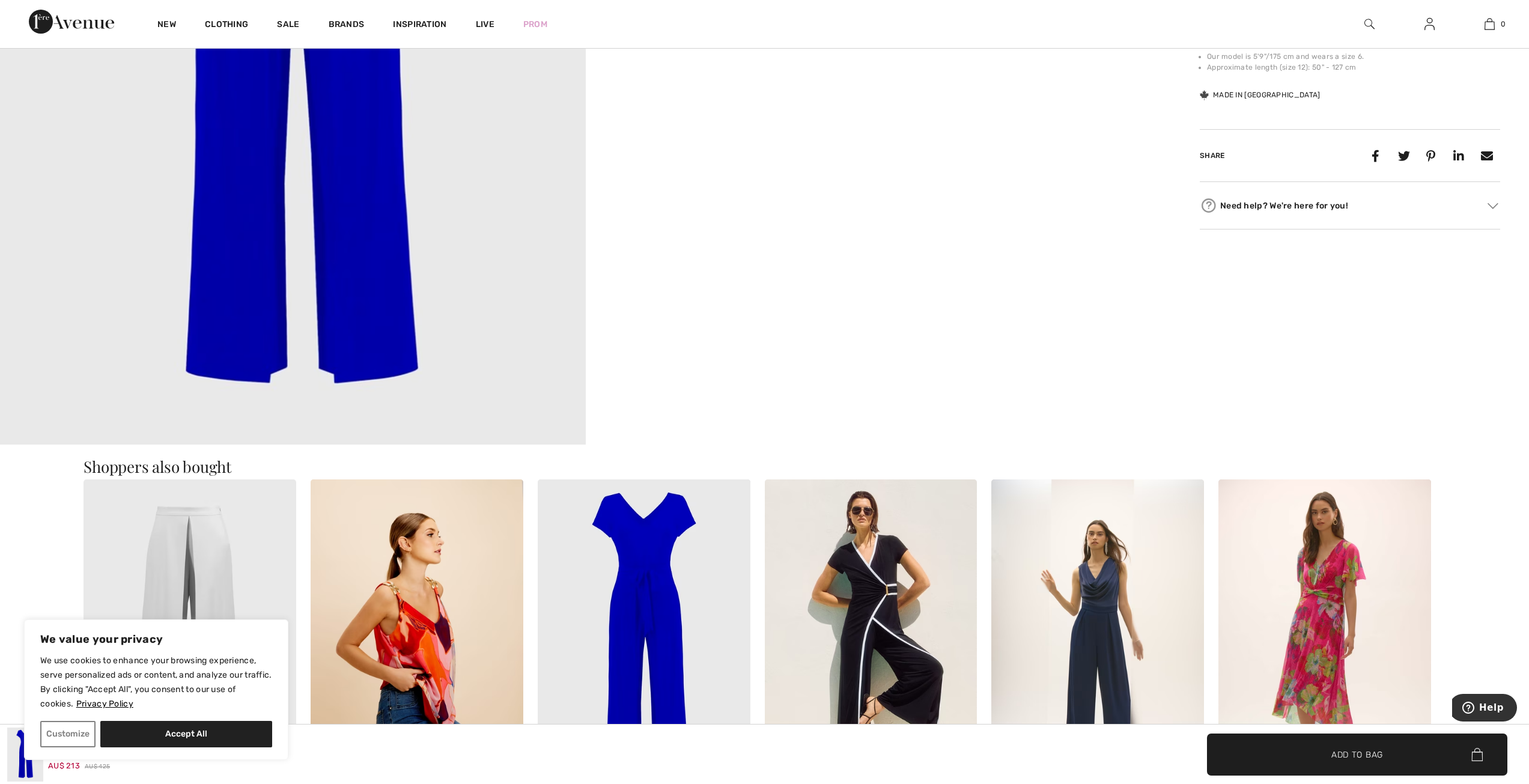
scroll to position [300, 0]
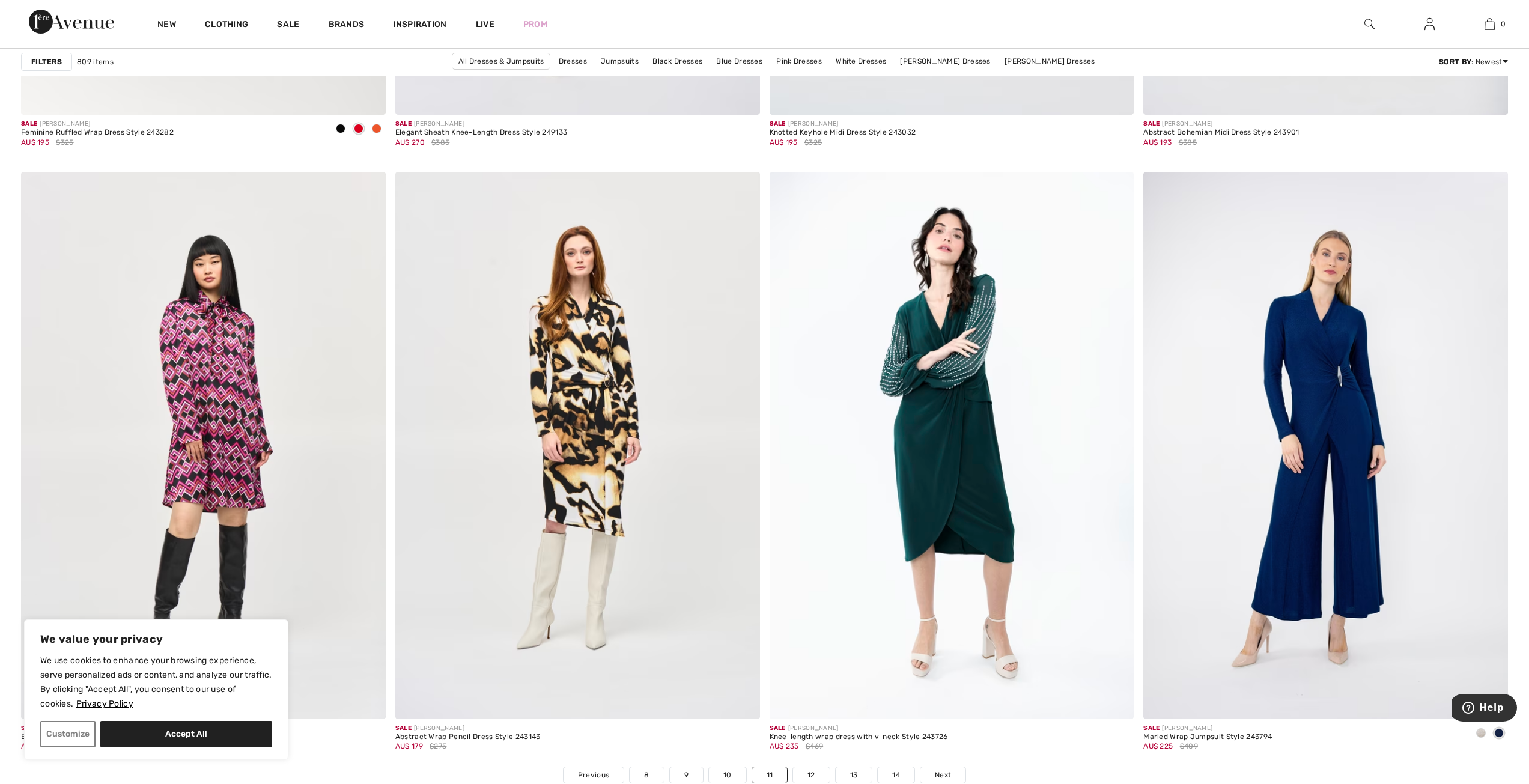
scroll to position [8770, 0]
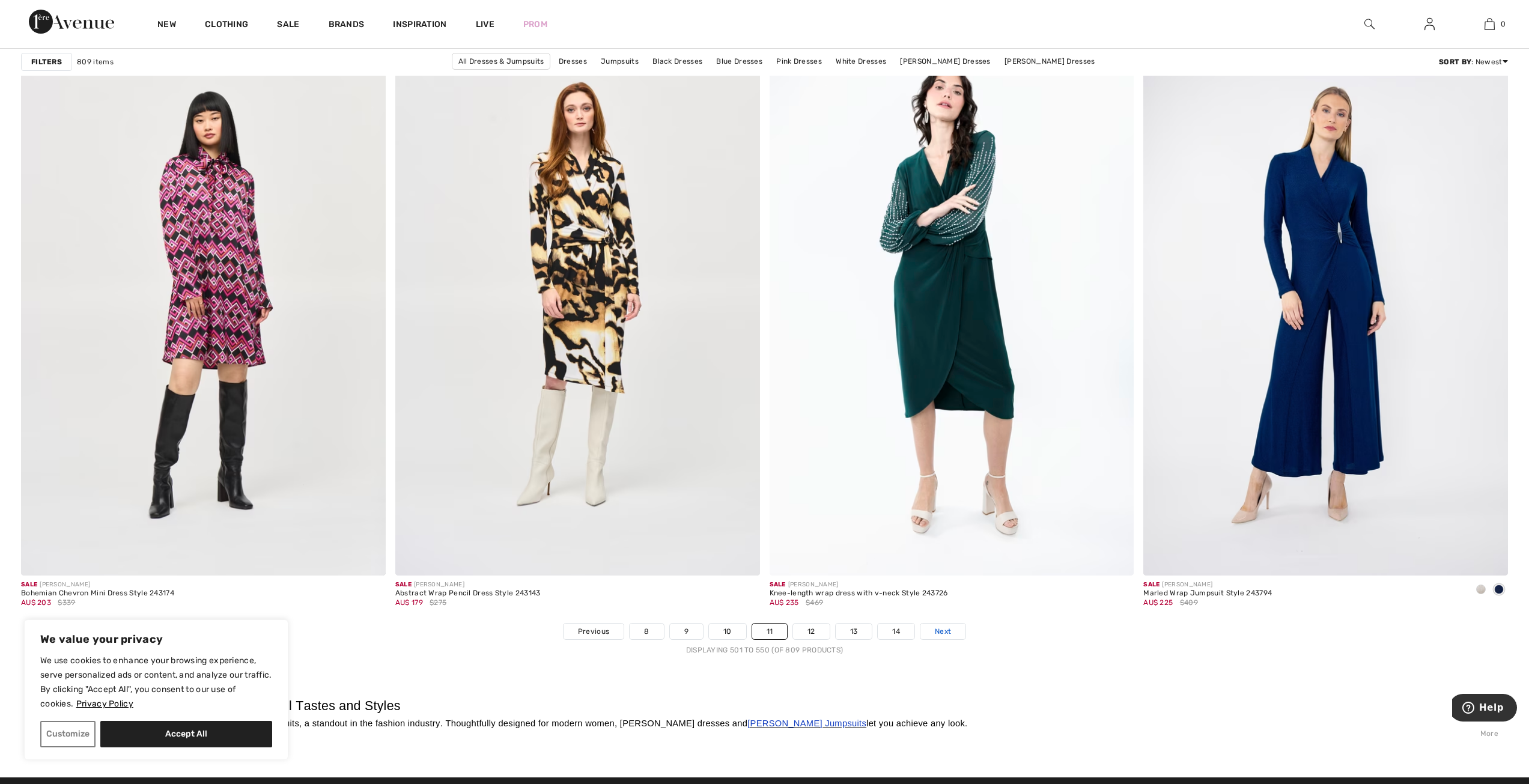
click at [941, 632] on span "Next" at bounding box center [943, 632] width 17 height 11
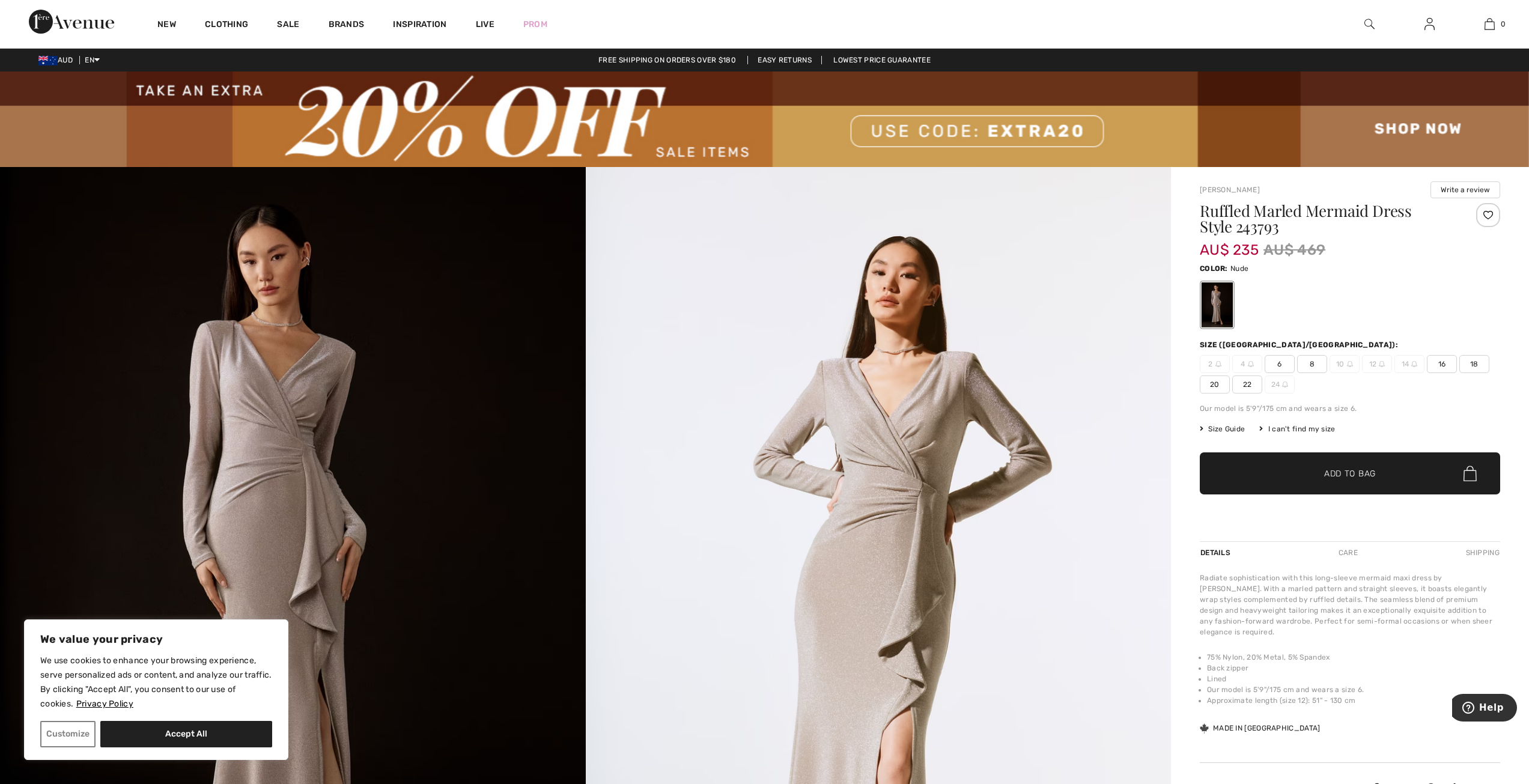
click at [1320, 367] on span "8" at bounding box center [1312, 364] width 30 height 18
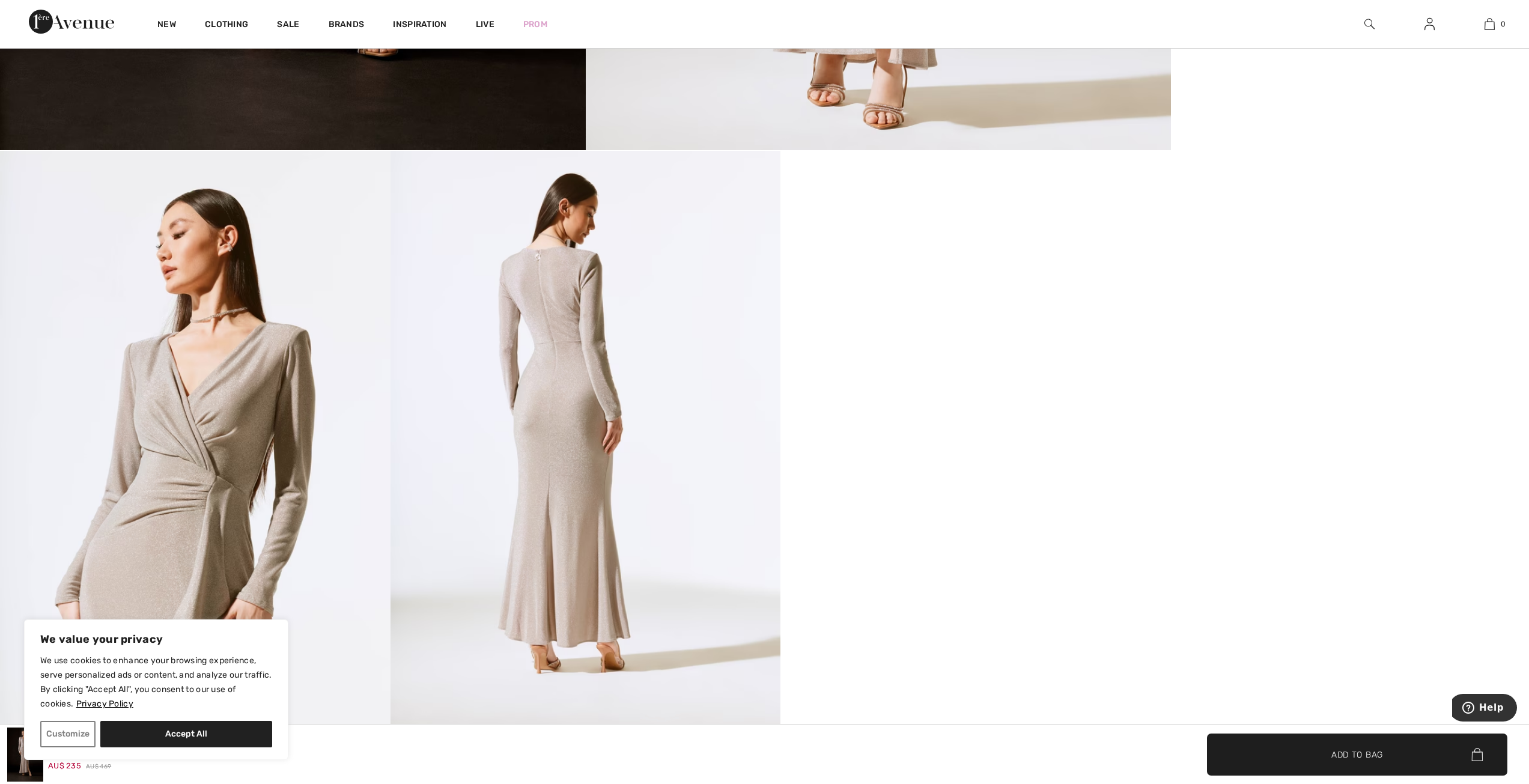
scroll to position [901, 0]
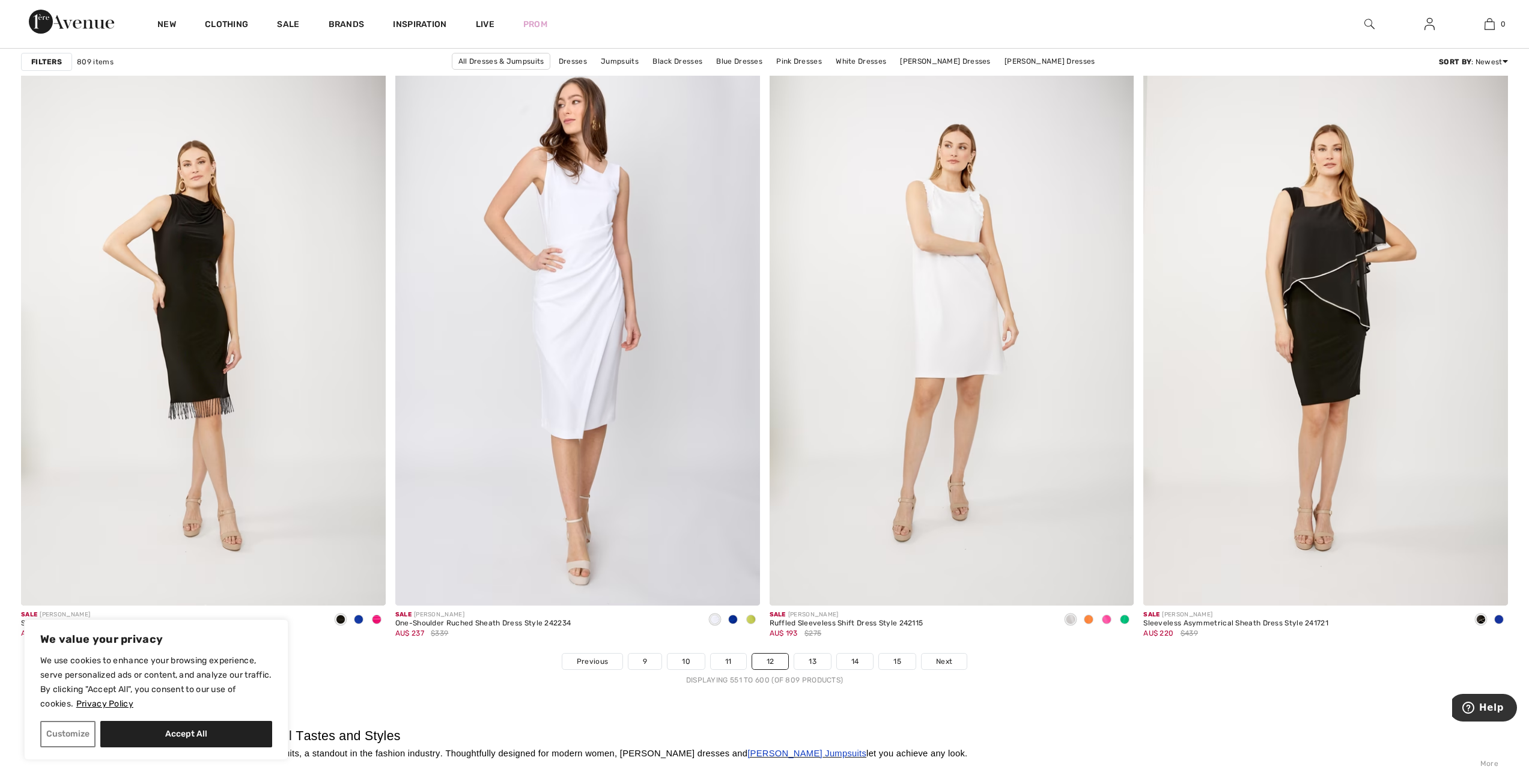
scroll to position [8770, 0]
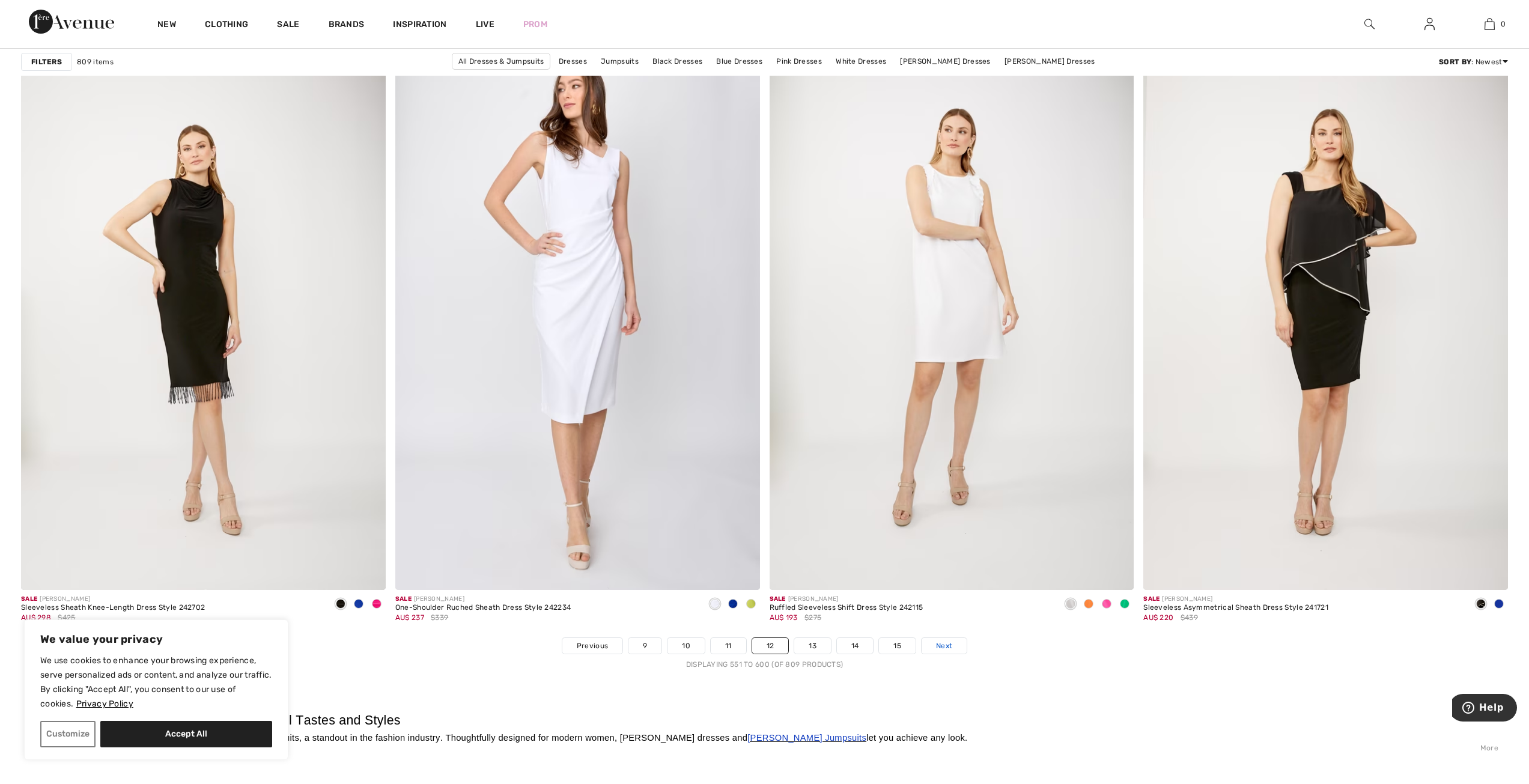
click at [936, 638] on link "Next" at bounding box center [944, 646] width 45 height 16
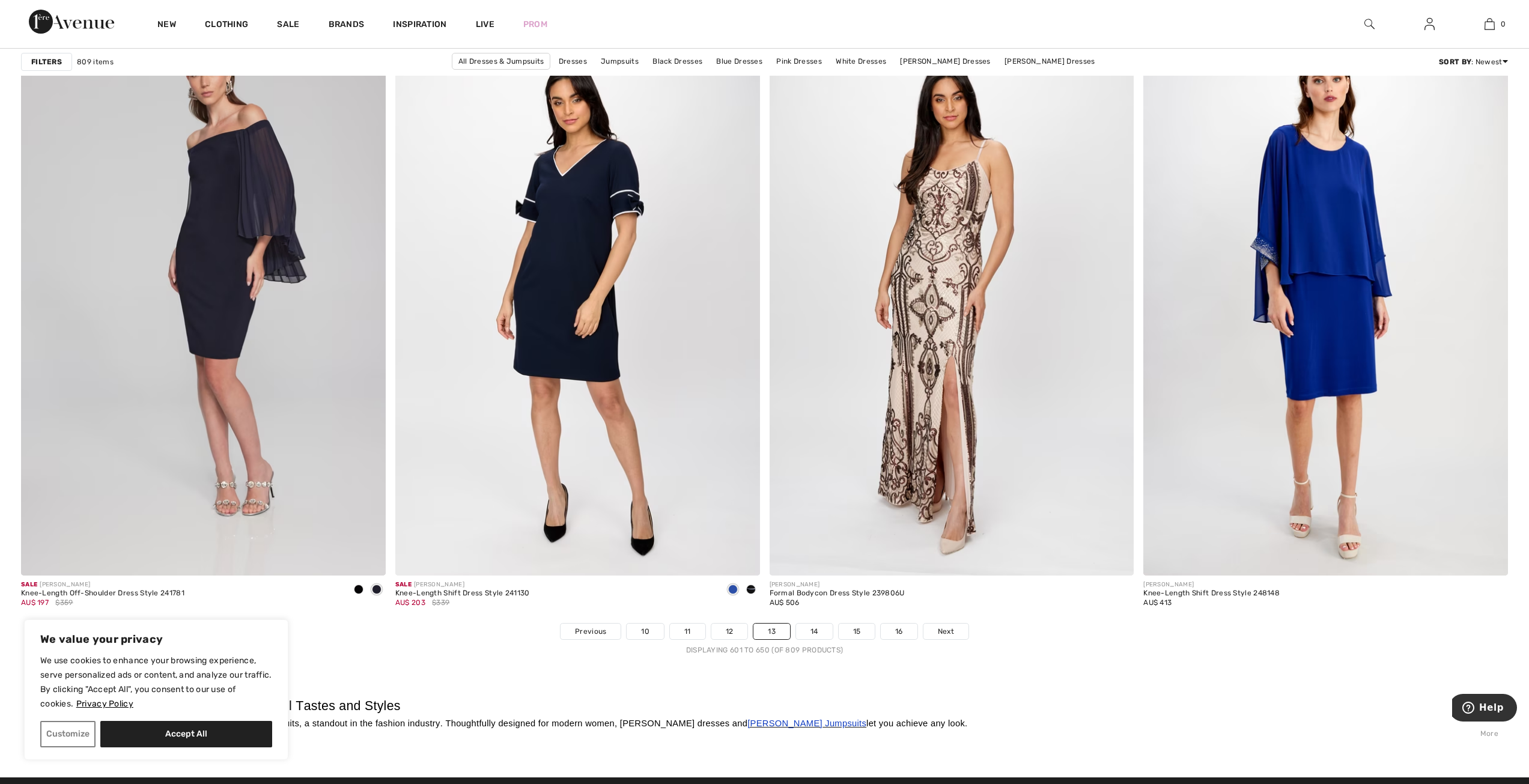
scroll to position [8829, 0]
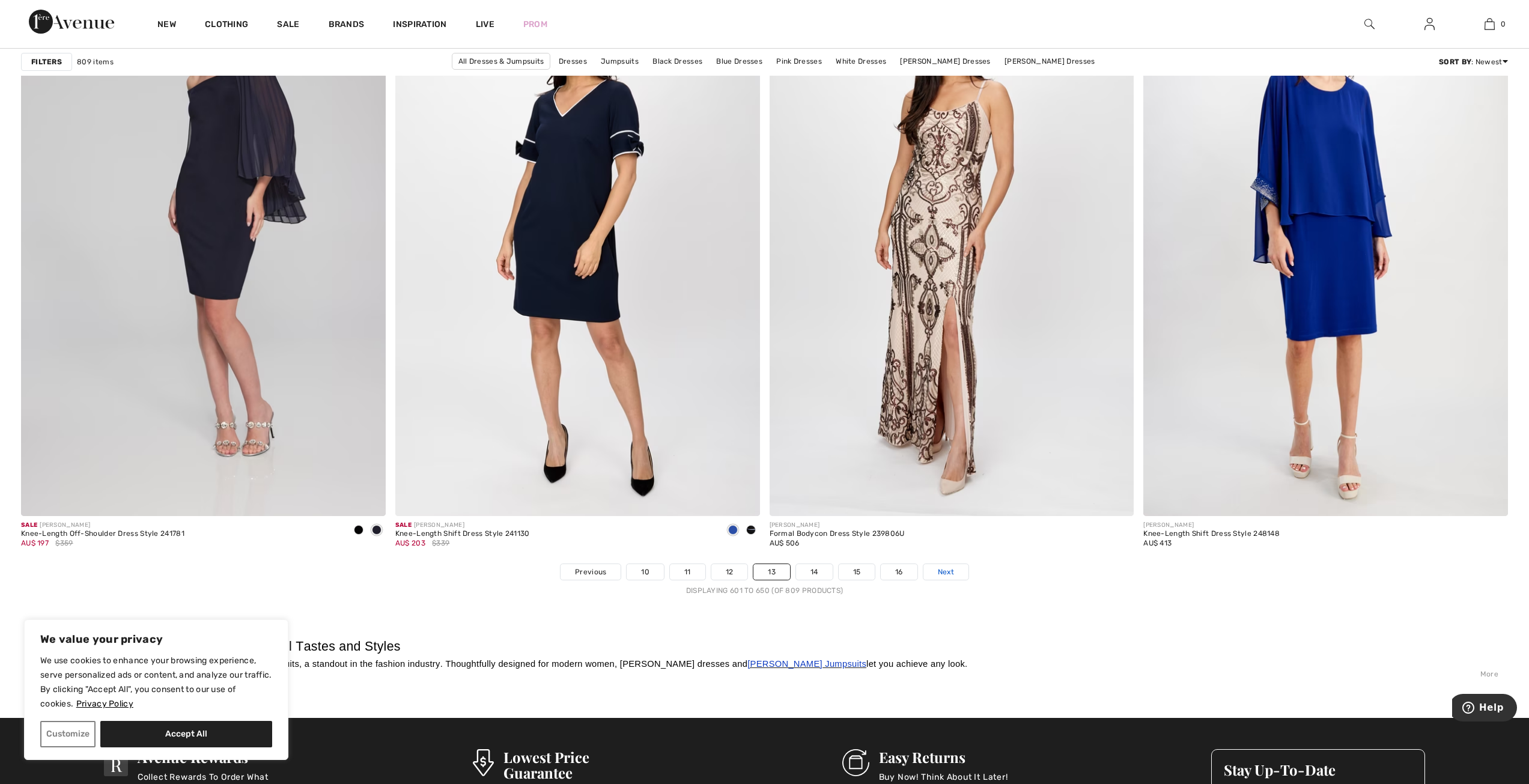
click at [952, 571] on span "Next" at bounding box center [946, 572] width 17 height 11
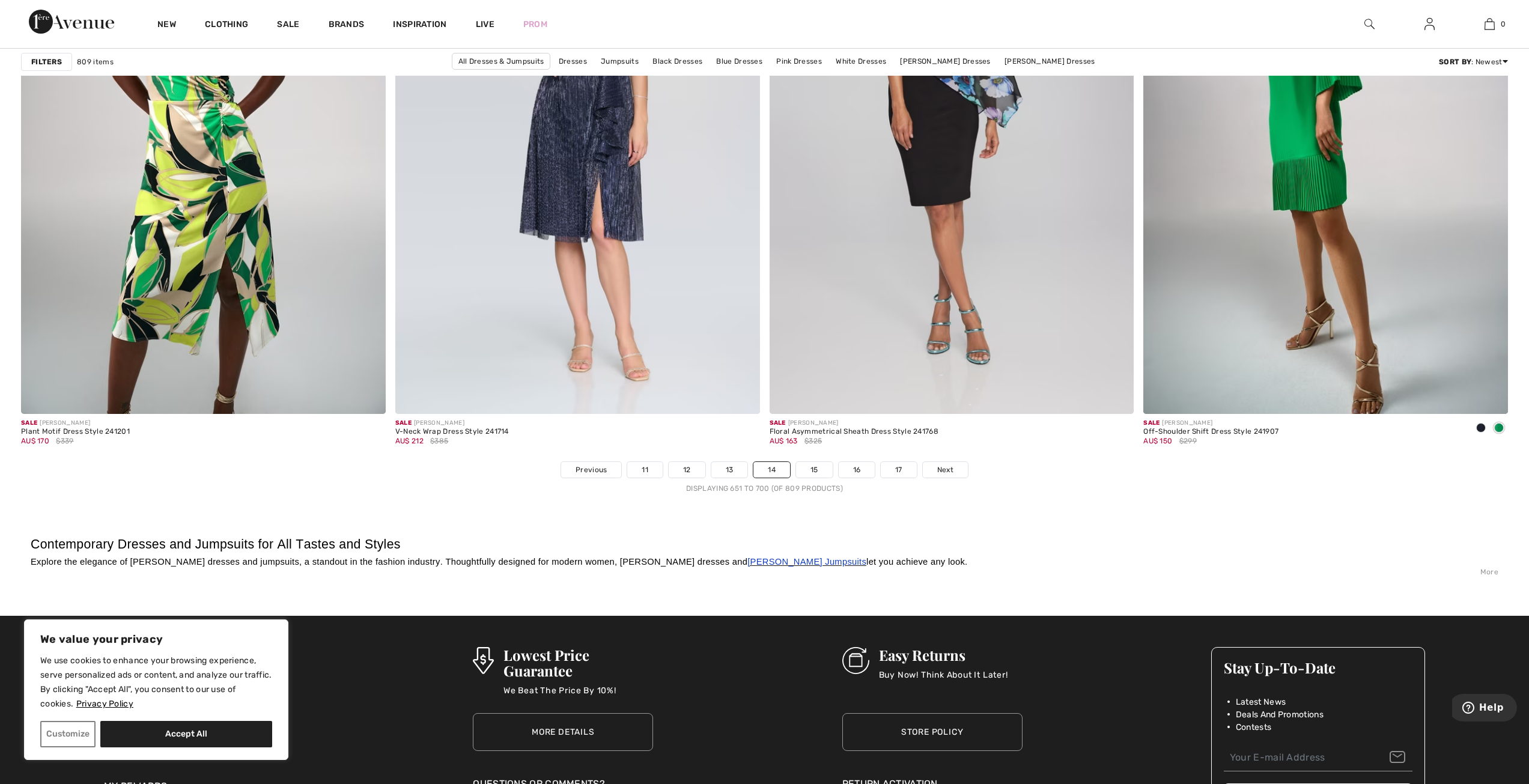
scroll to position [9010, 0]
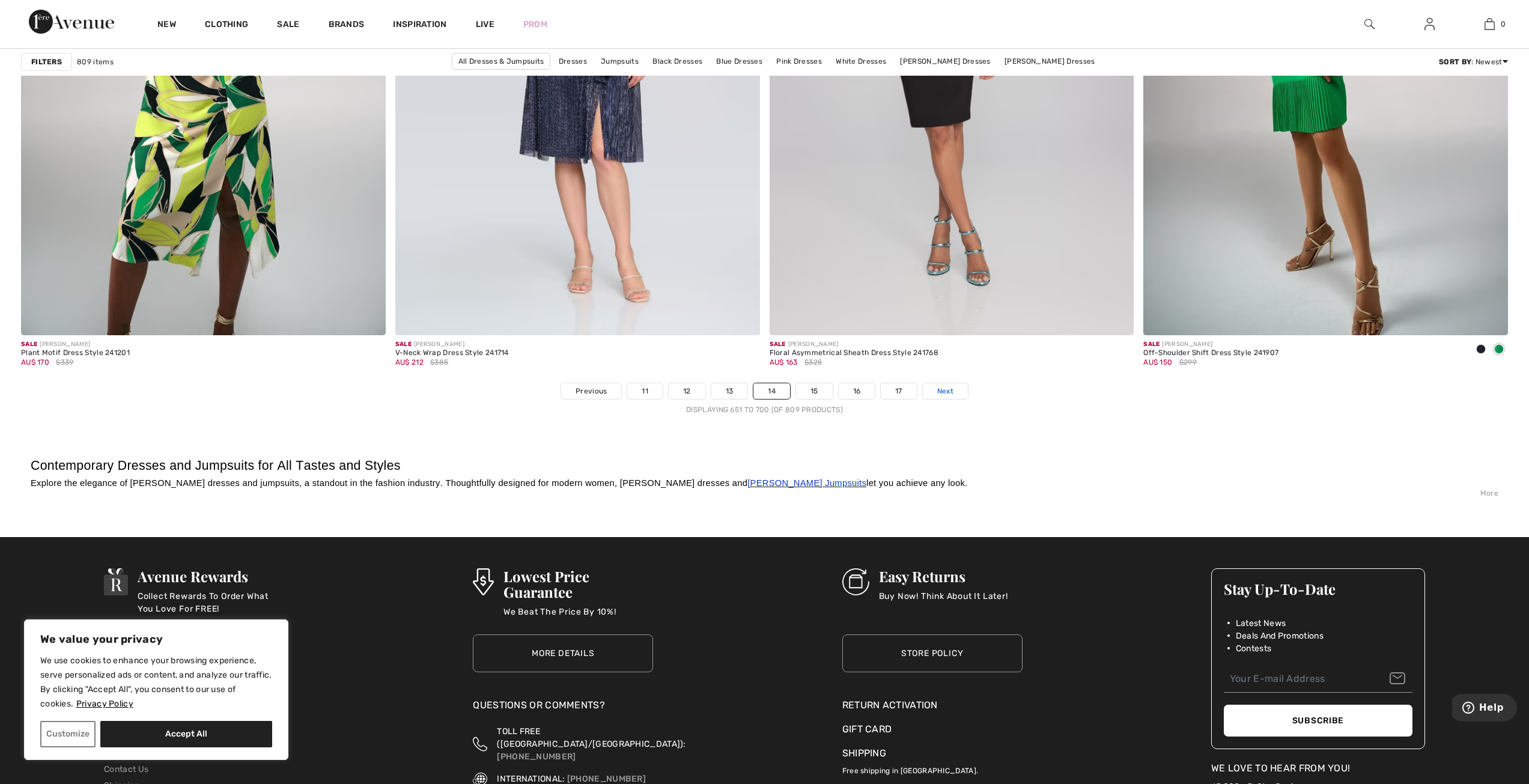
click at [942, 393] on span "Next" at bounding box center [945, 391] width 17 height 11
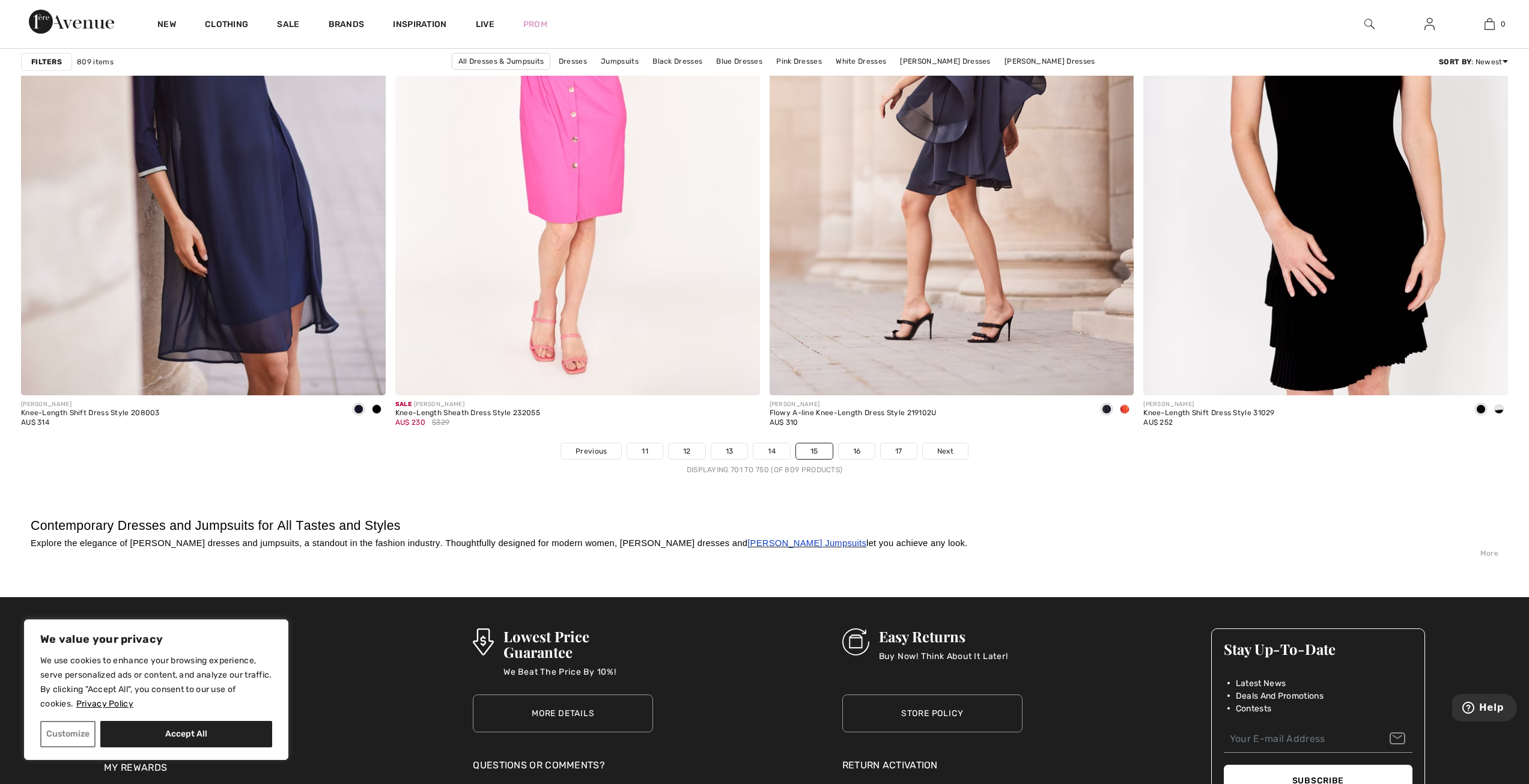
scroll to position [9189, 0]
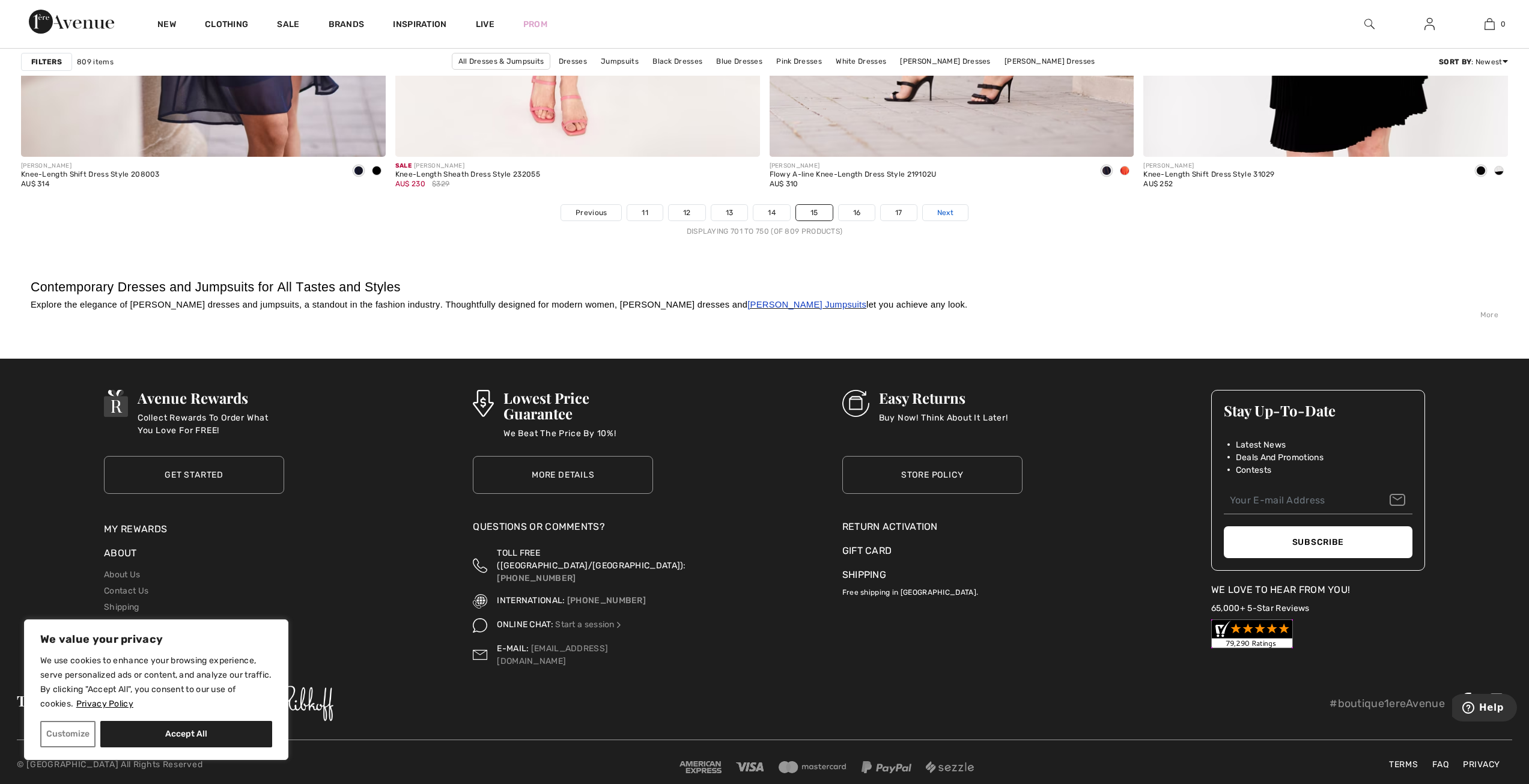
click at [937, 214] on span "Next" at bounding box center [945, 213] width 17 height 11
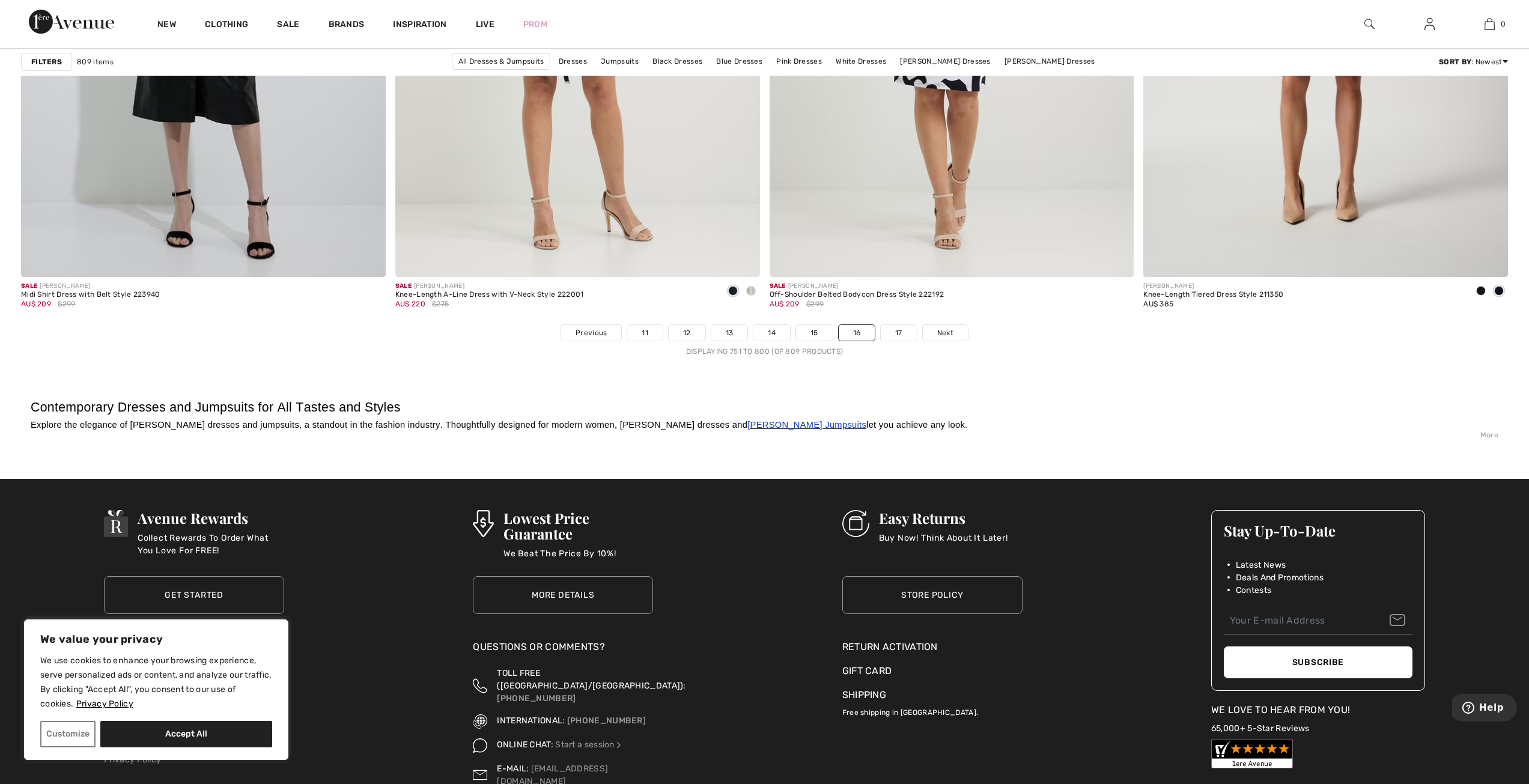
scroll to position [9070, 0]
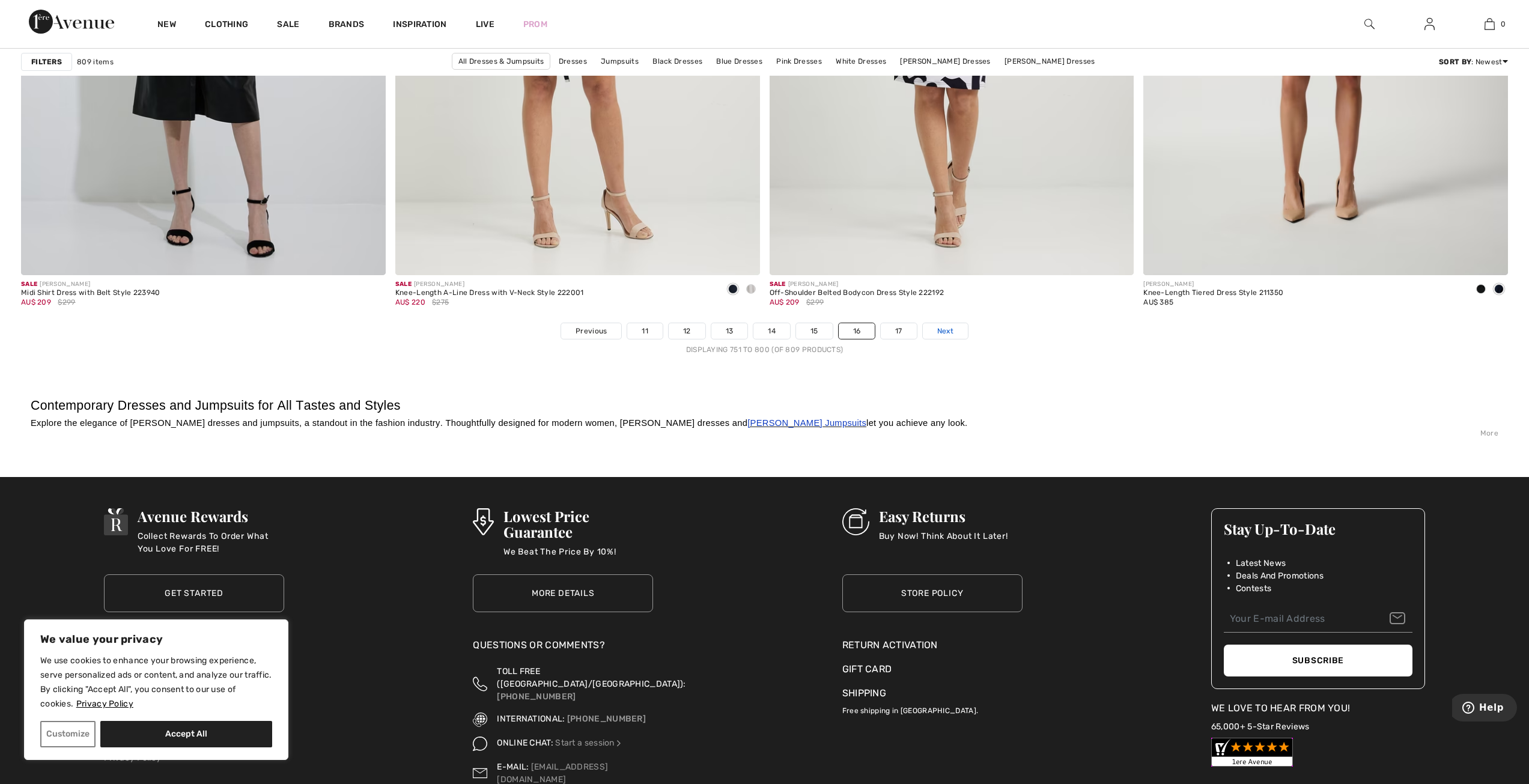
click at [947, 331] on span "Next" at bounding box center [945, 331] width 17 height 11
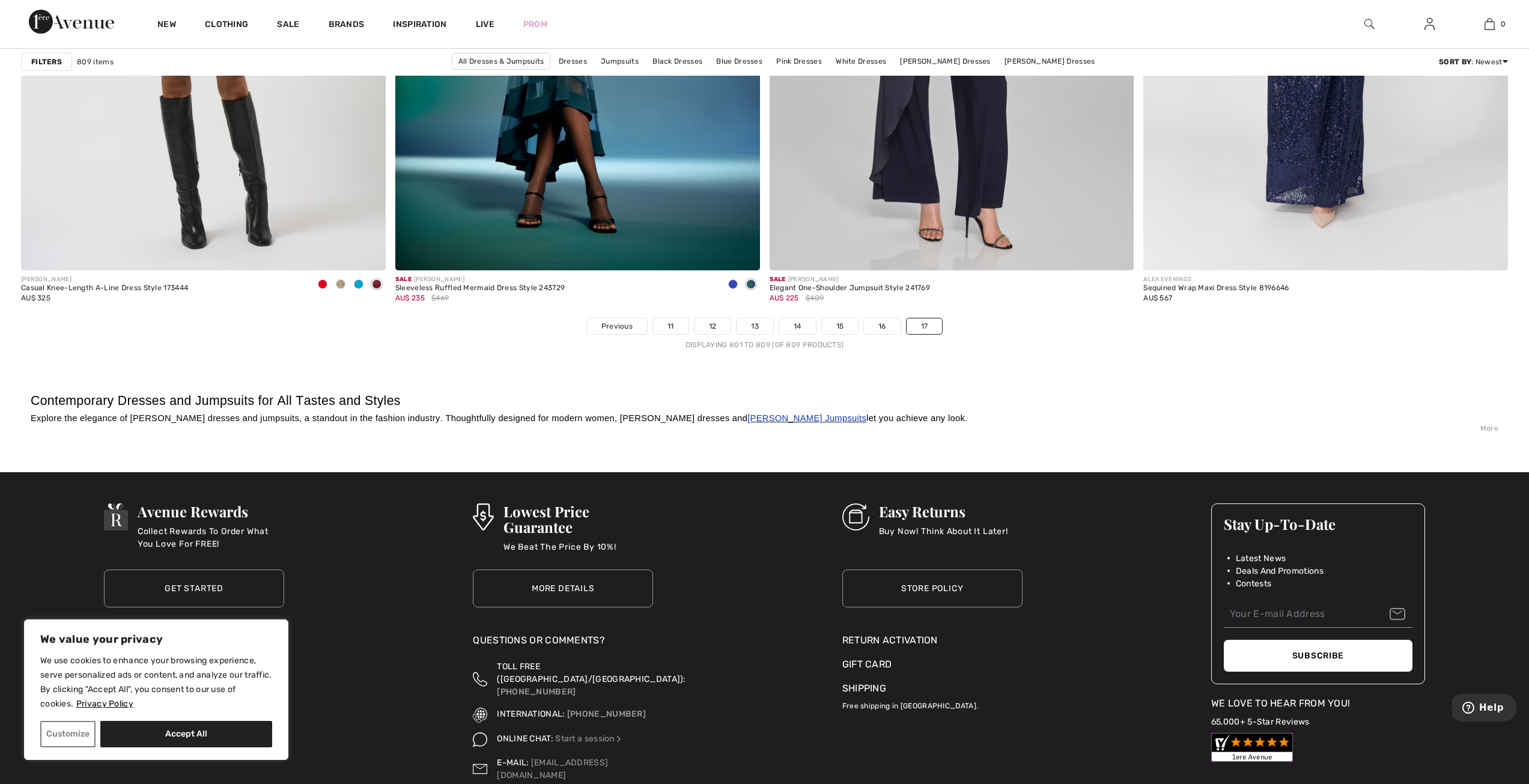
scroll to position [1876, 0]
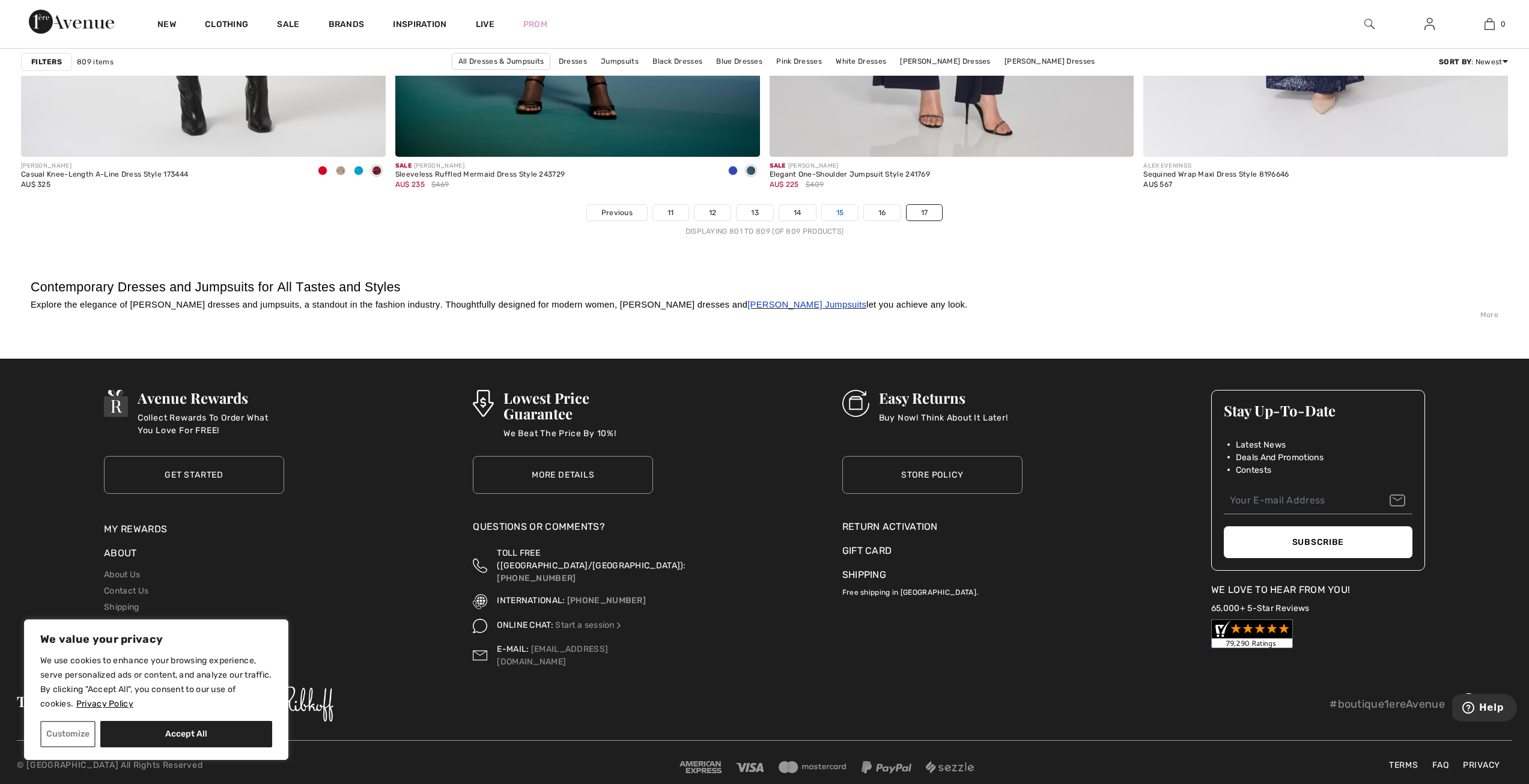
click at [837, 214] on link "15" at bounding box center [840, 212] width 37 height 16
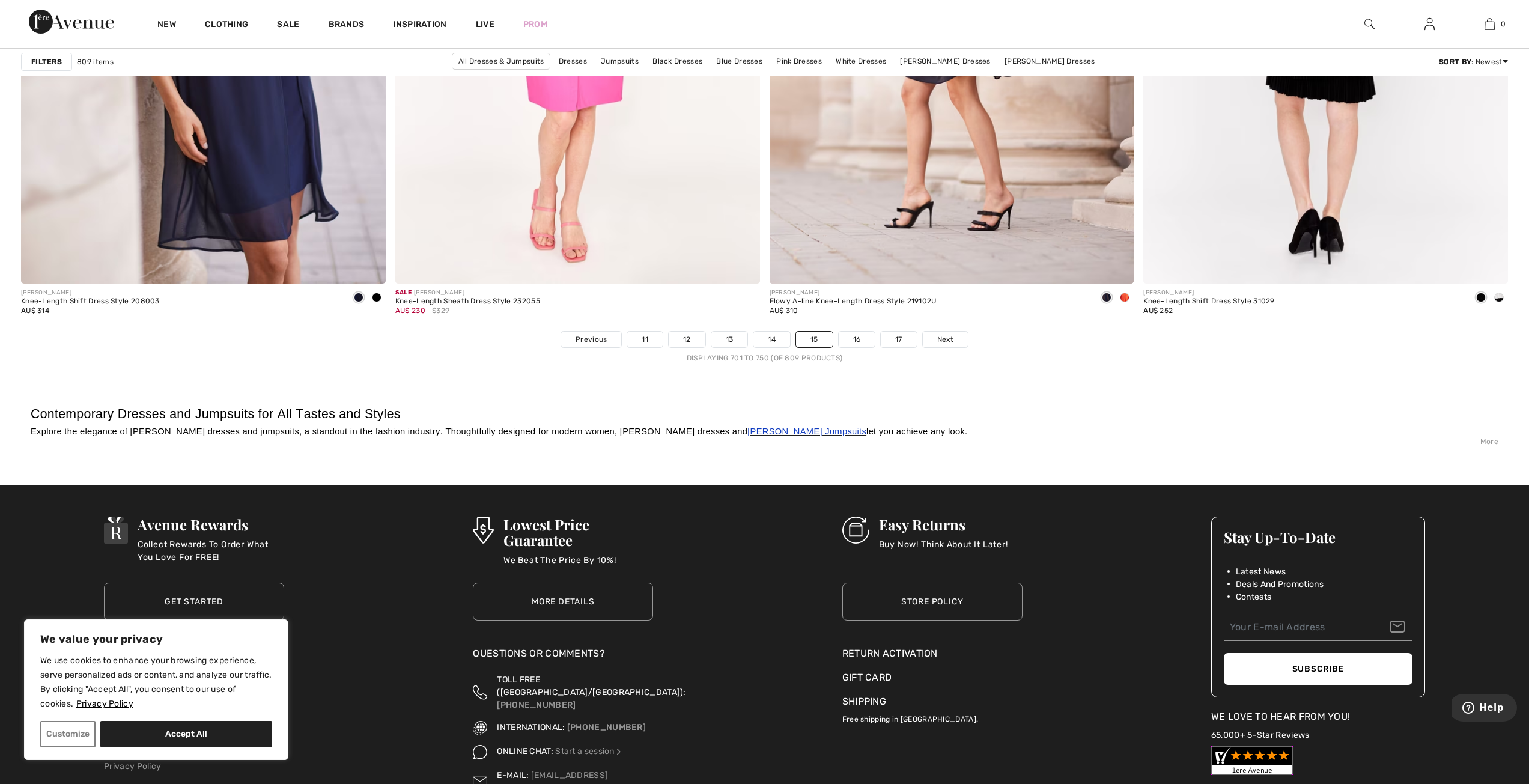
scroll to position [8889, 0]
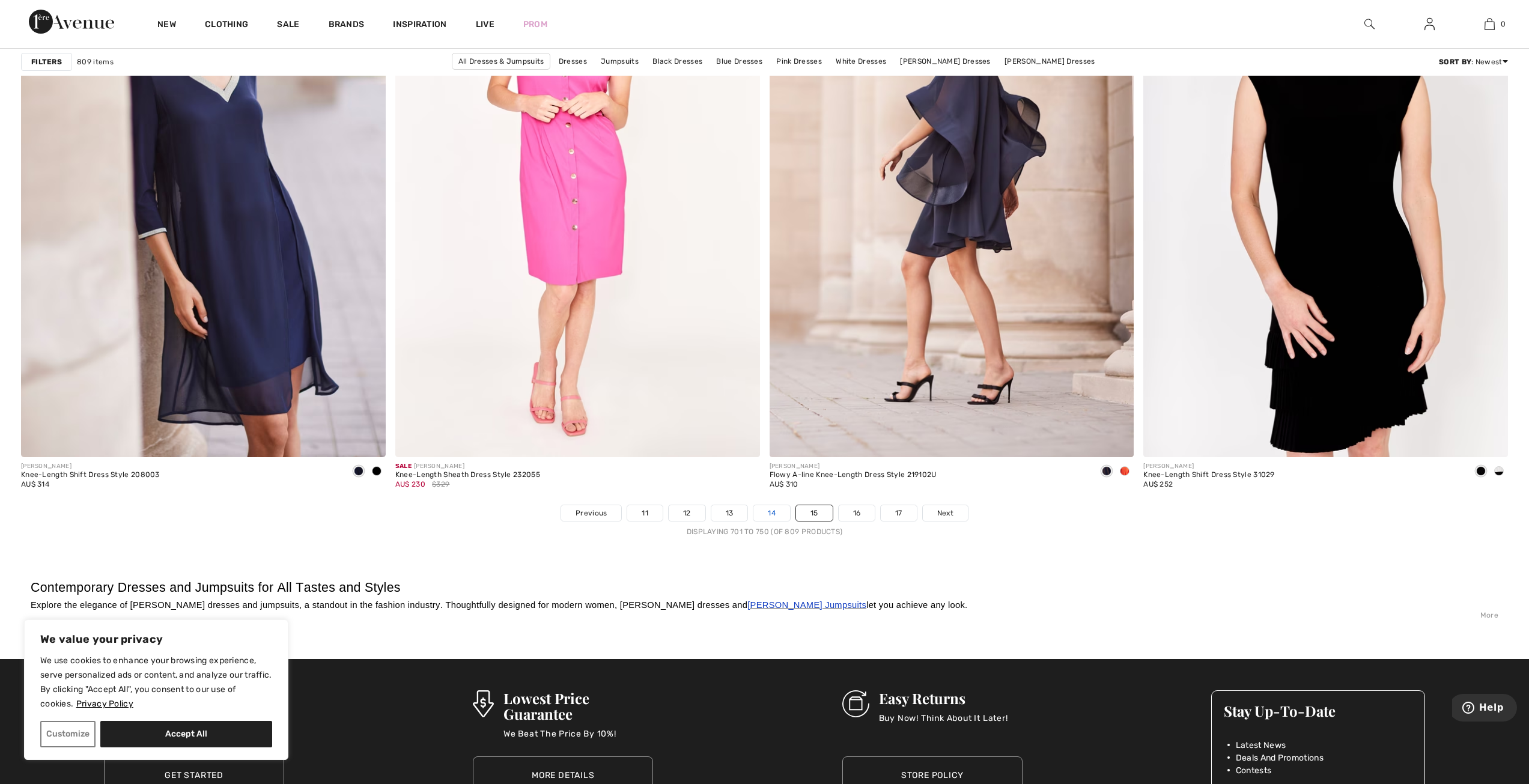
click at [767, 513] on link "14" at bounding box center [771, 513] width 37 height 16
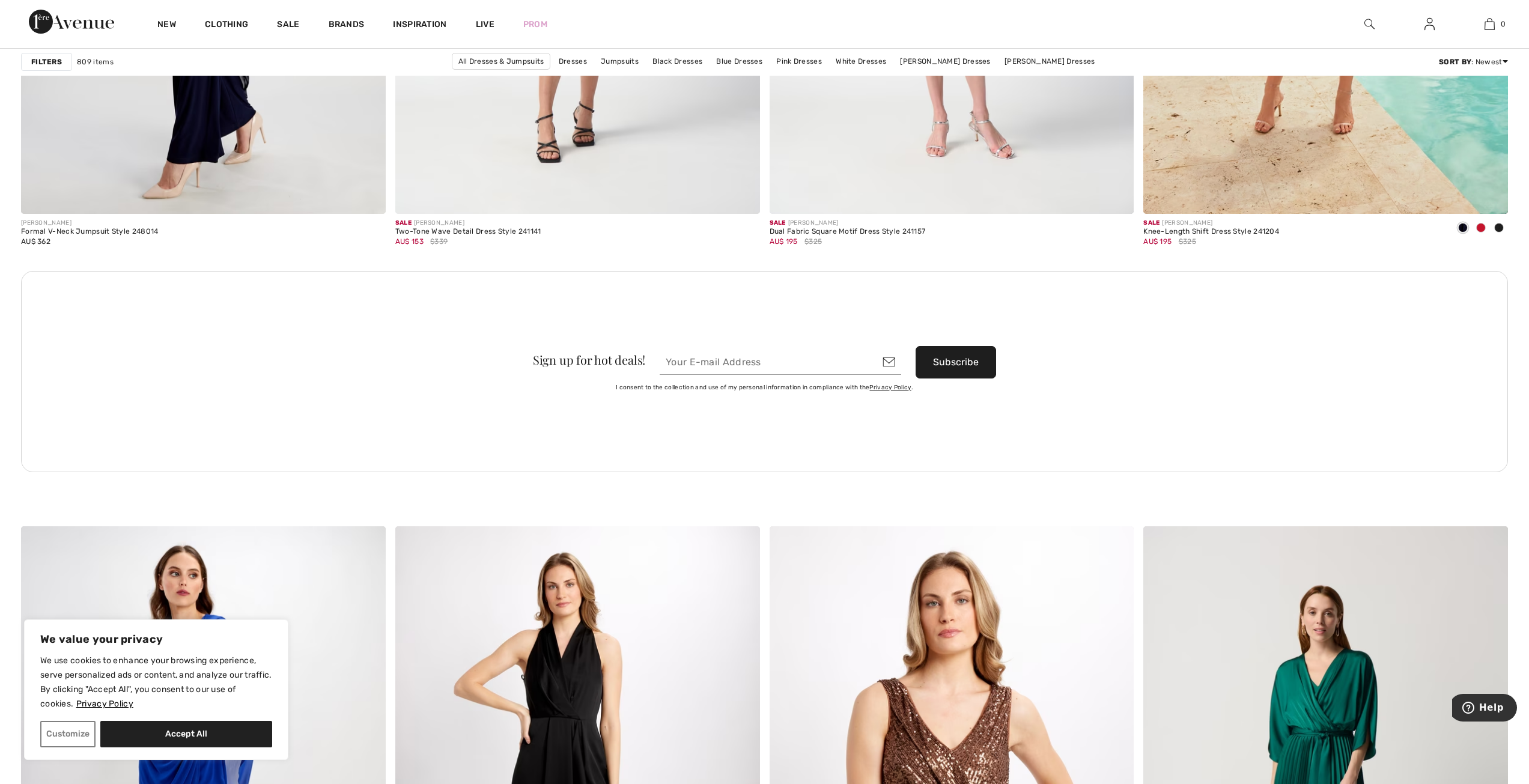
scroll to position [6704, 0]
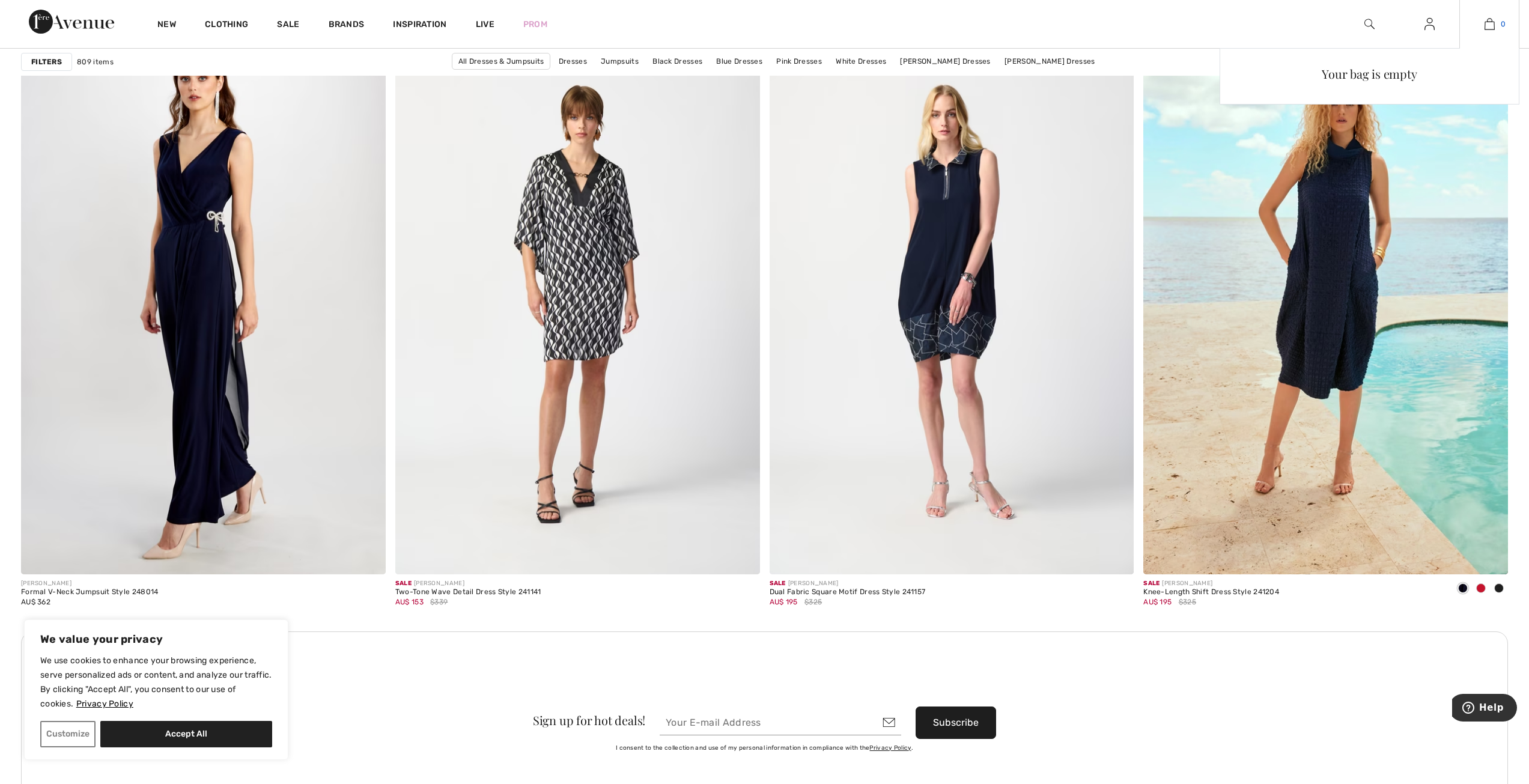
click at [1489, 24] on img at bounding box center [1489, 23] width 10 height 14
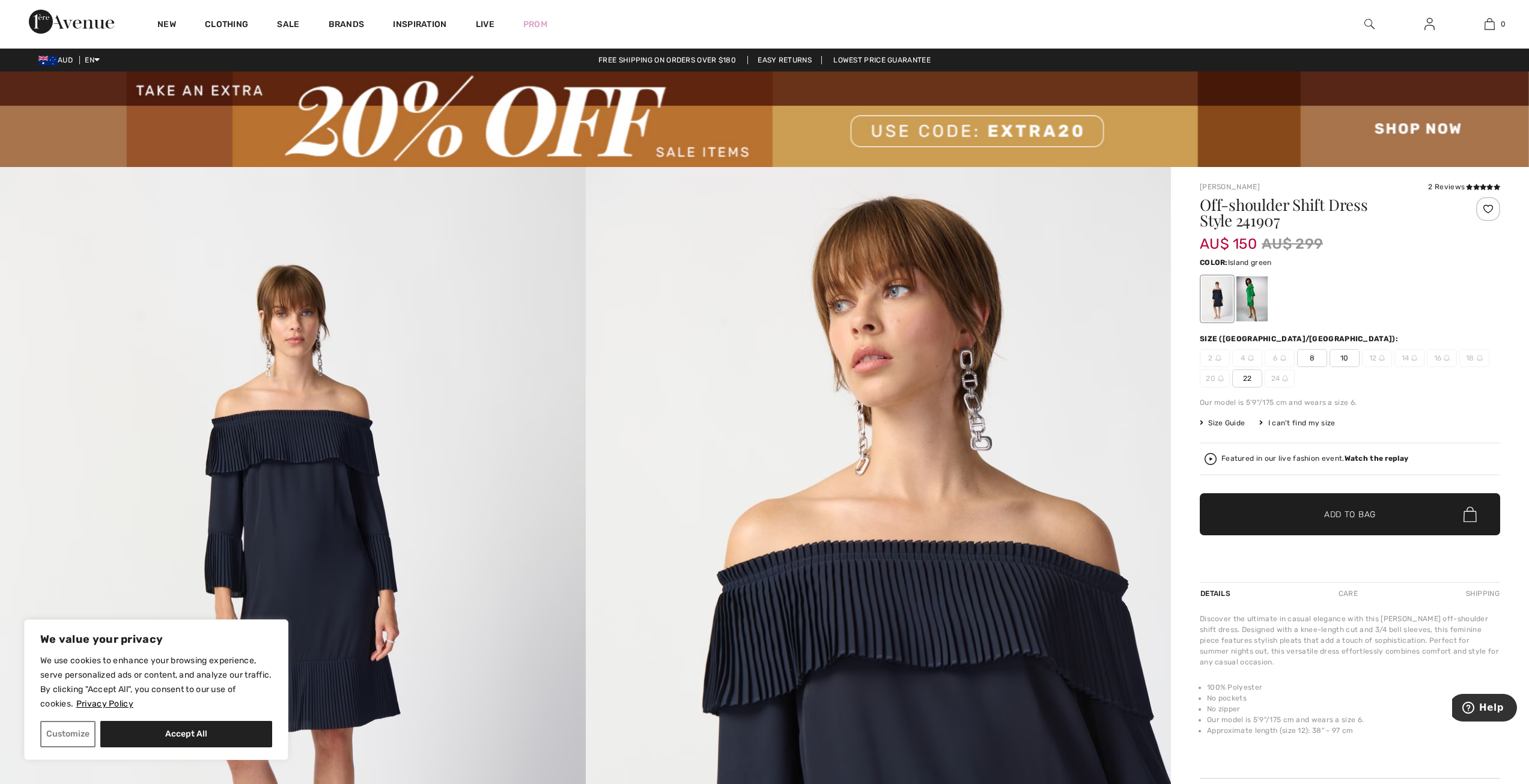
click at [1250, 297] on div at bounding box center [1251, 298] width 31 height 45
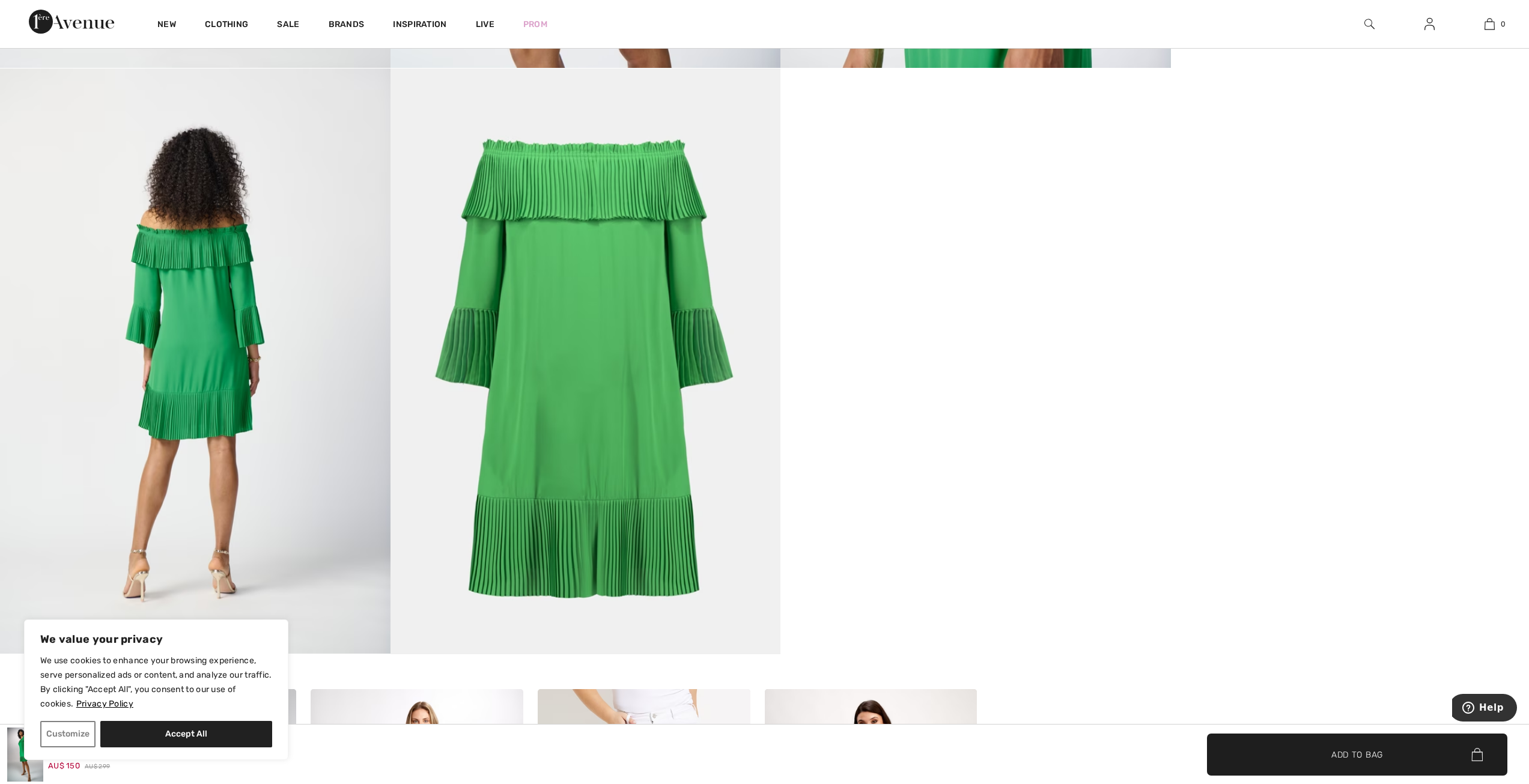
scroll to position [1081, 0]
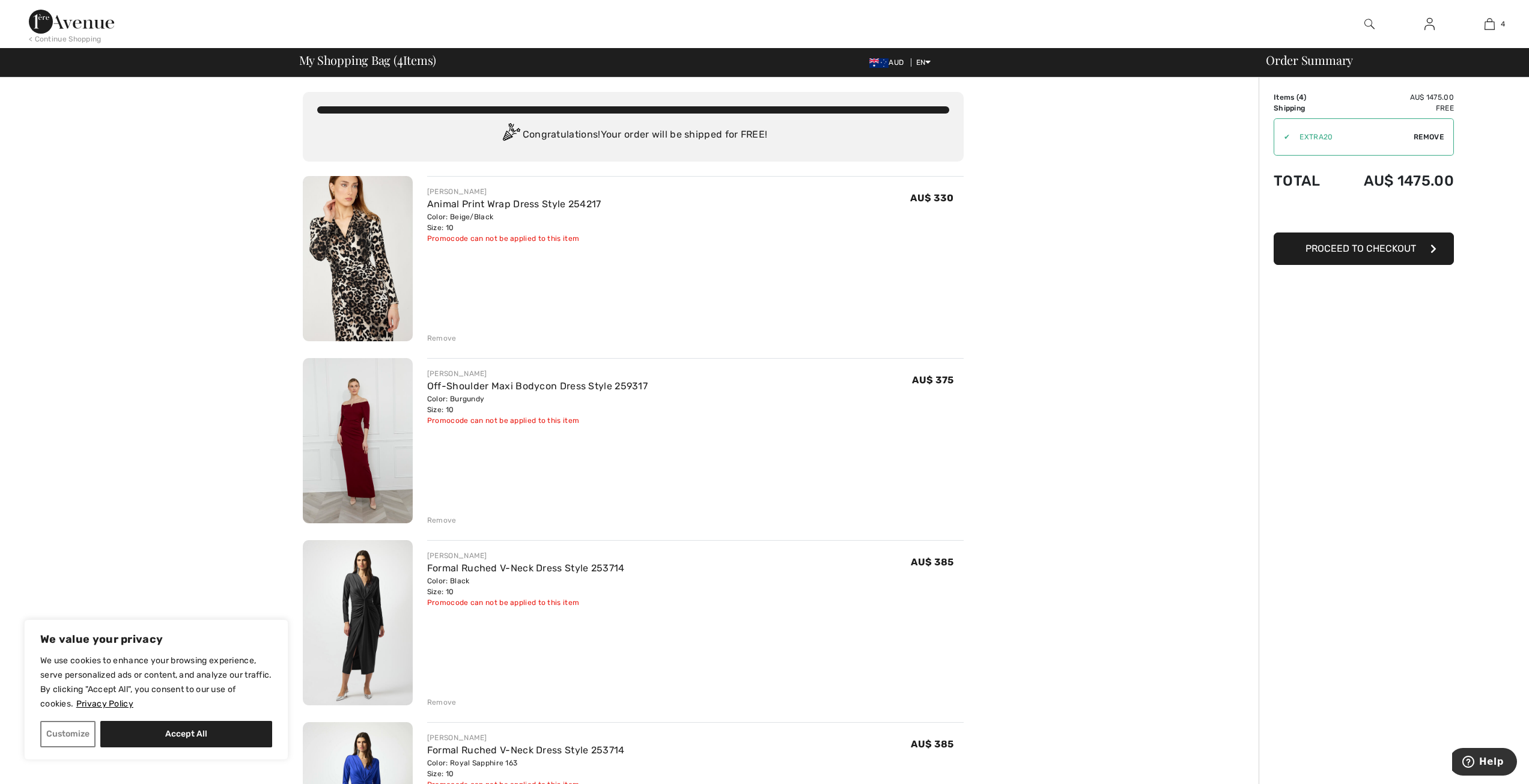
click at [1335, 364] on div "Order Summary Details Items ( 4 ) AU$ 1475.00 Promo code AU$ 0.00 Shipping Free…" at bounding box center [1394, 734] width 270 height 1314
click at [440, 700] on div "Remove" at bounding box center [442, 702] width 30 height 11
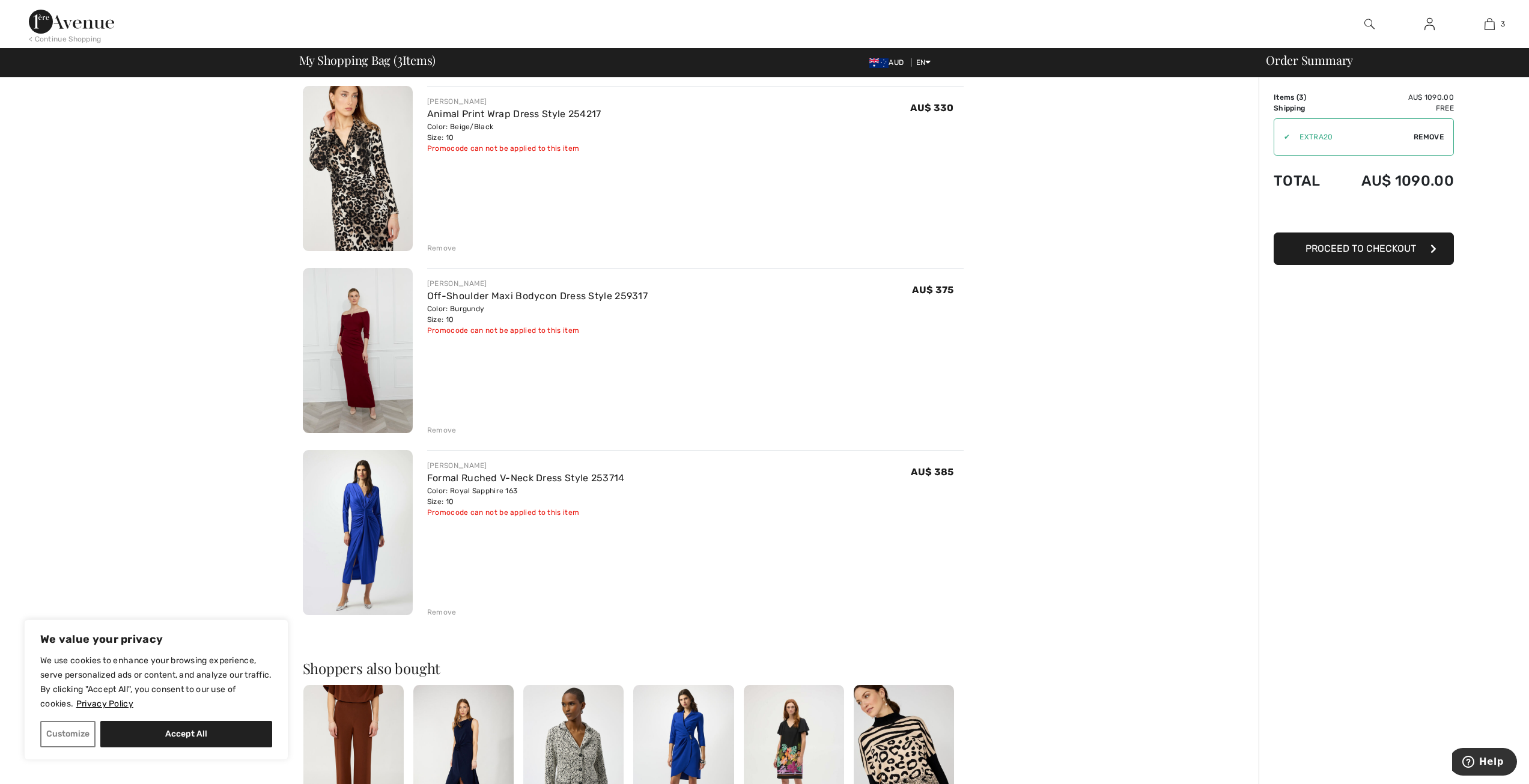
scroll to position [60, 0]
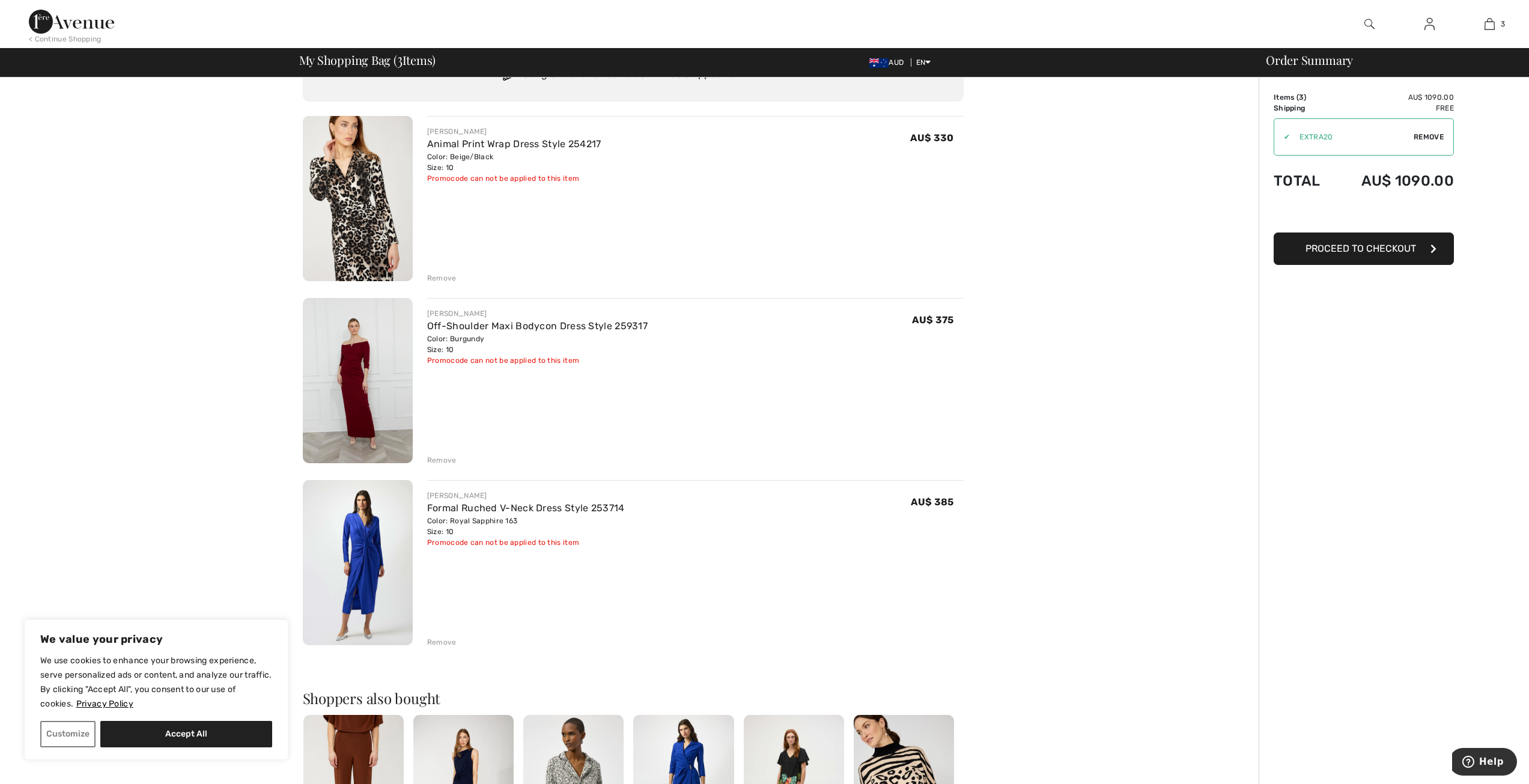
type input "EXTRA20"
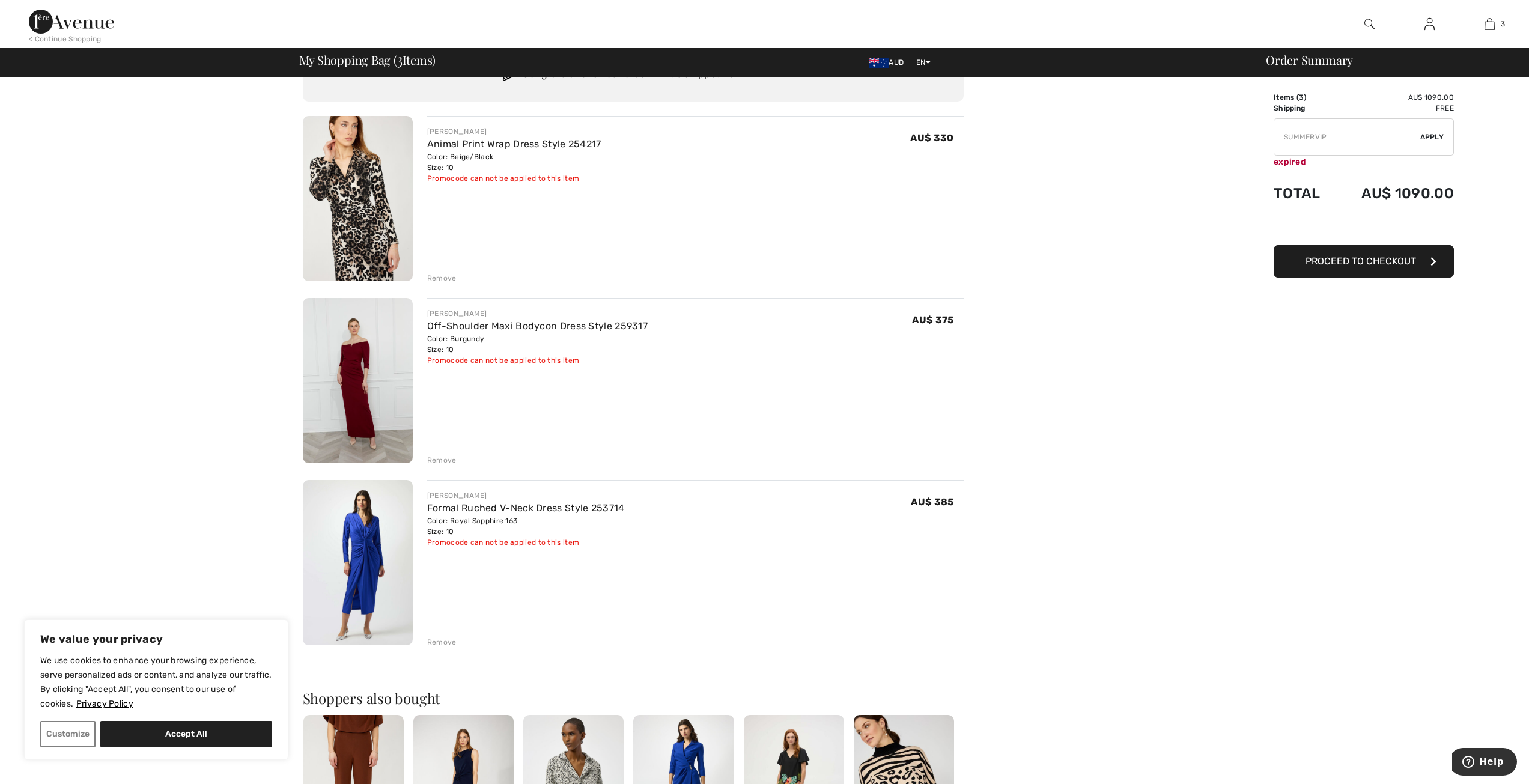
type input "NEW10"
type input "FREEXPRESS"
type input "NEW10"
click at [444, 458] on div "Remove" at bounding box center [442, 460] width 30 height 11
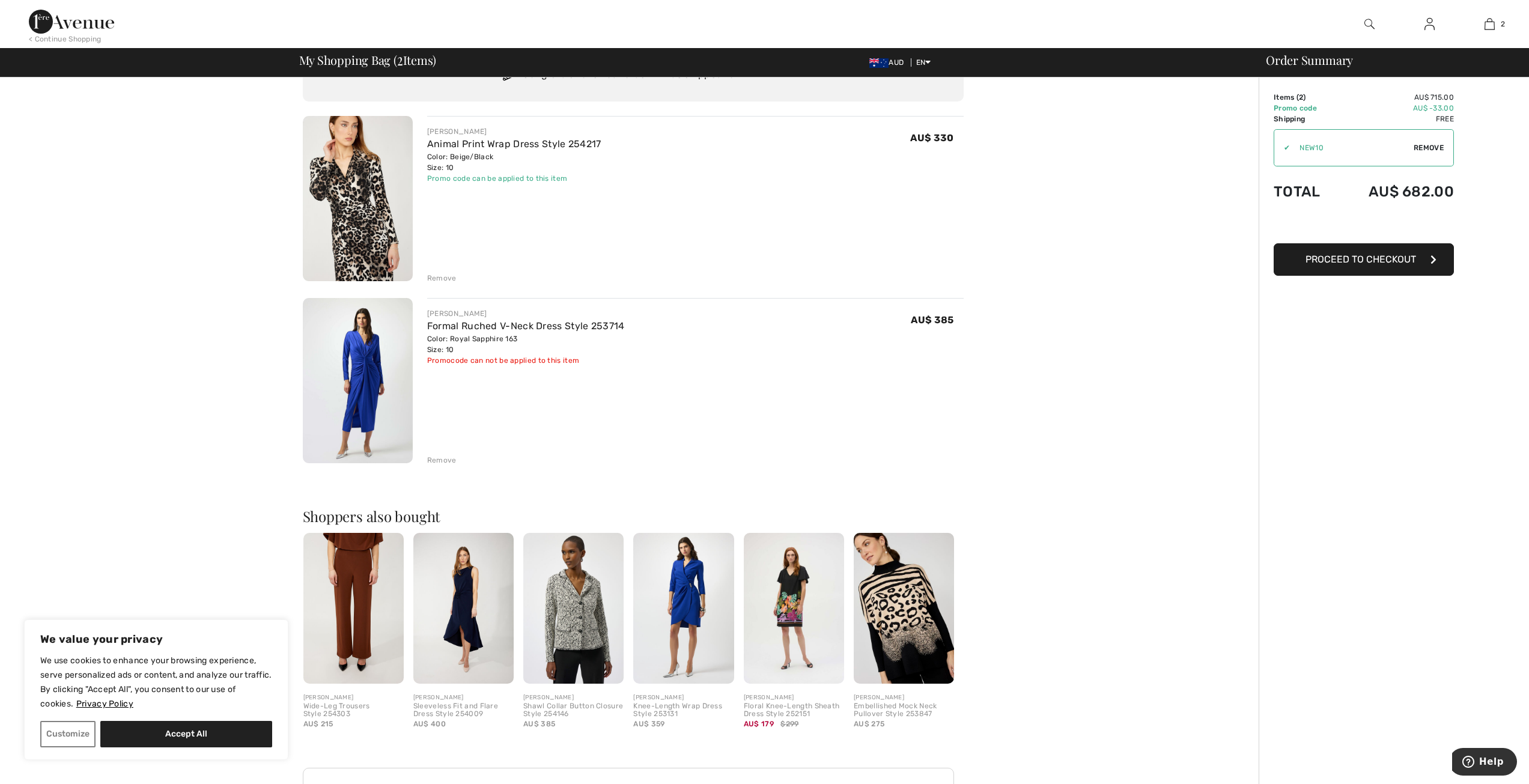
click at [1425, 148] on span "Remove" at bounding box center [1429, 148] width 30 height 11
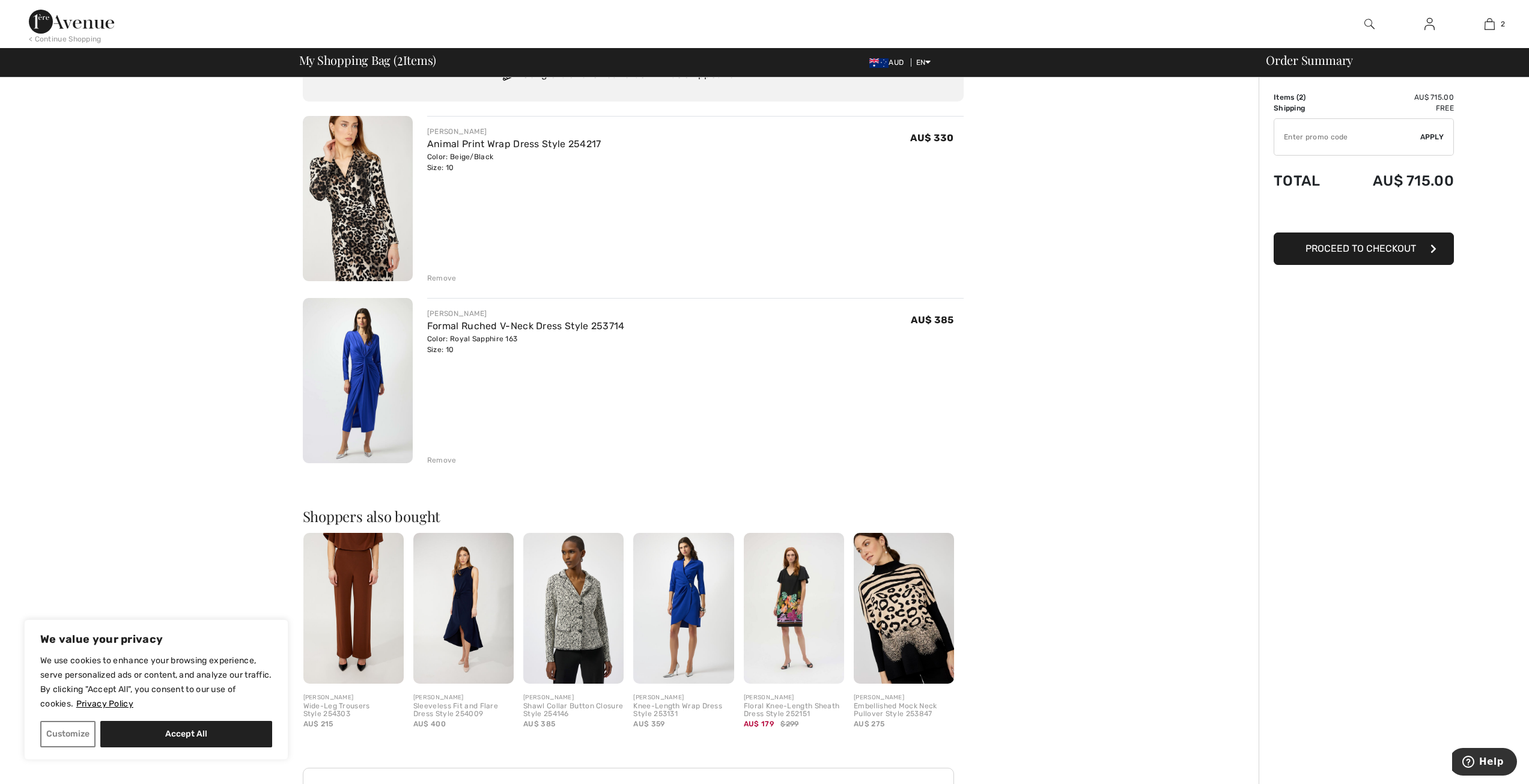
click at [1353, 145] on input "TEXT" at bounding box center [1347, 137] width 146 height 36
paste input "Formal Ruched V-neck Dress Style 253714"
type input "FORMALRUCHEDVNECKDRESSSTYLE253714"
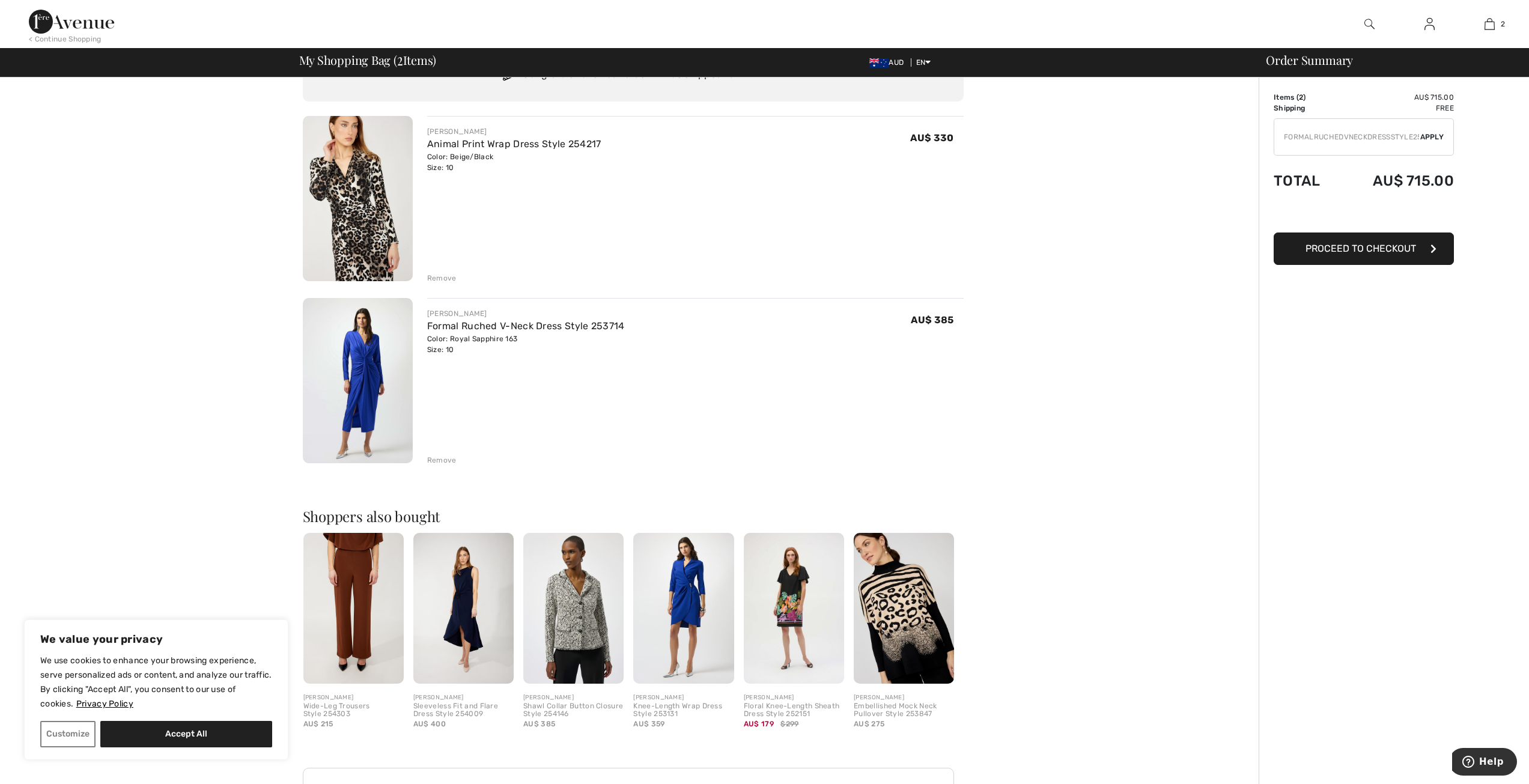
click at [1437, 138] on span "Apply" at bounding box center [1432, 137] width 24 height 11
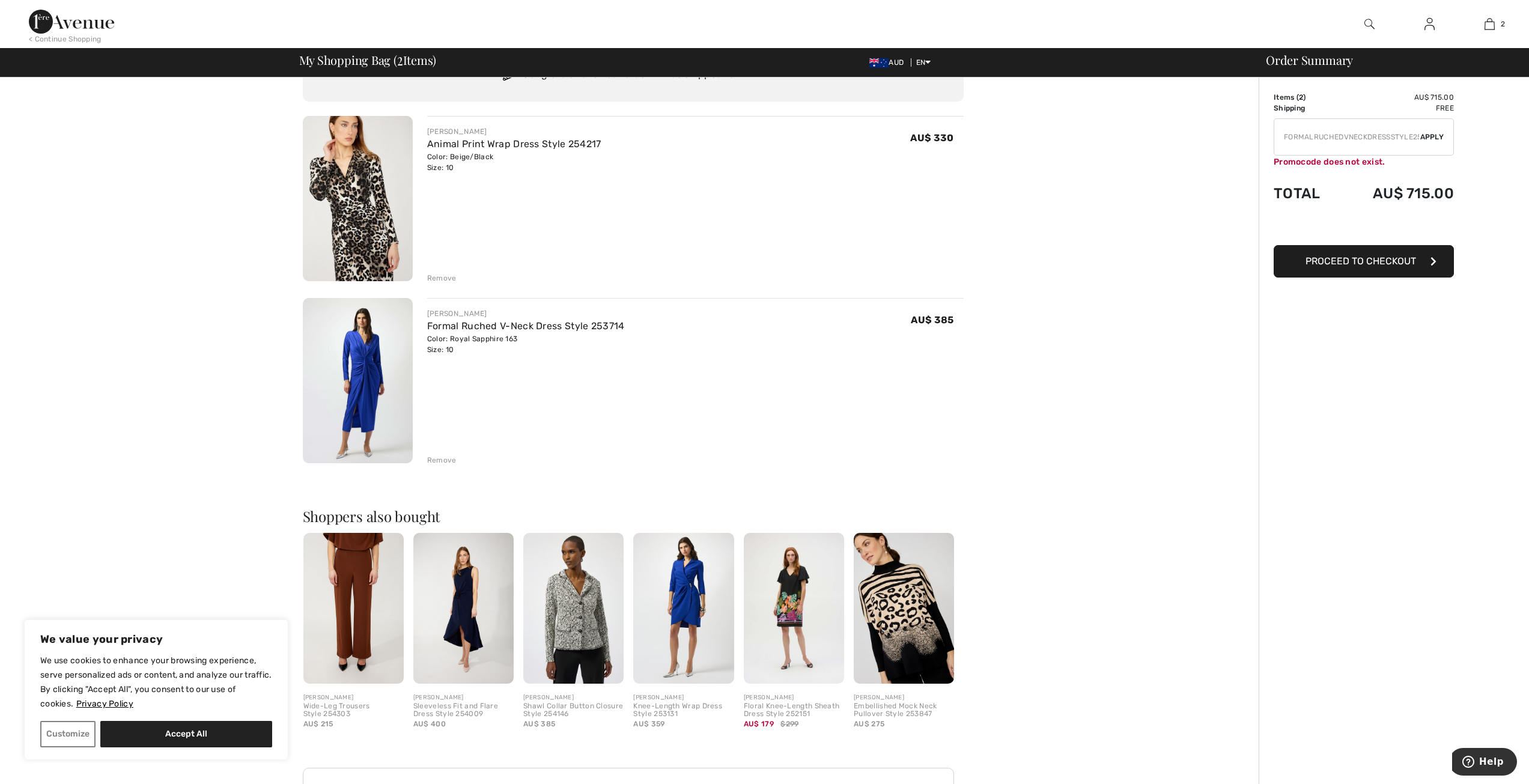
click at [1362, 141] on input "TEXT" at bounding box center [1347, 137] width 146 height 36
drag, startPoint x: 1285, startPoint y: 140, endPoint x: 1443, endPoint y: 136, distance: 158.1
click at [1443, 136] on div "✔ Apply Remove" at bounding box center [1364, 137] width 181 height 37
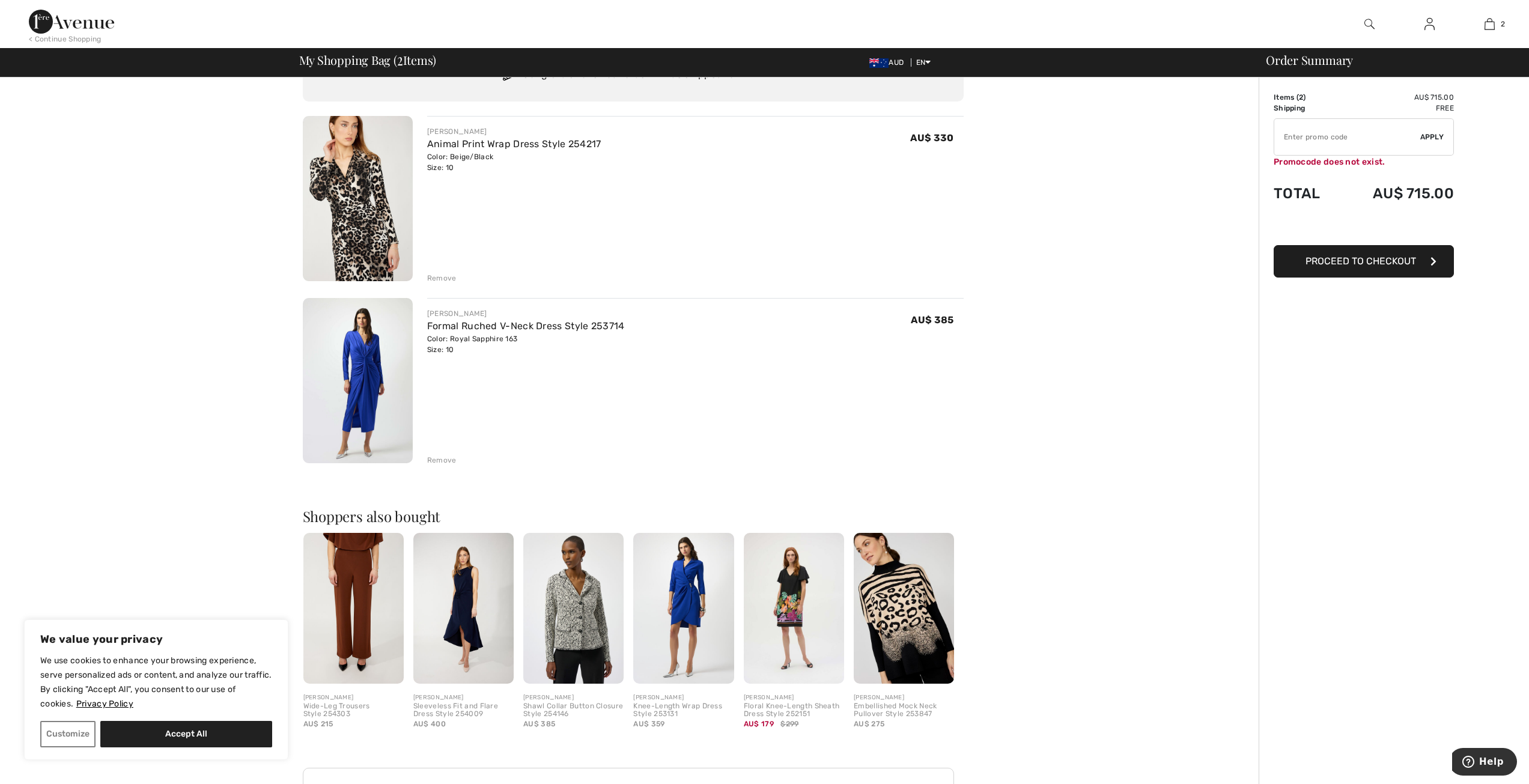
click at [1307, 143] on input "TEXT" at bounding box center [1347, 137] width 146 height 36
type input "AFP108DBB09"
click at [1433, 136] on span "Apply" at bounding box center [1432, 137] width 24 height 11
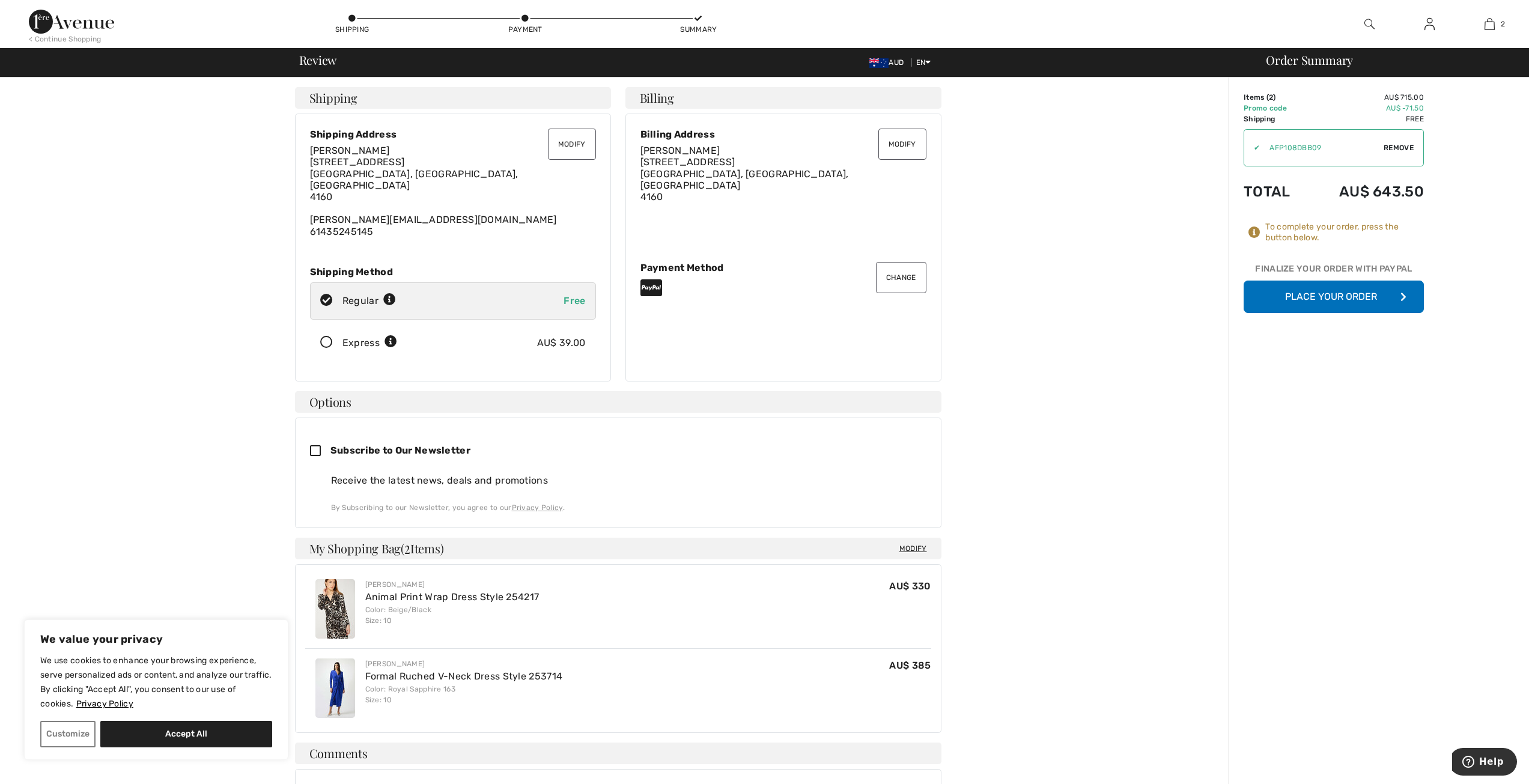
click at [1311, 296] on button "Place Your Order" at bounding box center [1334, 296] width 181 height 32
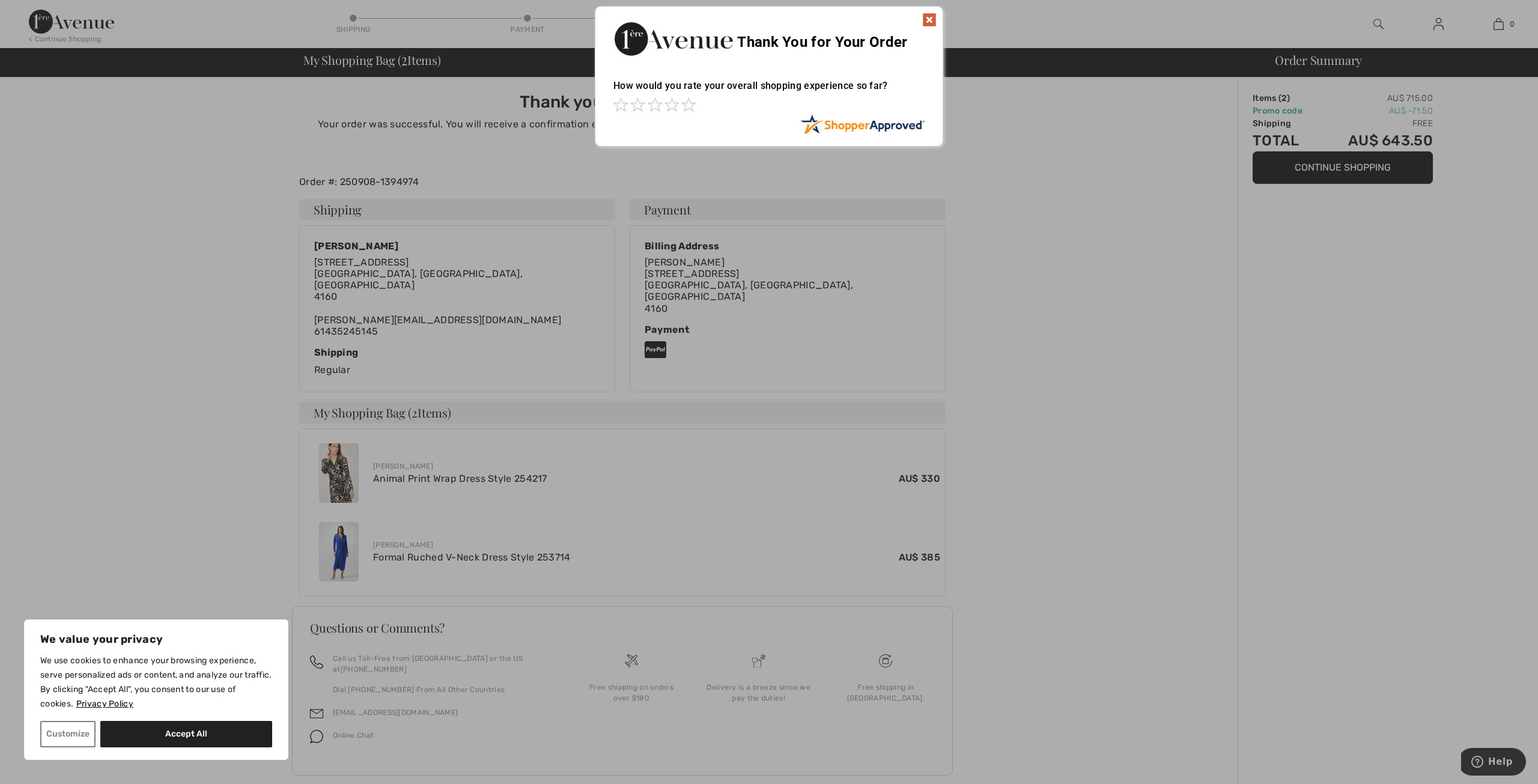
click at [934, 21] on img at bounding box center [929, 19] width 14 height 14
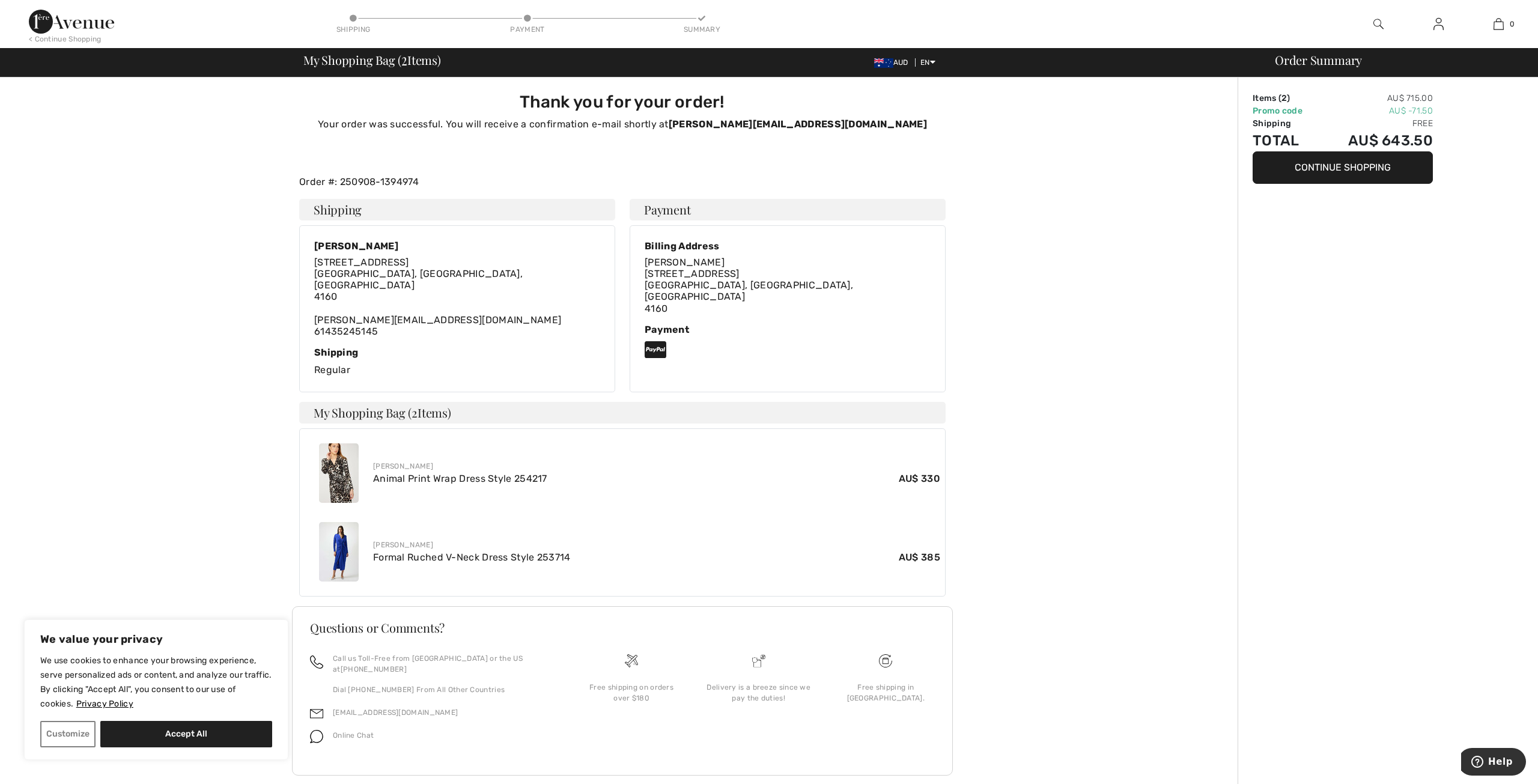
click at [1435, 25] on img at bounding box center [1438, 23] width 10 height 14
